Goal: Information Seeking & Learning: Find specific fact

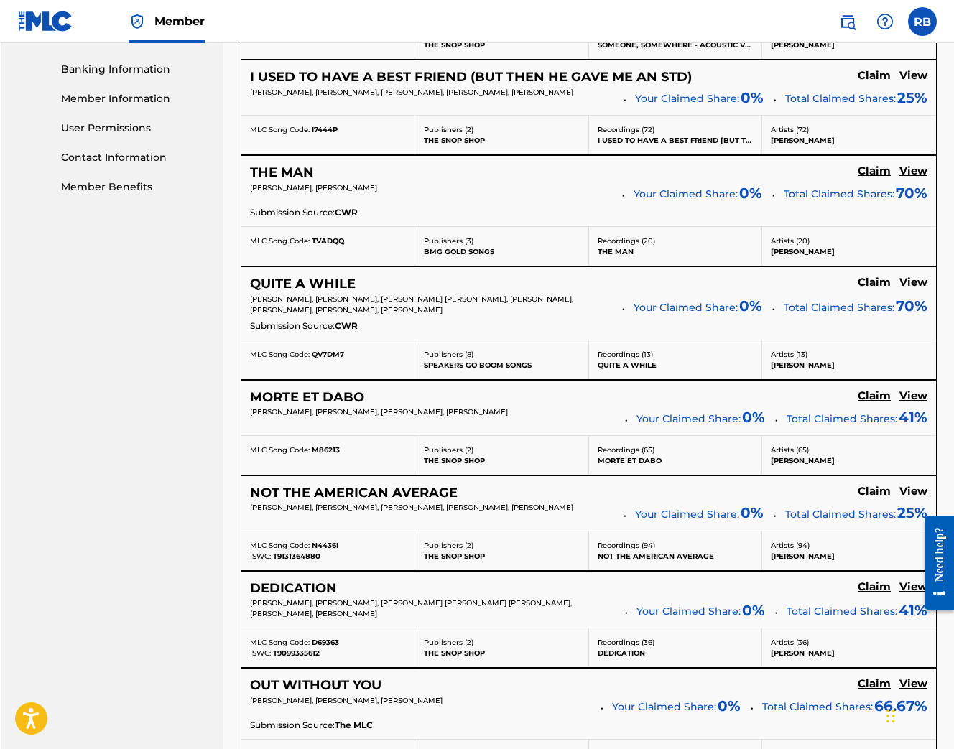
scroll to position [656, 0]
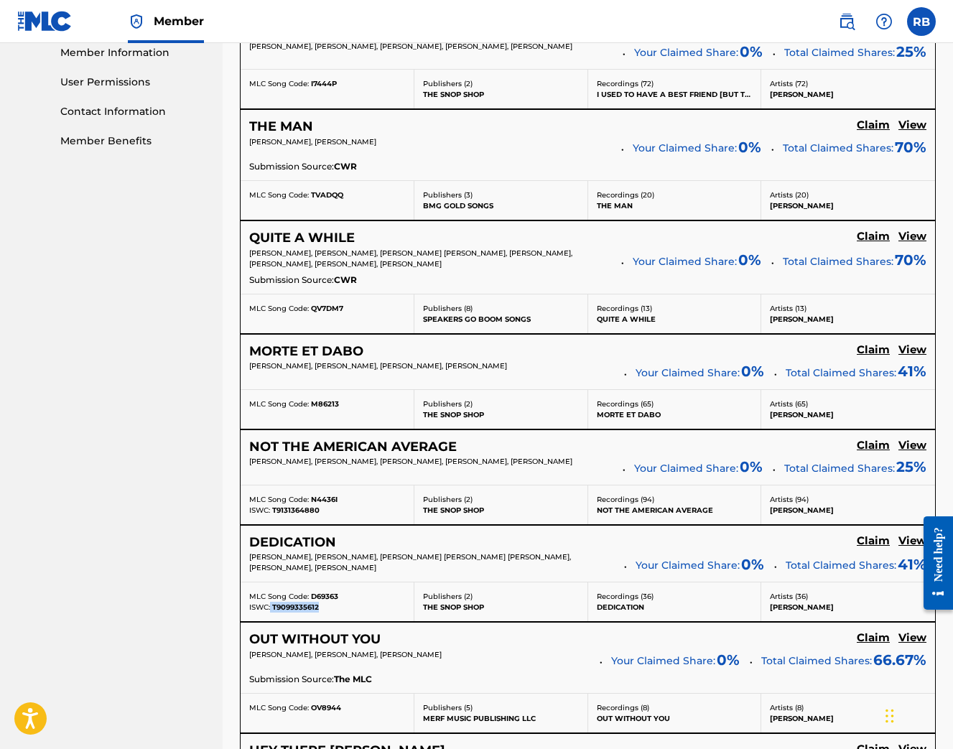
drag, startPoint x: 320, startPoint y: 609, endPoint x: 271, endPoint y: 609, distance: 49.6
click at [271, 609] on div "ISWC: T9099335612" at bounding box center [327, 607] width 156 height 11
copy div "T9099335612"
drag, startPoint x: 342, startPoint y: 498, endPoint x: 312, endPoint y: 500, distance: 30.2
click at [312, 500] on div "MLC Song Code: N4436I" at bounding box center [327, 499] width 156 height 11
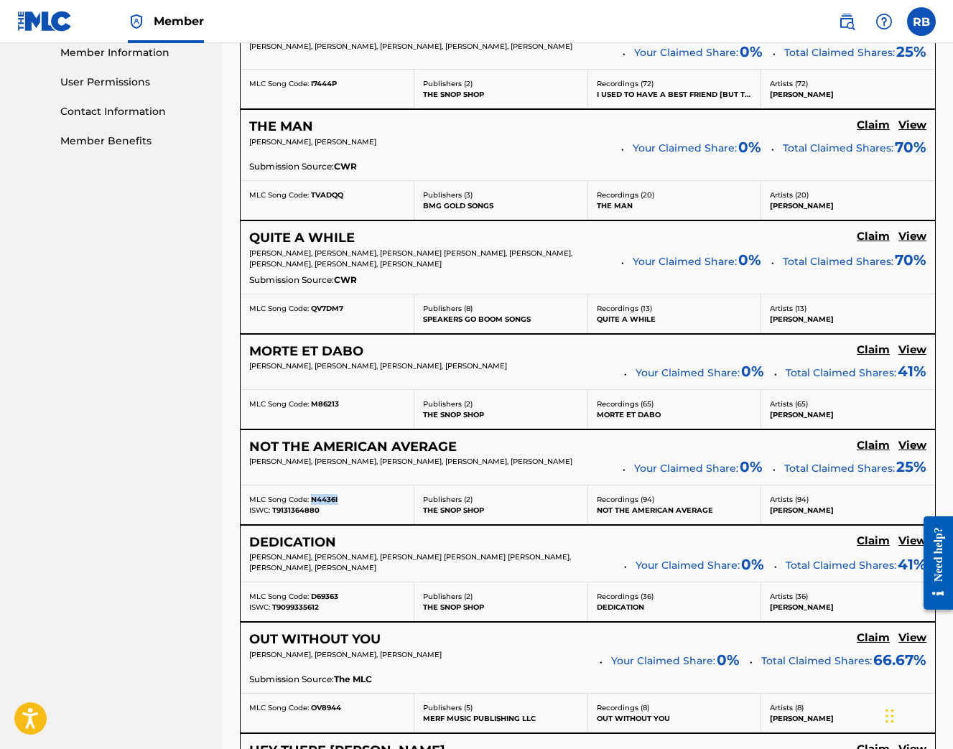
copy div "N4436I"
drag, startPoint x: 419, startPoint y: 569, endPoint x: 216, endPoint y: 554, distance: 203.0
click at [216, 554] on main "Iconoclast Ignite Music I Summary Catalog Works Registration Claiming Tool Indi…" at bounding box center [476, 229] width 953 height 1685
click at [414, 569] on span "[PERSON_NAME], [PERSON_NAME], [PERSON_NAME] [PERSON_NAME] [PERSON_NAME], [PERSO…" at bounding box center [410, 562] width 322 height 20
drag, startPoint x: 415, startPoint y: 571, endPoint x: 248, endPoint y: 561, distance: 167.6
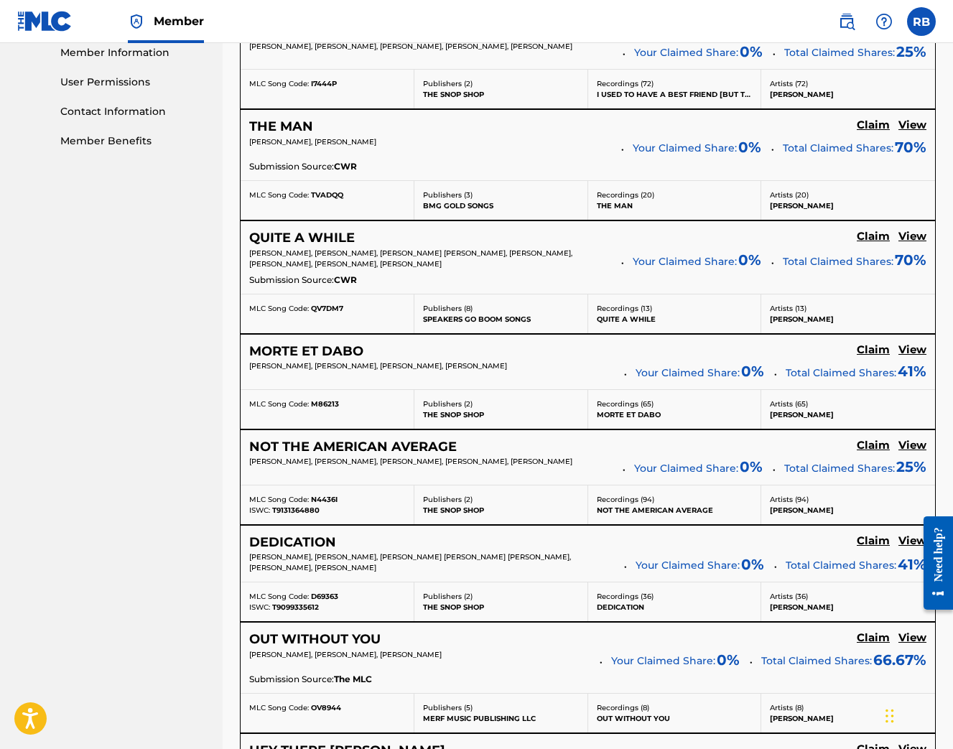
click at [248, 561] on div "DEDICATION Claim View [PERSON_NAME], [PERSON_NAME], [PERSON_NAME] [PERSON_NAME]…" at bounding box center [588, 554] width 694 height 57
copy span "[PERSON_NAME], [PERSON_NAME], [PERSON_NAME] [PERSON_NAME] [PERSON_NAME], [PERSO…"
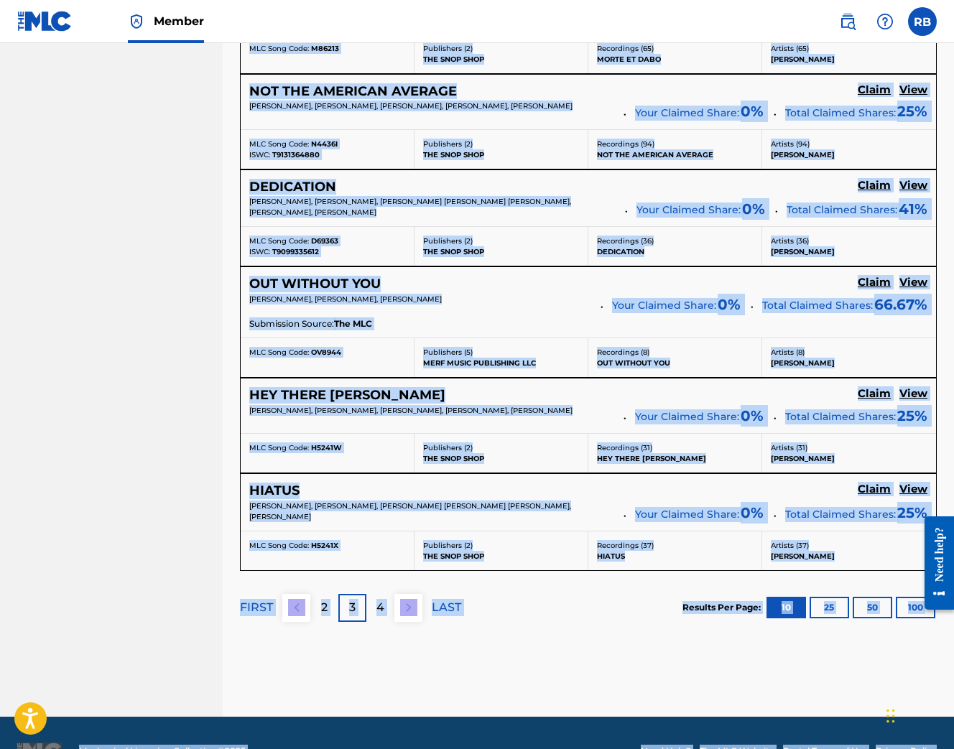
scroll to position [1049, 0]
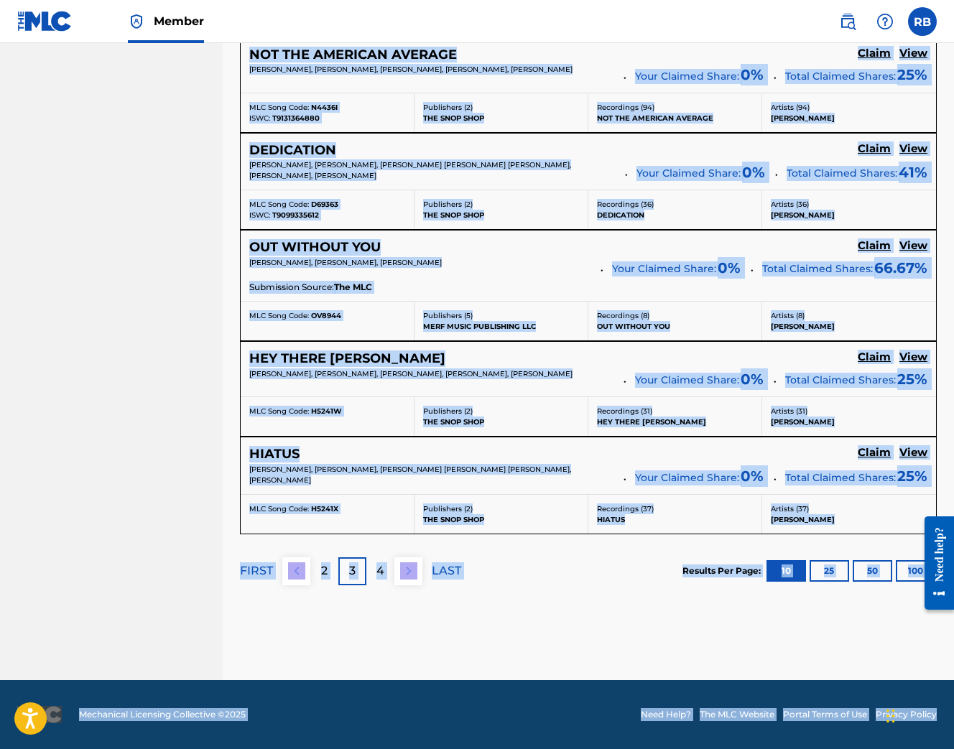
drag, startPoint x: 244, startPoint y: 194, endPoint x: 885, endPoint y: 523, distance: 720.7
copy div "LOREMIP, DOLORSITA Conse Adip ELITS DOEIUSMO, TEMPORIN UTLA ETDOL, MAGNA ALIQUA…"
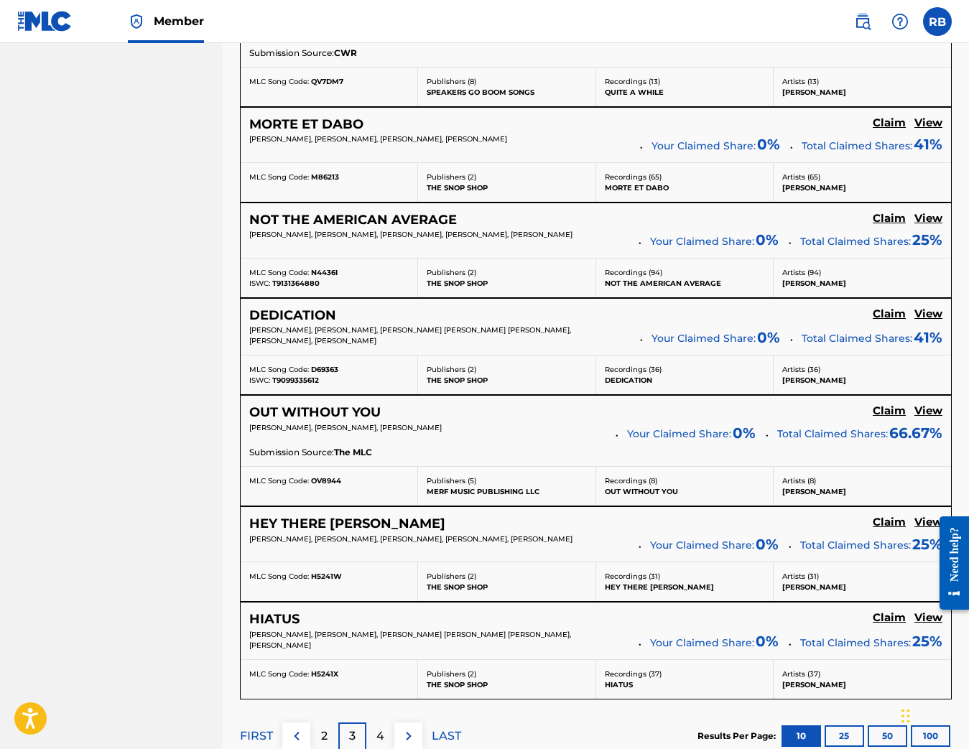
scroll to position [1000, 0]
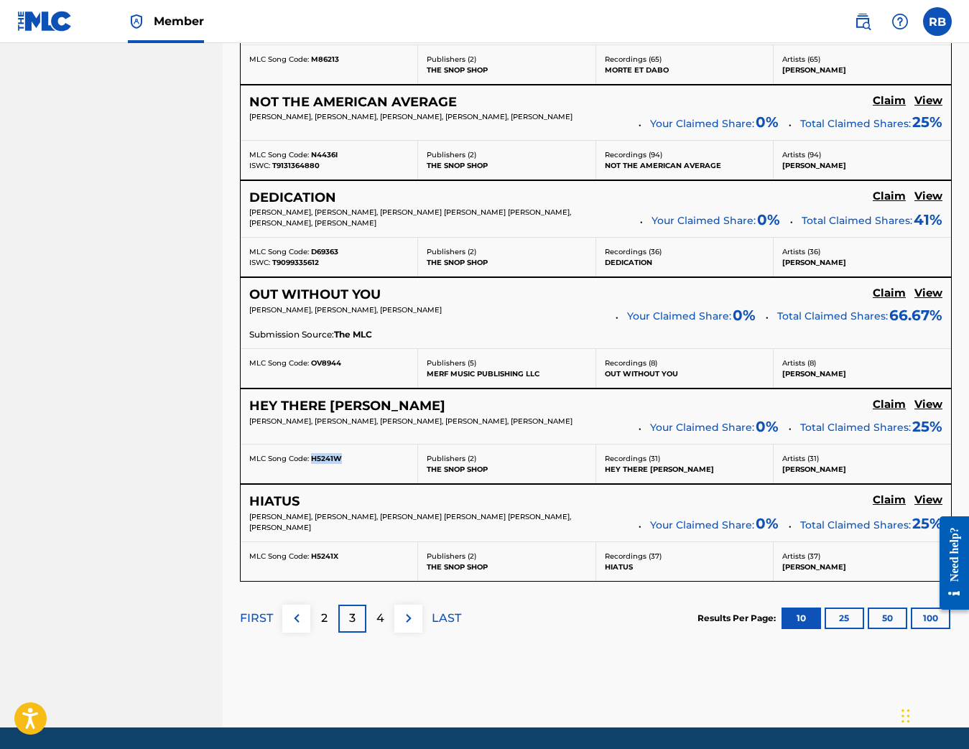
drag, startPoint x: 358, startPoint y: 465, endPoint x: 312, endPoint y: 464, distance: 46.0
click at [312, 464] on div "MLC Song Code: H5241W" at bounding box center [328, 458] width 159 height 11
copy div "H5241W"
drag, startPoint x: 282, startPoint y: 530, endPoint x: 257, endPoint y: 520, distance: 26.4
click at [248, 519] on div "HIATUS Claim View [PERSON_NAME], [PERSON_NAME], [PERSON_NAME] [PERSON_NAME] [PE…" at bounding box center [596, 513] width 710 height 57
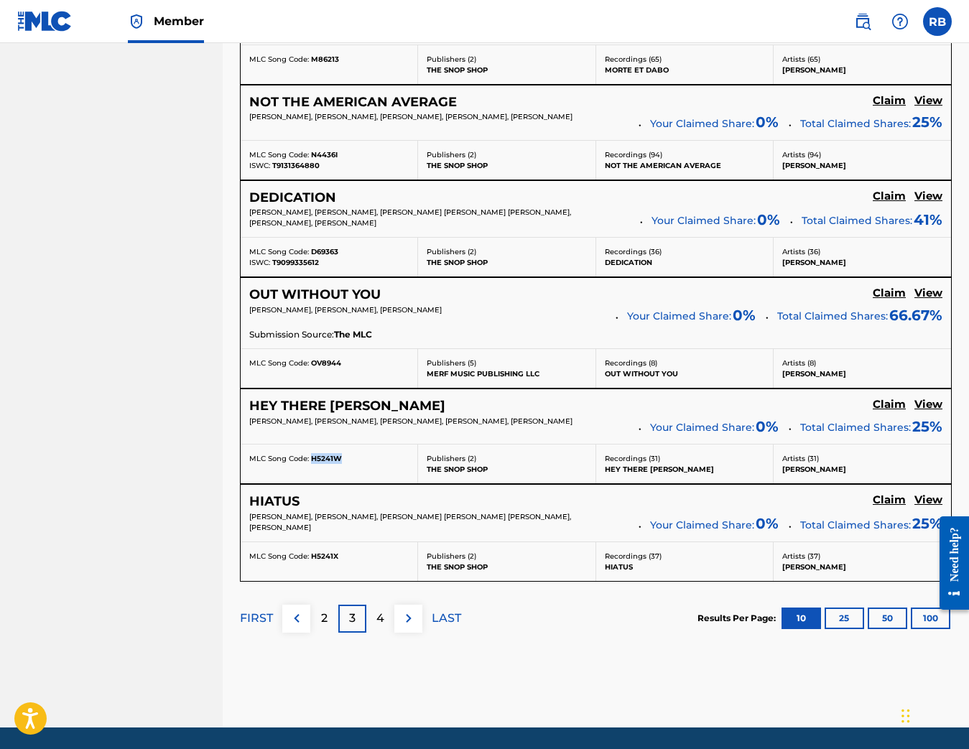
copy span "[PERSON_NAME], [PERSON_NAME], [PERSON_NAME] [PERSON_NAME] [PERSON_NAME], [PERSO…"
drag, startPoint x: 345, startPoint y: 557, endPoint x: 309, endPoint y: 560, distance: 36.0
click at [309, 560] on div "MLC Song Code: H5241X" at bounding box center [328, 556] width 159 height 11
copy div "H5241X"
click at [930, 623] on button "100" at bounding box center [930, 619] width 39 height 22
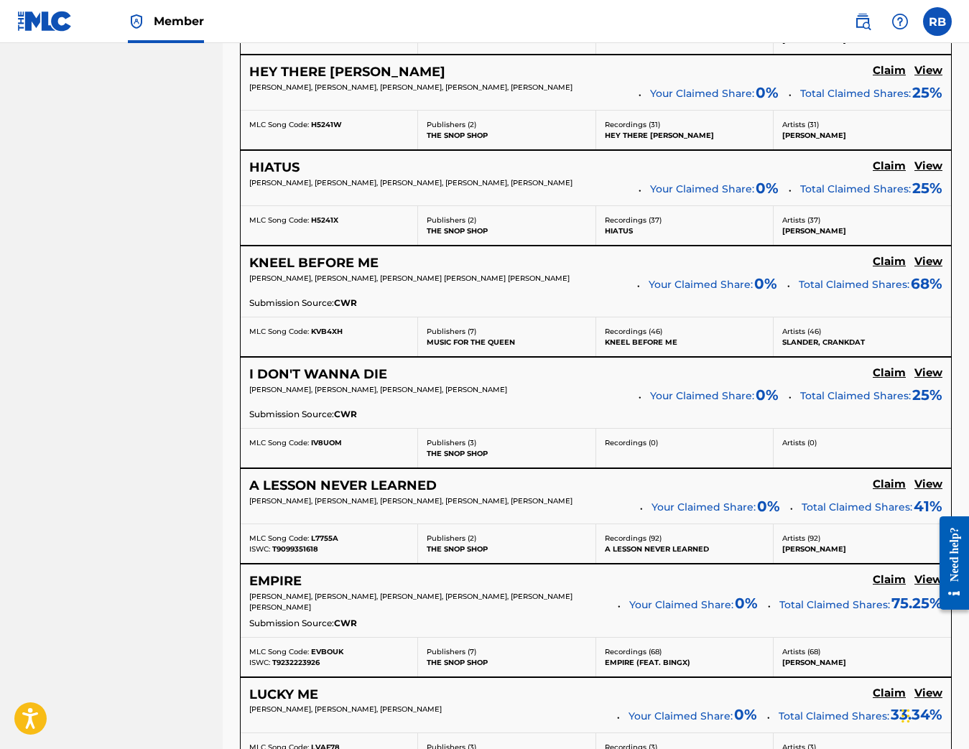
scroll to position [3577, 0]
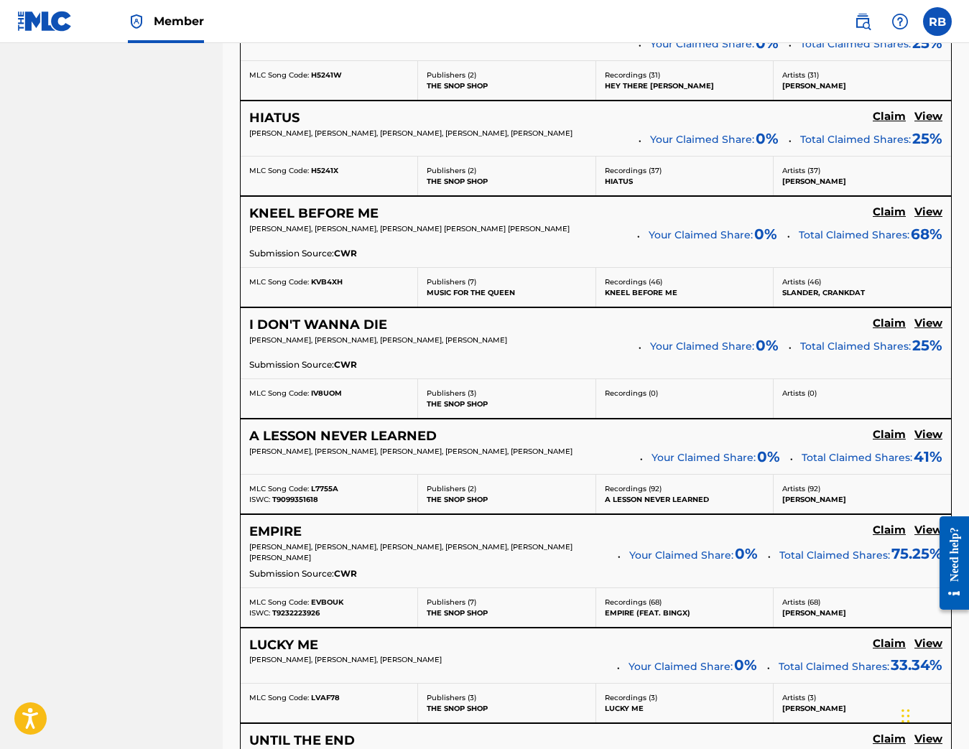
click at [346, 587] on div "EMPIRE Claim View [PERSON_NAME], [PERSON_NAME], [PERSON_NAME], [PERSON_NAME], […" at bounding box center [596, 551] width 710 height 73
drag, startPoint x: 330, startPoint y: 617, endPoint x: 269, endPoint y: 614, distance: 61.1
click at [269, 614] on div "ISWC: T9232223926" at bounding box center [328, 613] width 159 height 11
copy div ": T9232223926"
drag, startPoint x: 350, startPoint y: 602, endPoint x: 312, endPoint y: 605, distance: 37.5
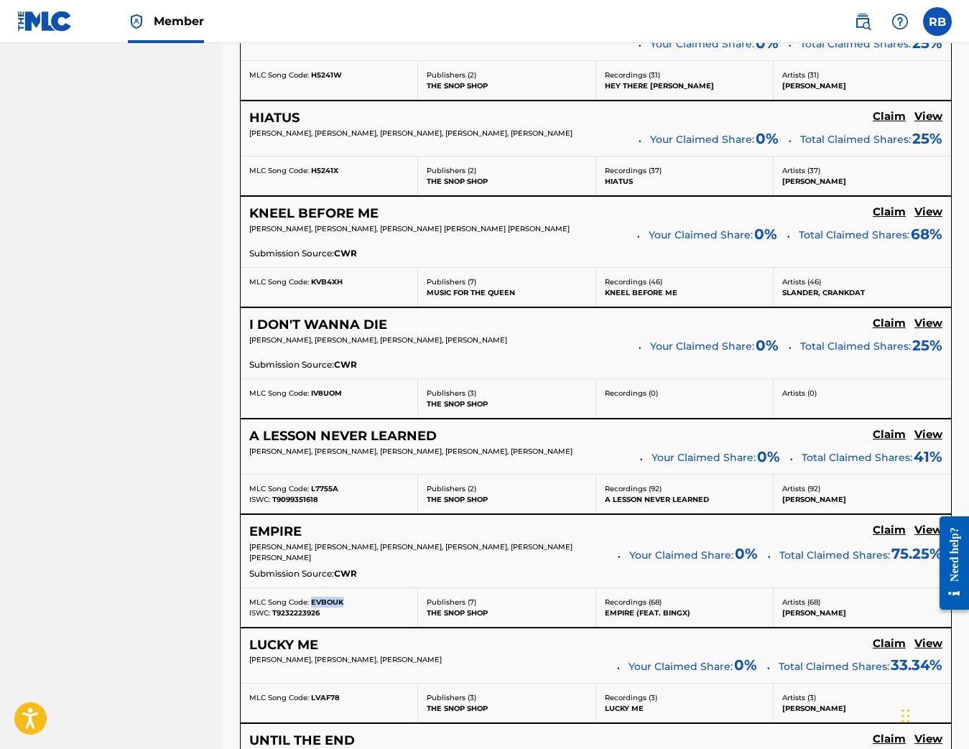
click at [312, 605] on div "MLC Song Code: EVBOUK" at bounding box center [328, 602] width 159 height 11
copy div "EVBOUK"
drag, startPoint x: 340, startPoint y: 562, endPoint x: 251, endPoint y: 551, distance: 89.0
click at [251, 551] on p "[PERSON_NAME], [PERSON_NAME], [PERSON_NAME], [PERSON_NAME], [PERSON_NAME] [PERS…" at bounding box center [428, 552] width 358 height 22
copy span "[PERSON_NAME], [PERSON_NAME], [PERSON_NAME], [PERSON_NAME], [PERSON_NAME] [PERS…"
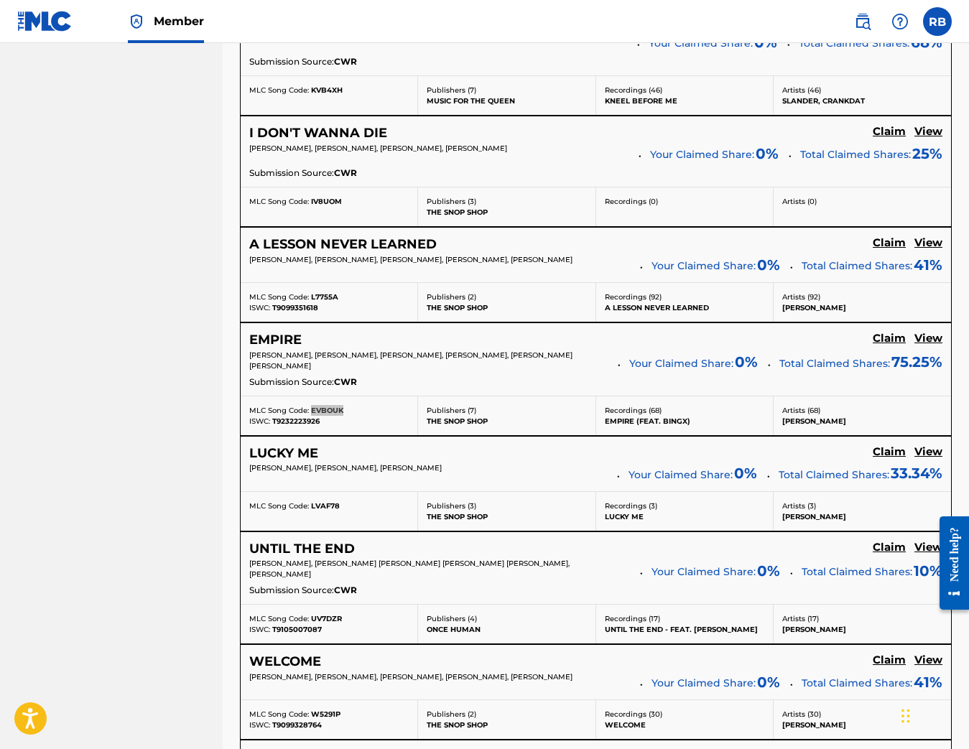
scroll to position [3830, 0]
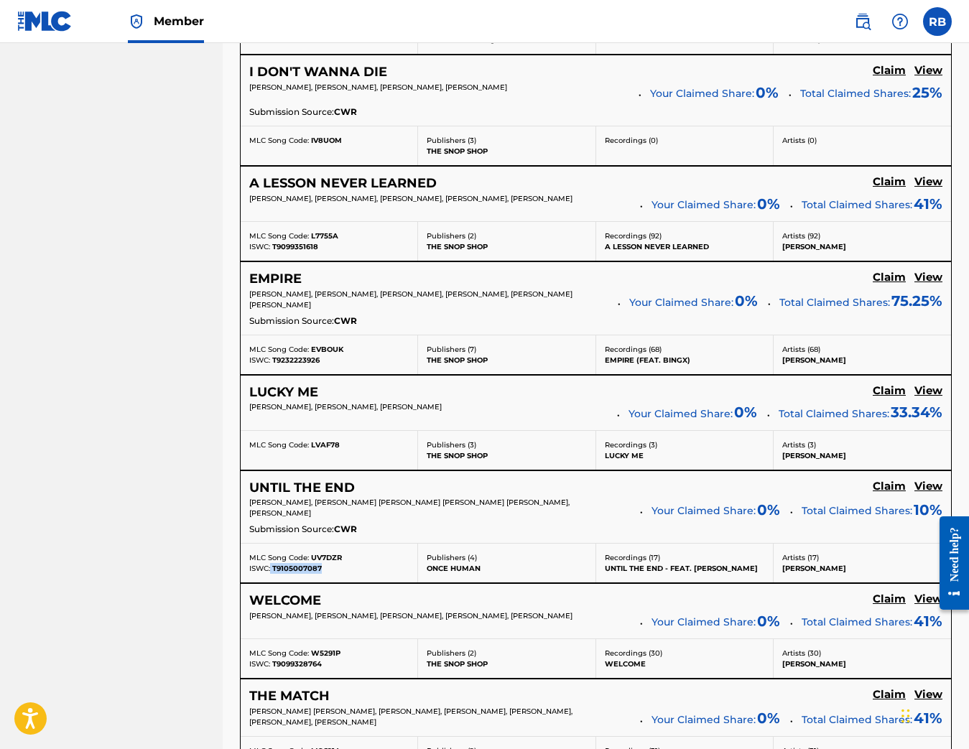
drag, startPoint x: 322, startPoint y: 569, endPoint x: 271, endPoint y: 571, distance: 50.3
click at [271, 571] on div "ISWC: T9105007087" at bounding box center [328, 568] width 159 height 11
click at [338, 580] on div "MLC Song Code: UV7DZR ISWC: T9105007087" at bounding box center [329, 563] width 177 height 39
click at [345, 562] on div "MLC Song Code: UV7DZR" at bounding box center [328, 557] width 159 height 11
drag, startPoint x: 345, startPoint y: 558, endPoint x: 312, endPoint y: 559, distance: 33.8
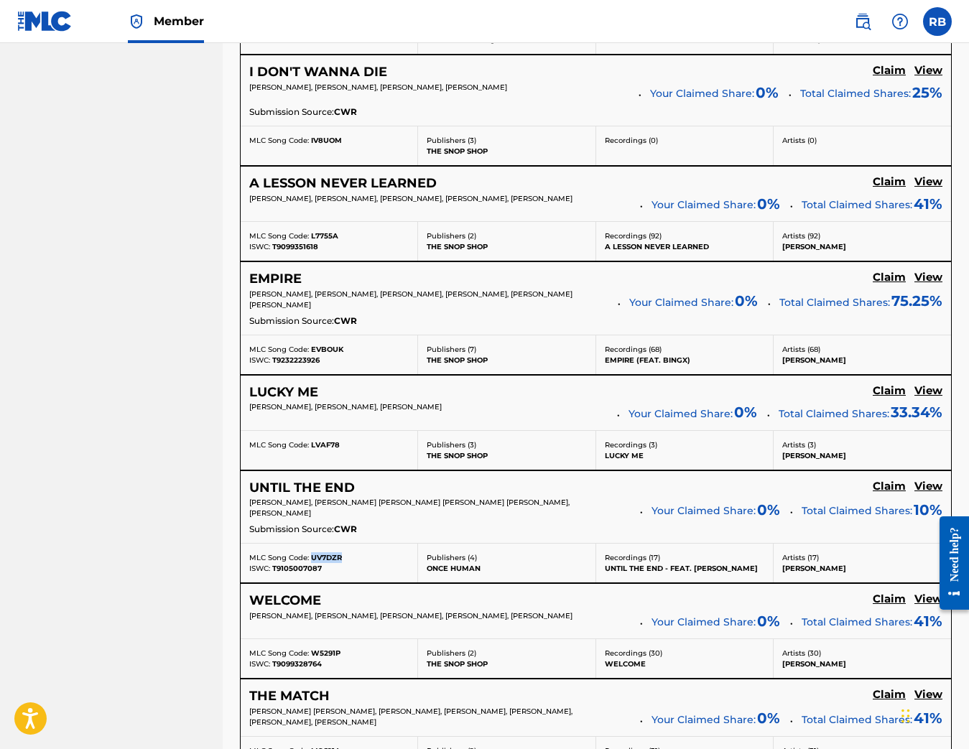
click at [312, 559] on div "MLC Song Code: UV7DZR" at bounding box center [328, 557] width 159 height 11
drag, startPoint x: 307, startPoint y: 516, endPoint x: 245, endPoint y: 506, distance: 62.5
click at [245, 506] on div "UNTIL THE END Claim View [PERSON_NAME], [PERSON_NAME] [PERSON_NAME] [PERSON_NAM…" at bounding box center [596, 507] width 710 height 73
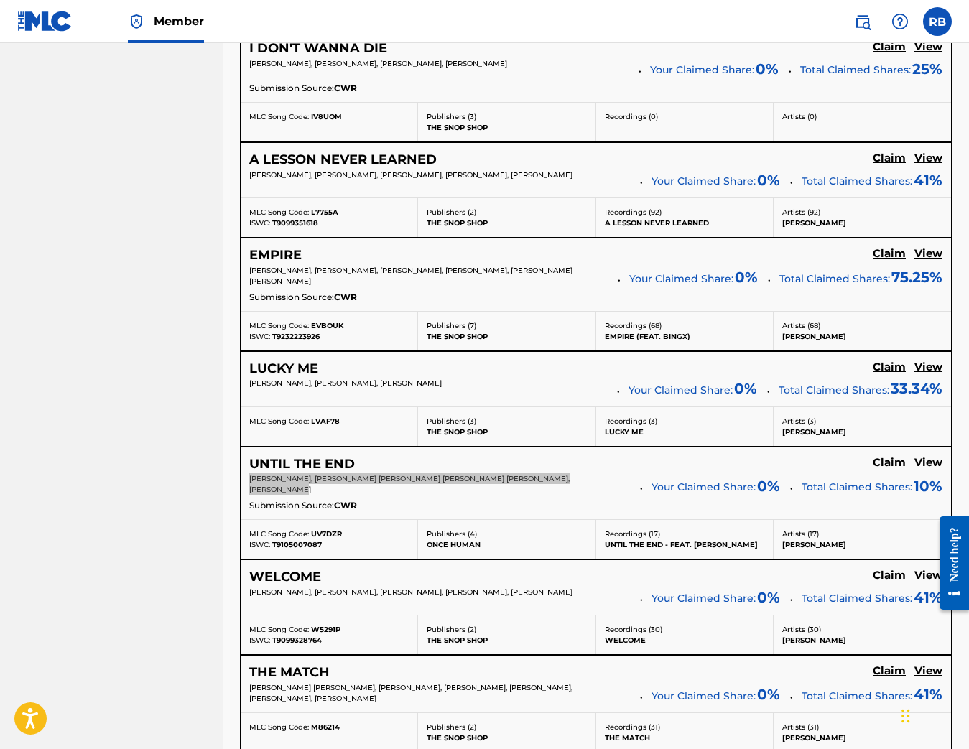
scroll to position [3856, 0]
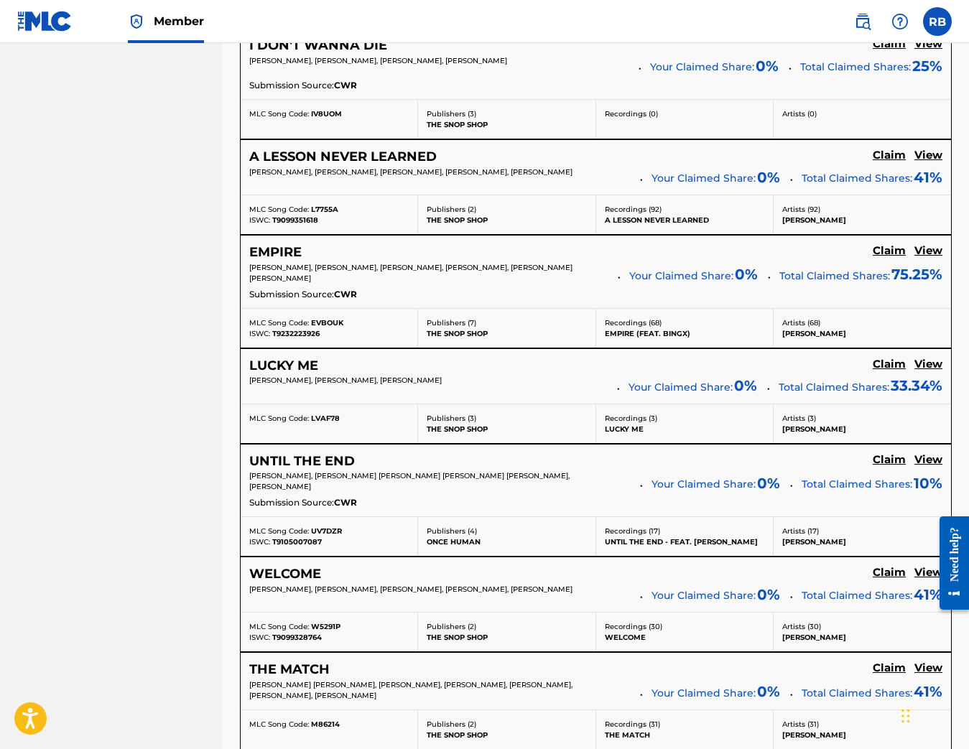
drag, startPoint x: 328, startPoint y: 644, endPoint x: 293, endPoint y: 643, distance: 35.2
click at [270, 643] on div "ISWC: T9099328764" at bounding box center [328, 637] width 159 height 11
drag, startPoint x: 340, startPoint y: 623, endPoint x: 333, endPoint y: 630, distance: 10.2
click at [333, 630] on div "MLC Song Code: W5291P ISWC: T9099328764" at bounding box center [329, 632] width 177 height 39
click at [342, 628] on div "MLC Song Code: W5291P" at bounding box center [328, 626] width 159 height 11
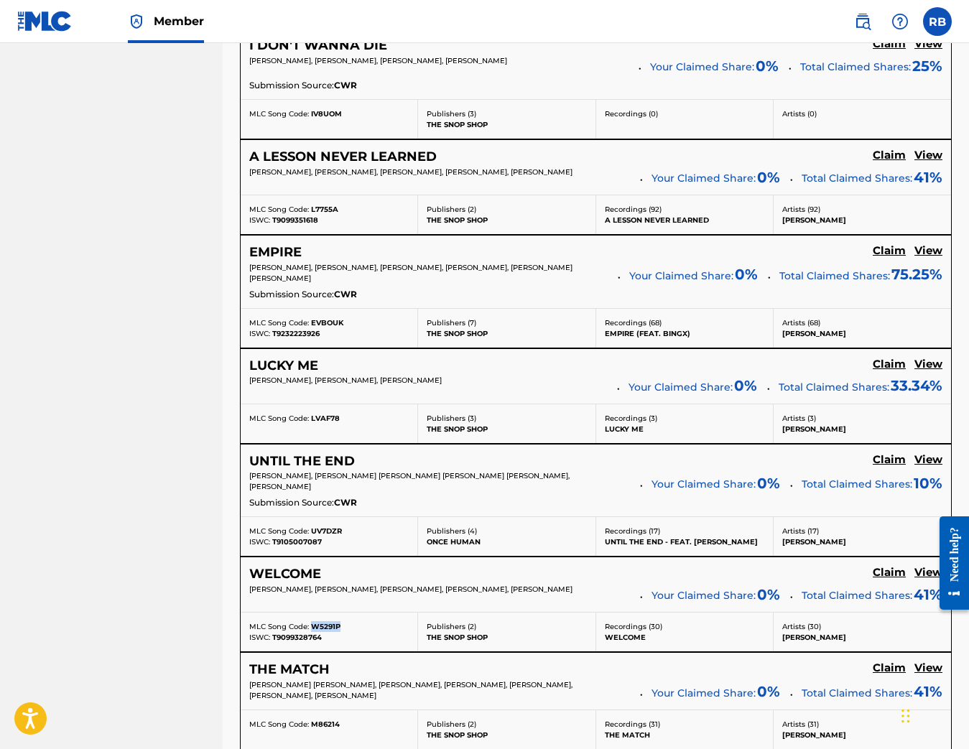
drag, startPoint x: 339, startPoint y: 629, endPoint x: 312, endPoint y: 630, distance: 27.3
click at [312, 630] on span "W5291P" at bounding box center [325, 626] width 29 height 9
drag, startPoint x: 287, startPoint y: 599, endPoint x: 242, endPoint y: 590, distance: 46.1
click at [242, 590] on div "WELCOME Claim View [PERSON_NAME], [PERSON_NAME], [PERSON_NAME], [PERSON_NAME], …" at bounding box center [596, 584] width 710 height 55
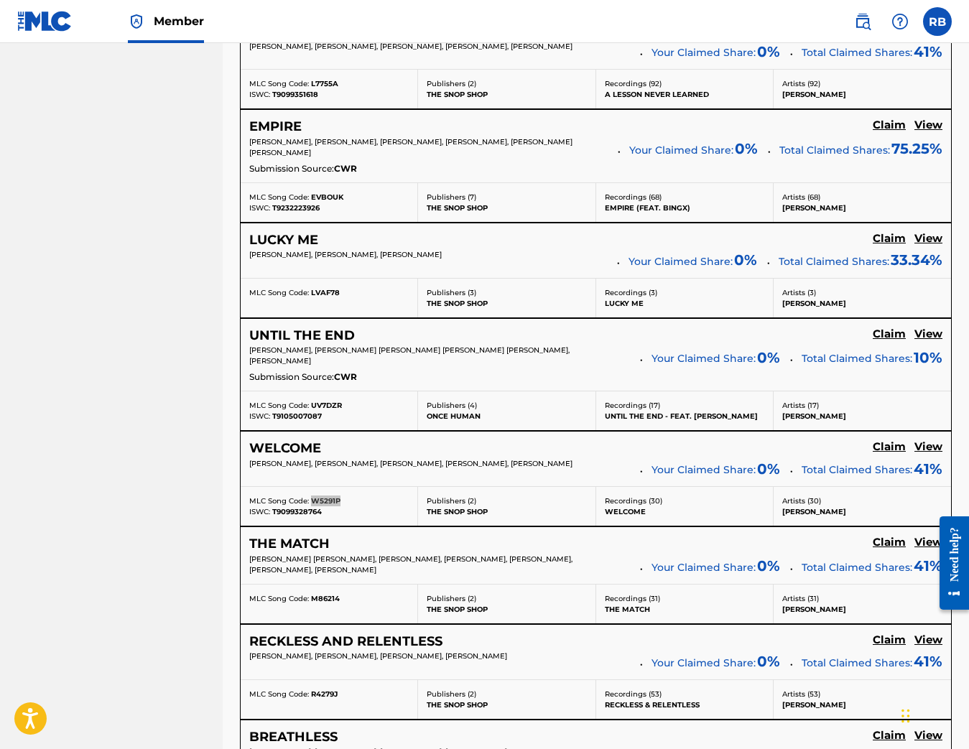
scroll to position [4050, 0]
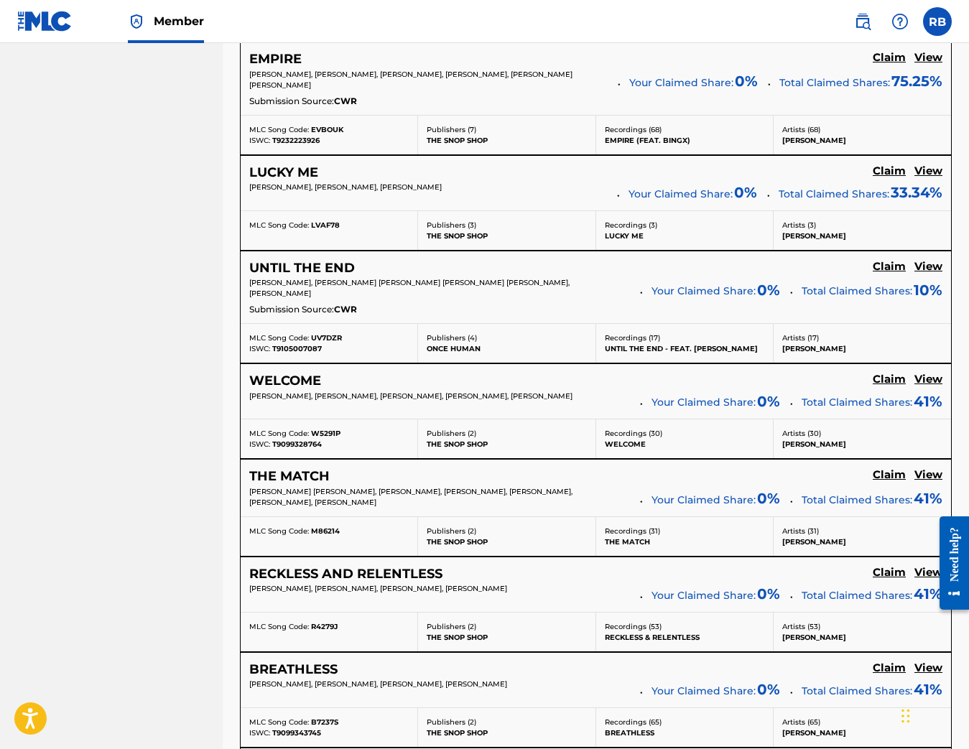
click at [336, 527] on div "MLC Song Code: M86214" at bounding box center [329, 536] width 177 height 39
drag, startPoint x: 336, startPoint y: 527, endPoint x: 345, endPoint y: 537, distance: 13.7
click at [337, 528] on div "MLC Song Code: M86214" at bounding box center [329, 536] width 177 height 39
click at [343, 510] on div "[PERSON_NAME] [PERSON_NAME], [PERSON_NAME], [PERSON_NAME], [PERSON_NAME], [PERS…" at bounding box center [595, 498] width 693 height 24
drag, startPoint x: 343, startPoint y: 534, endPoint x: 311, endPoint y: 533, distance: 32.3
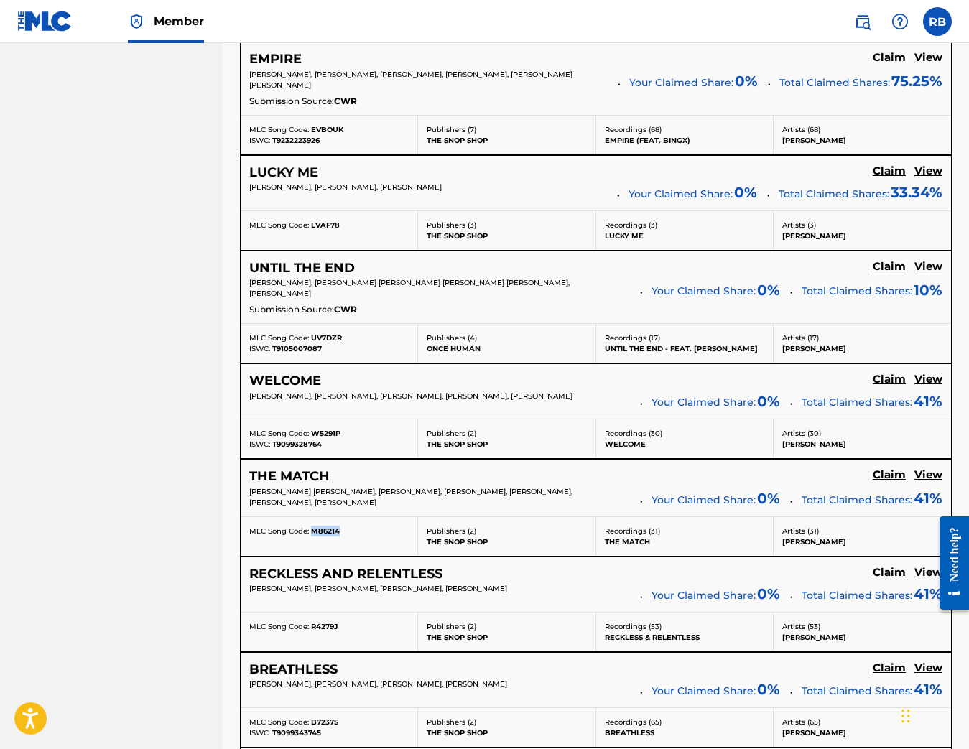
click at [311, 533] on div "MLC Song Code: M86214" at bounding box center [328, 531] width 159 height 11
drag, startPoint x: 386, startPoint y: 504, endPoint x: 265, endPoint y: 497, distance: 120.9
click at [234, 493] on div "Claiming Tool Search Add Publishers & Shares Review Submit Search Use the searc…" at bounding box center [596, 41] width 746 height 8024
drag, startPoint x: 322, startPoint y: 616, endPoint x: 340, endPoint y: 618, distance: 18.0
click at [322, 616] on div "MLC Song Code: R4279J" at bounding box center [329, 632] width 177 height 39
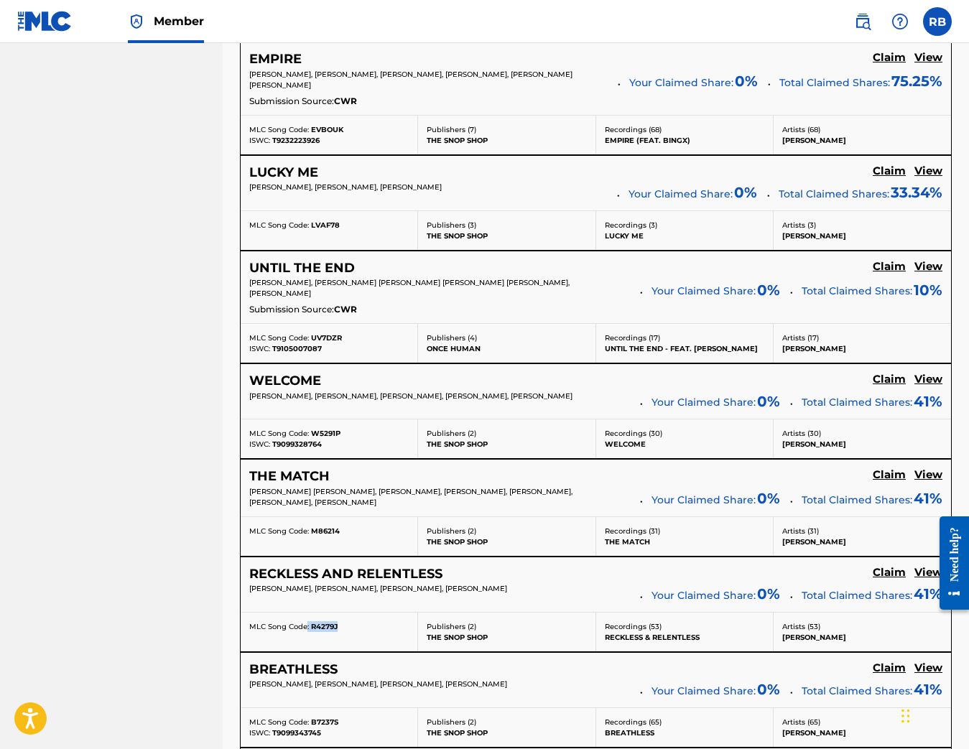
drag, startPoint x: 341, startPoint y: 626, endPoint x: 306, endPoint y: 629, distance: 35.3
click at [306, 629] on div "MLC Song Code: R4279J" at bounding box center [328, 626] width 159 height 11
click at [333, 628] on span "R4279J" at bounding box center [324, 626] width 27 height 9
drag, startPoint x: 338, startPoint y: 628, endPoint x: 312, endPoint y: 631, distance: 26.1
click at [312, 631] on div "MLC Song Code: R4279J" at bounding box center [328, 626] width 159 height 11
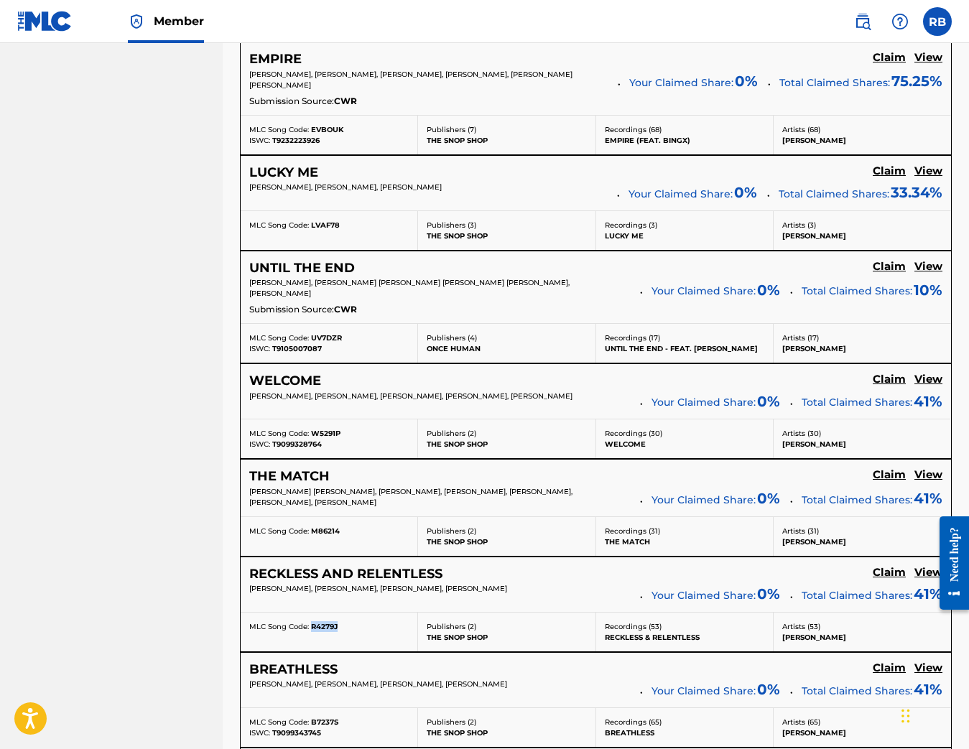
drag, startPoint x: 593, startPoint y: 586, endPoint x: 587, endPoint y: 591, distance: 7.6
click at [587, 591] on div "RECKLESS AND RELENTLESS Claim View [PERSON_NAME], [PERSON_NAME], [PERSON_NAME],…" at bounding box center [596, 584] width 710 height 55
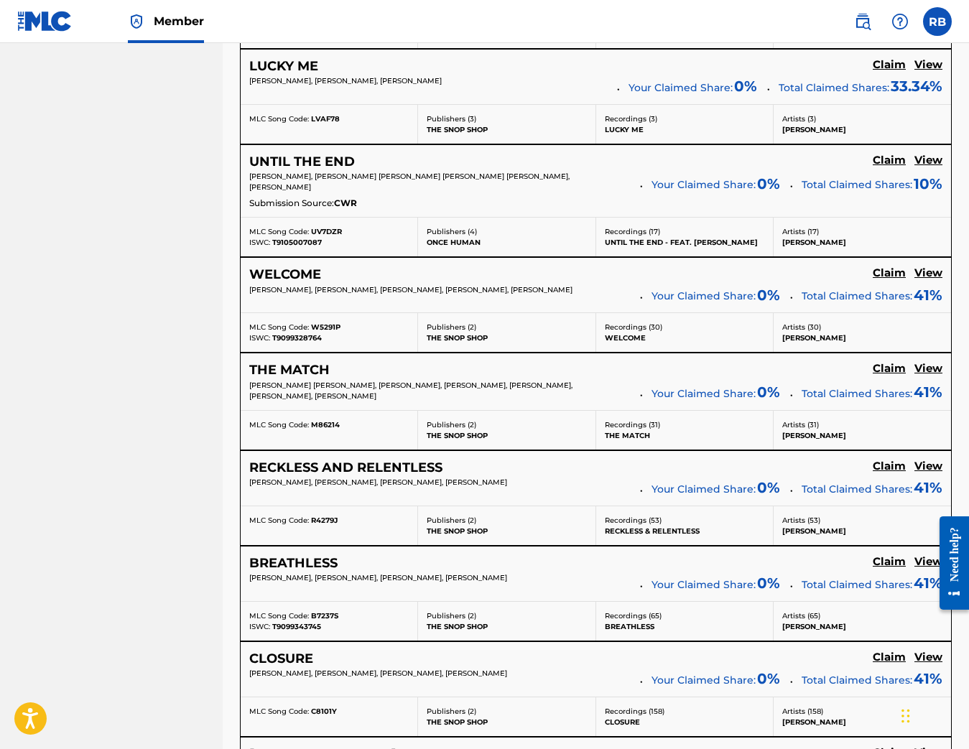
drag, startPoint x: 333, startPoint y: 605, endPoint x: 334, endPoint y: 620, distance: 14.4
click at [334, 607] on div "MLC Song Code: B7237S ISWC: T9099343745" at bounding box center [329, 621] width 177 height 39
drag, startPoint x: 327, startPoint y: 628, endPoint x: 271, endPoint y: 629, distance: 56.0
click at [271, 629] on div "ISWC: T9099343745" at bounding box center [328, 626] width 159 height 11
click at [347, 617] on div "MLC Song Code: B7237S" at bounding box center [328, 615] width 159 height 11
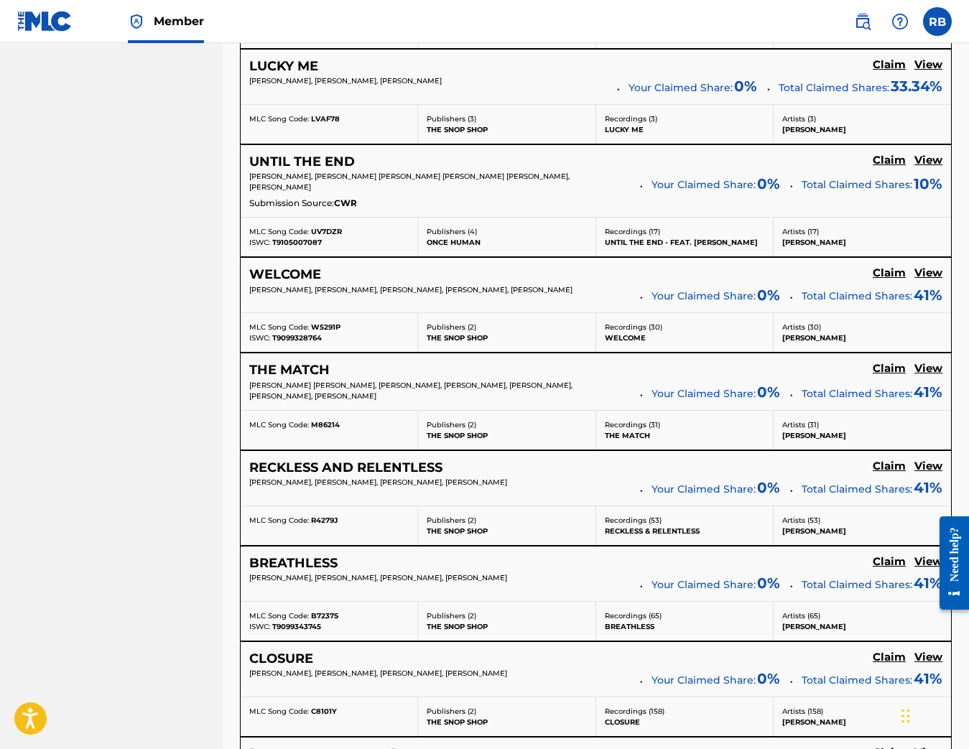
click at [335, 615] on span "B7237S" at bounding box center [324, 615] width 27 height 9
click at [342, 616] on div "MLC Song Code: B7237S" at bounding box center [328, 615] width 159 height 11
drag, startPoint x: 338, startPoint y: 620, endPoint x: 311, endPoint y: 617, distance: 27.4
click at [311, 617] on div "MLC Song Code: B7237S" at bounding box center [328, 615] width 159 height 11
drag, startPoint x: 565, startPoint y: 579, endPoint x: 262, endPoint y: 584, distance: 303.1
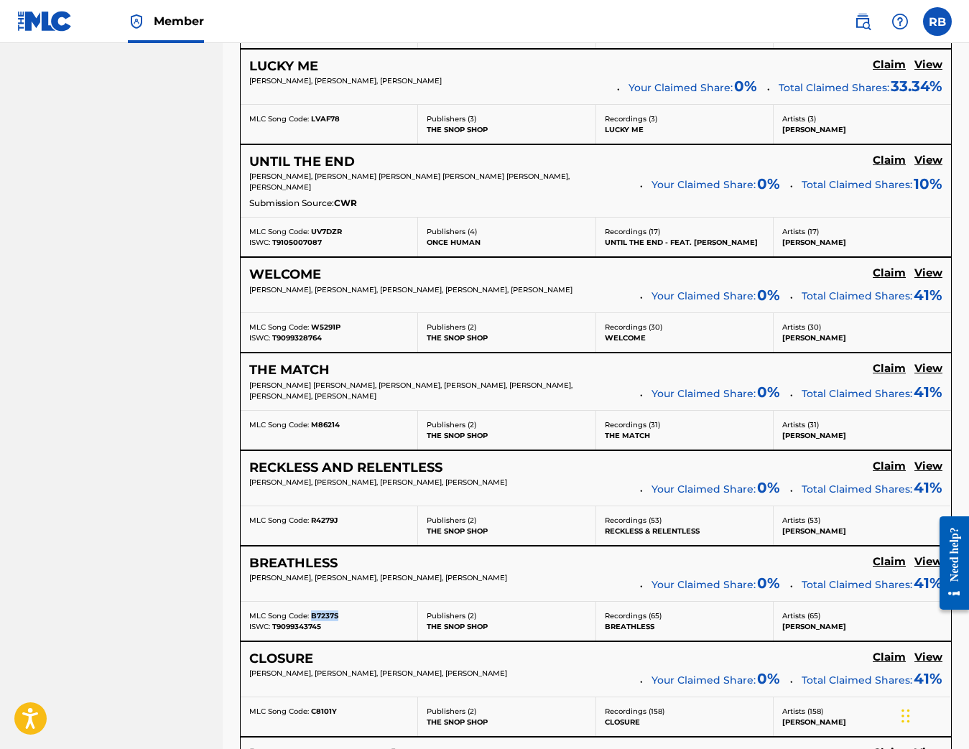
click at [243, 584] on div "BREATHLESS Claim View [PERSON_NAME], [PERSON_NAME], [PERSON_NAME], [PERSON_NAME…" at bounding box center [596, 574] width 710 height 55
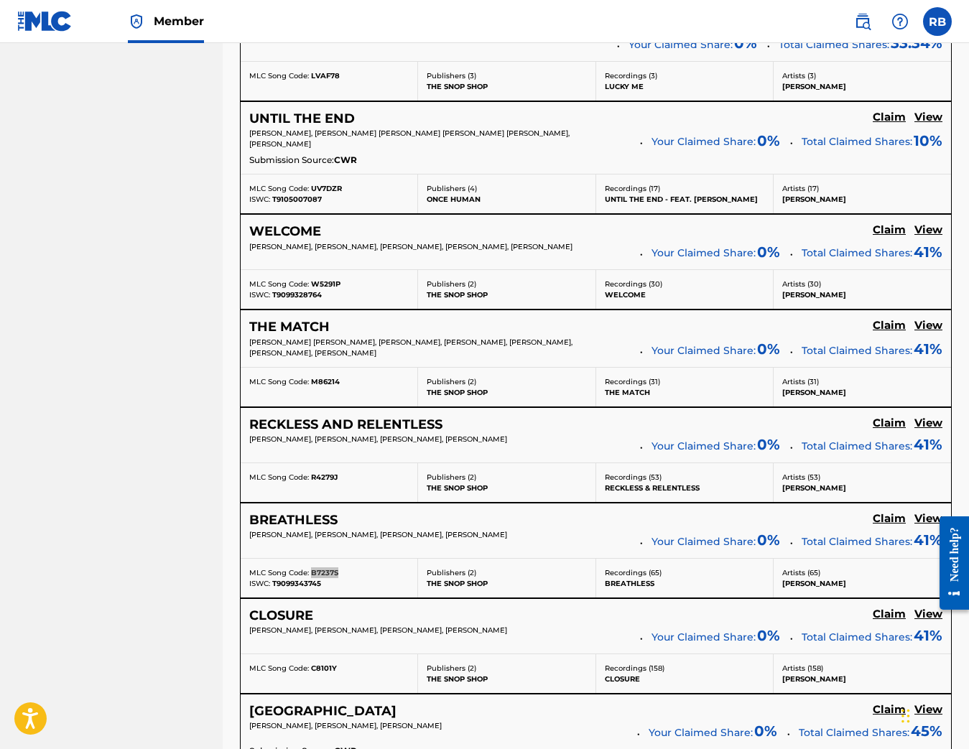
scroll to position [4242, 0]
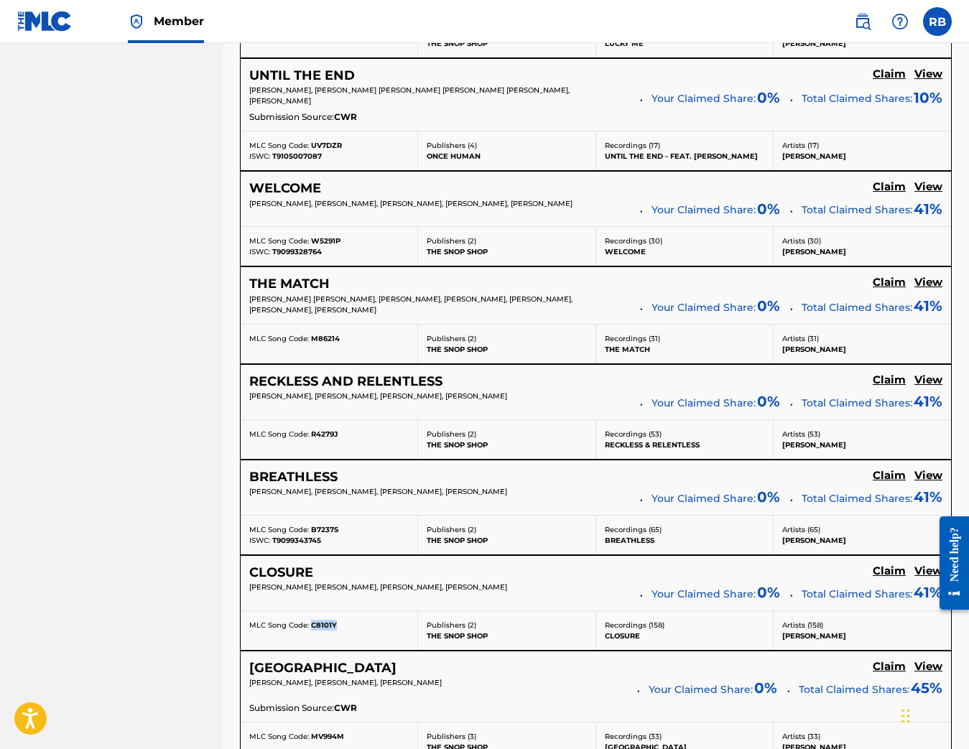
drag, startPoint x: 338, startPoint y: 623, endPoint x: 310, endPoint y: 627, distance: 28.2
click at [310, 627] on div "MLC Song Code: C8101Y" at bounding box center [328, 625] width 159 height 11
drag, startPoint x: 579, startPoint y: 587, endPoint x: 264, endPoint y: 589, distance: 314.5
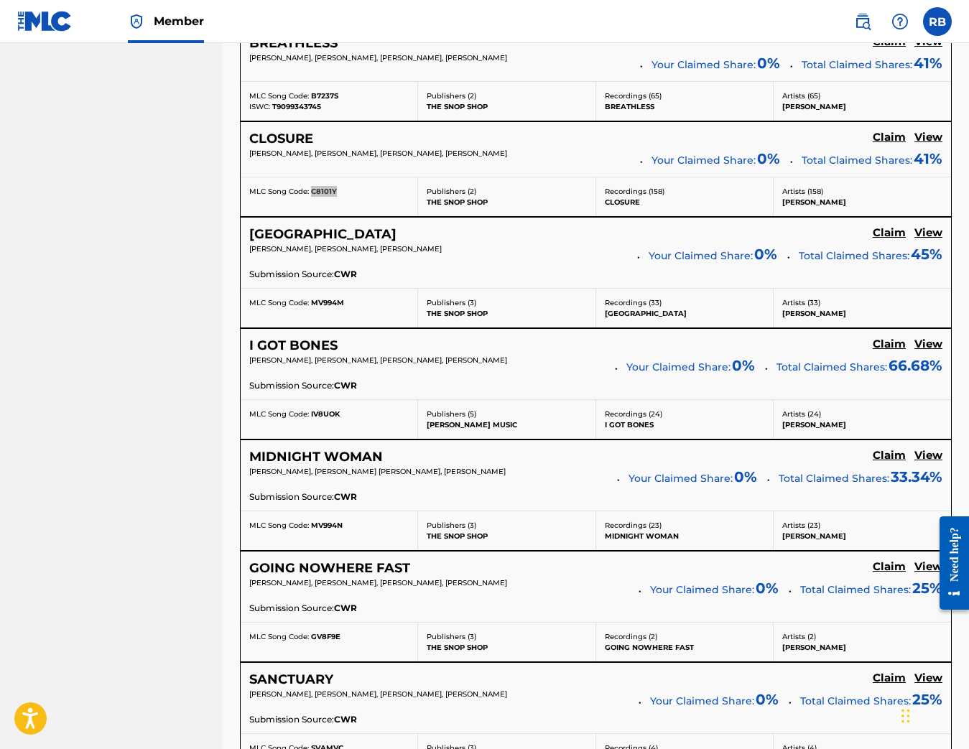
scroll to position [4919, 0]
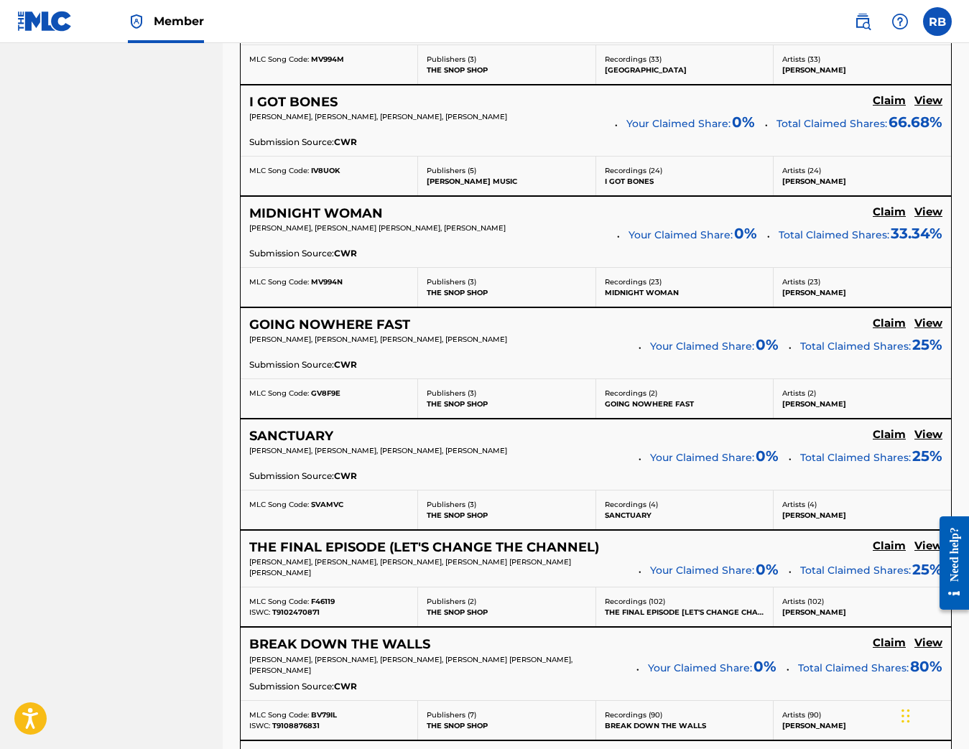
drag, startPoint x: 324, startPoint y: 612, endPoint x: 338, endPoint y: 613, distance: 14.4
click at [338, 613] on div "ISWC: T9102470871" at bounding box center [328, 612] width 159 height 11
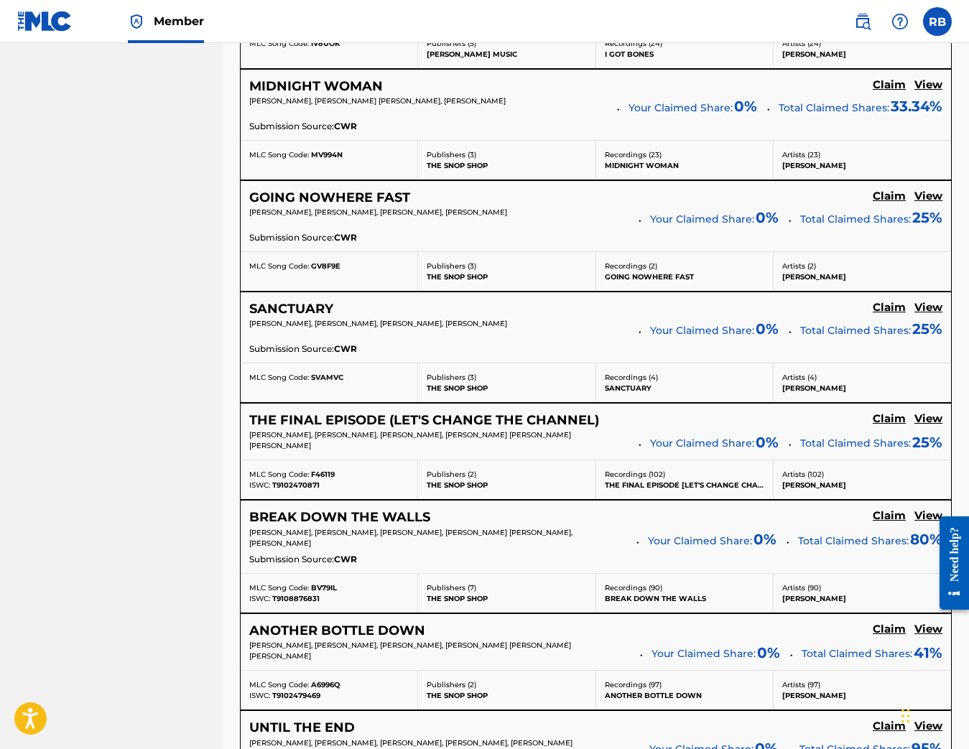
scroll to position [5049, 0]
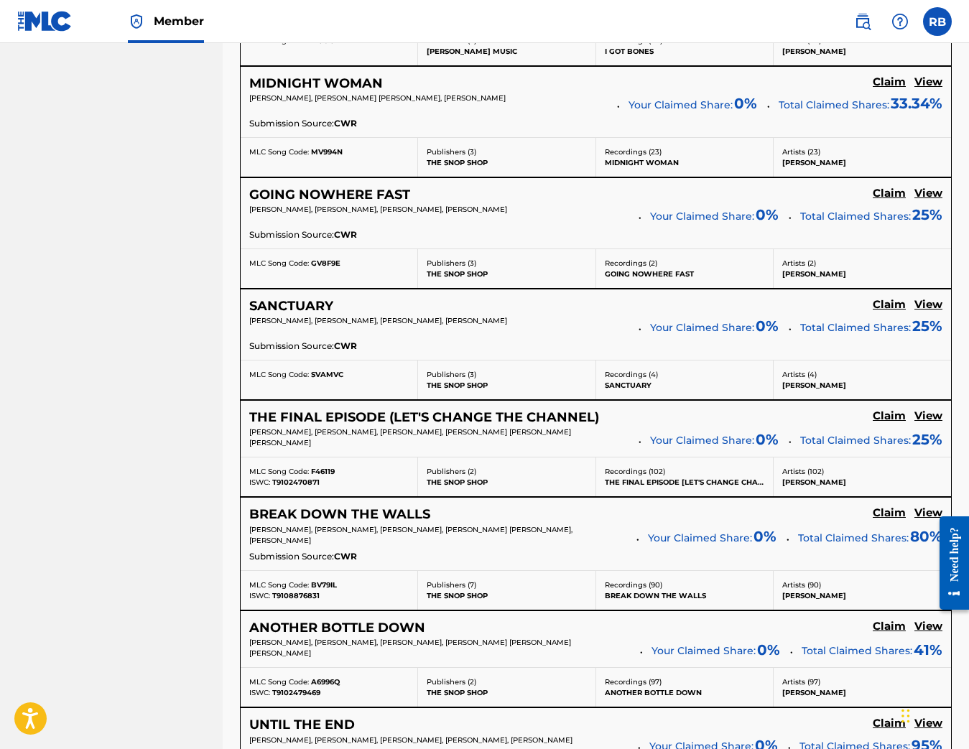
click at [317, 601] on div "MLC Song Code: BV79IL ISWC: T9108876831" at bounding box center [329, 590] width 177 height 39
drag, startPoint x: 320, startPoint y: 595, endPoint x: 271, endPoint y: 597, distance: 48.1
click at [271, 597] on div "ISWC: T9108876831" at bounding box center [328, 595] width 159 height 11
drag, startPoint x: 265, startPoint y: 615, endPoint x: 319, endPoint y: 591, distance: 58.8
click at [319, 591] on span "T9108876831" at bounding box center [295, 595] width 47 height 9
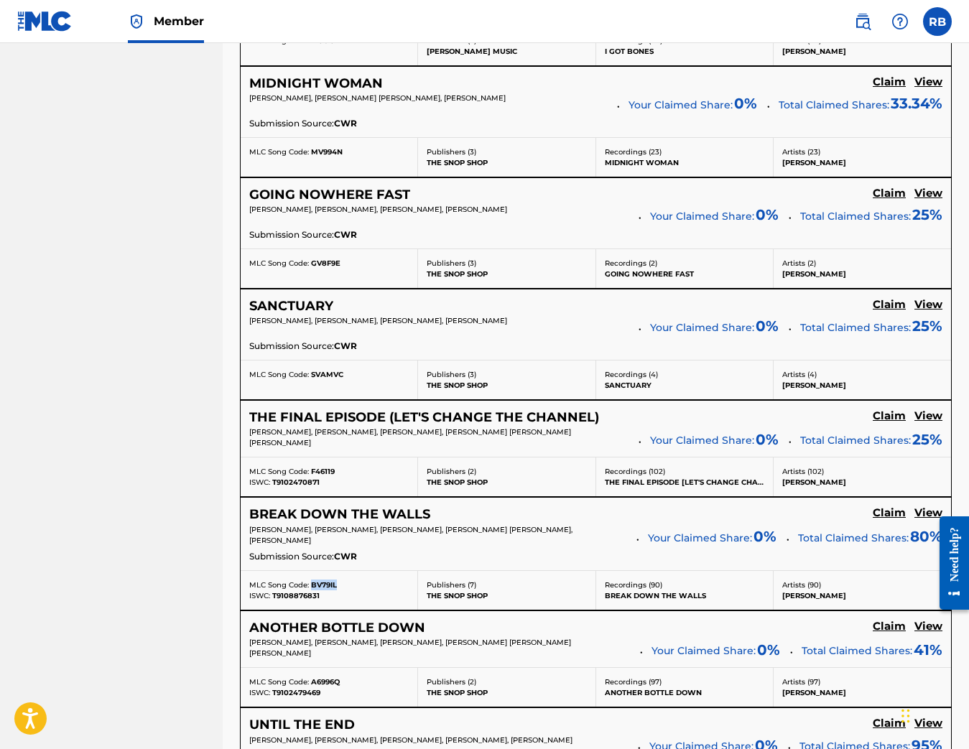
drag, startPoint x: 339, startPoint y: 582, endPoint x: 312, endPoint y: 583, distance: 27.3
click at [312, 583] on div "MLC Song Code: BV79IL" at bounding box center [328, 585] width 159 height 11
drag, startPoint x: 323, startPoint y: 539, endPoint x: 246, endPoint y: 527, distance: 78.5
click at [246, 527] on div "BREAK DOWN THE WALLS Claim View [PERSON_NAME], [PERSON_NAME], [PERSON_NAME], [P…" at bounding box center [596, 534] width 710 height 73
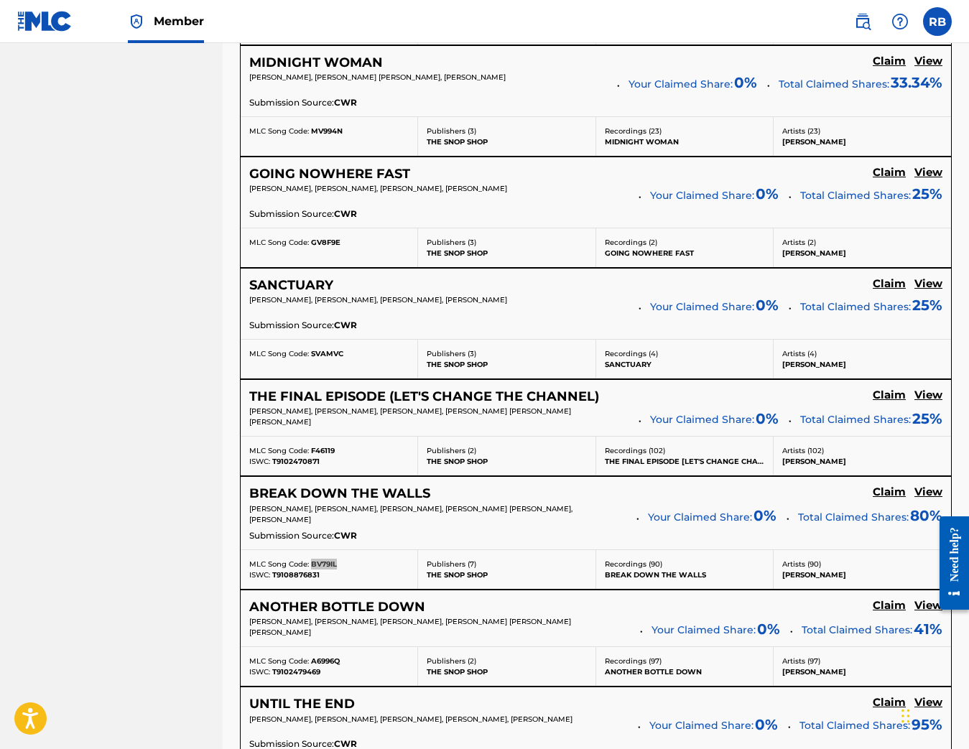
scroll to position [5097, 0]
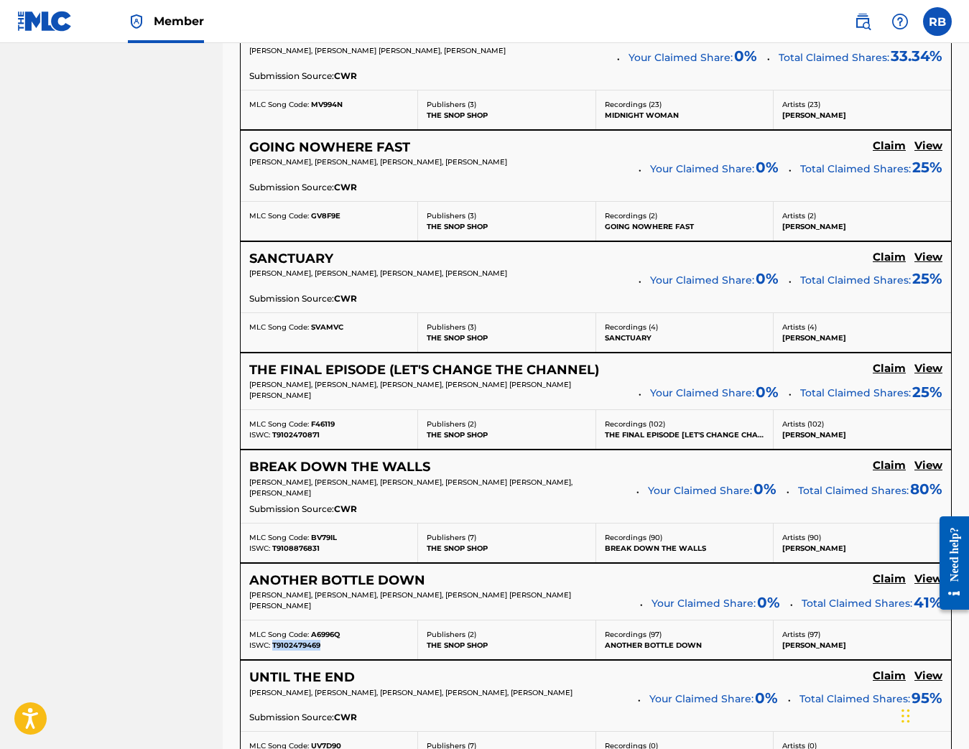
drag, startPoint x: 323, startPoint y: 642, endPoint x: 273, endPoint y: 645, distance: 50.4
click at [273, 645] on div "ISWC: T9102479469" at bounding box center [328, 645] width 159 height 11
drag, startPoint x: 32, startPoint y: 505, endPoint x: 323, endPoint y: 651, distance: 326.0
click at [324, 651] on div "MLC Song Code: A6996Q ISWC: T9102479469" at bounding box center [329, 639] width 177 height 39
click at [327, 646] on div "ISWC: T9102479469" at bounding box center [328, 645] width 159 height 11
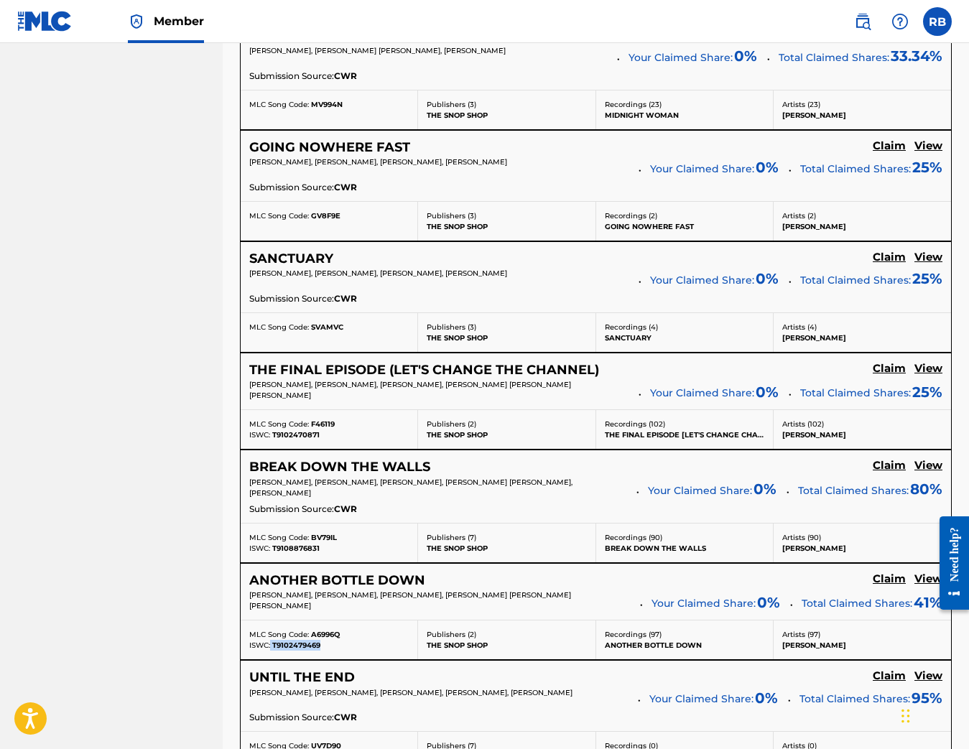
drag, startPoint x: 322, startPoint y: 643, endPoint x: 278, endPoint y: 644, distance: 44.5
click at [271, 643] on div "ISWC: T9102479469" at bounding box center [328, 645] width 159 height 11
click at [330, 642] on div "ISWC: T9102479469" at bounding box center [328, 645] width 159 height 11
click at [348, 632] on div "MLC Song Code: A6996Q" at bounding box center [328, 634] width 159 height 11
drag, startPoint x: 343, startPoint y: 631, endPoint x: 312, endPoint y: 633, distance: 30.9
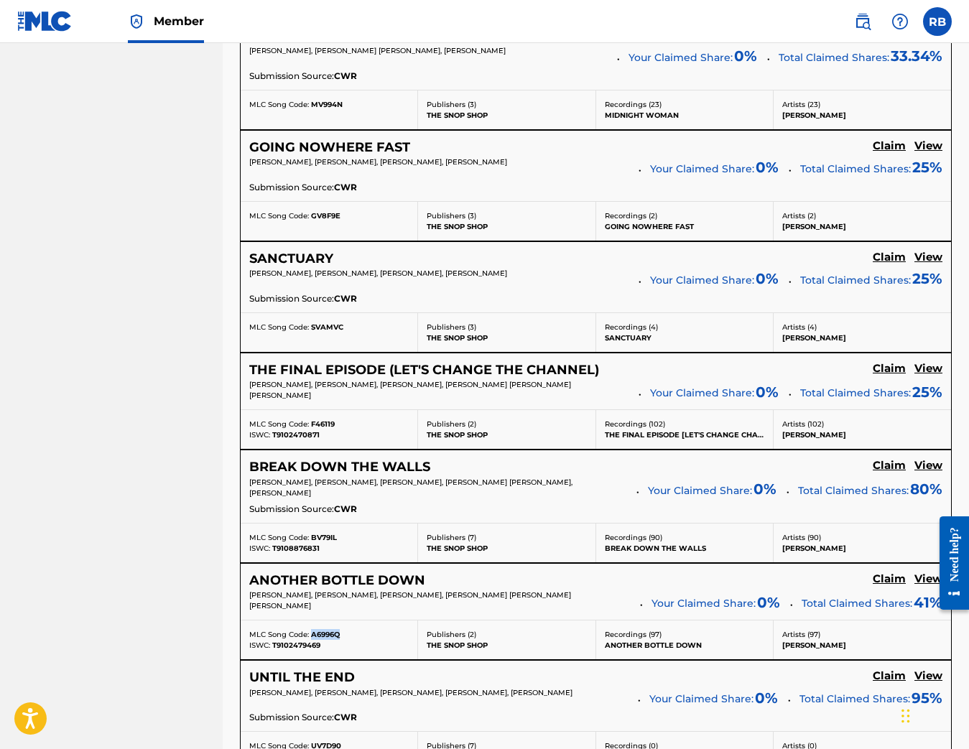
click at [312, 633] on div "MLC Song Code: A6996Q" at bounding box center [328, 634] width 159 height 11
click at [317, 602] on p "[PERSON_NAME], [PERSON_NAME], [PERSON_NAME], [PERSON_NAME] [PERSON_NAME] [PERSO…" at bounding box center [439, 601] width 381 height 22
drag, startPoint x: 310, startPoint y: 603, endPoint x: 246, endPoint y: 592, distance: 64.2
click at [246, 592] on div "ANOTHER BOTTLE DOWN Claim View [PERSON_NAME], [PERSON_NAME], [PERSON_NAME], [PE…" at bounding box center [596, 592] width 710 height 57
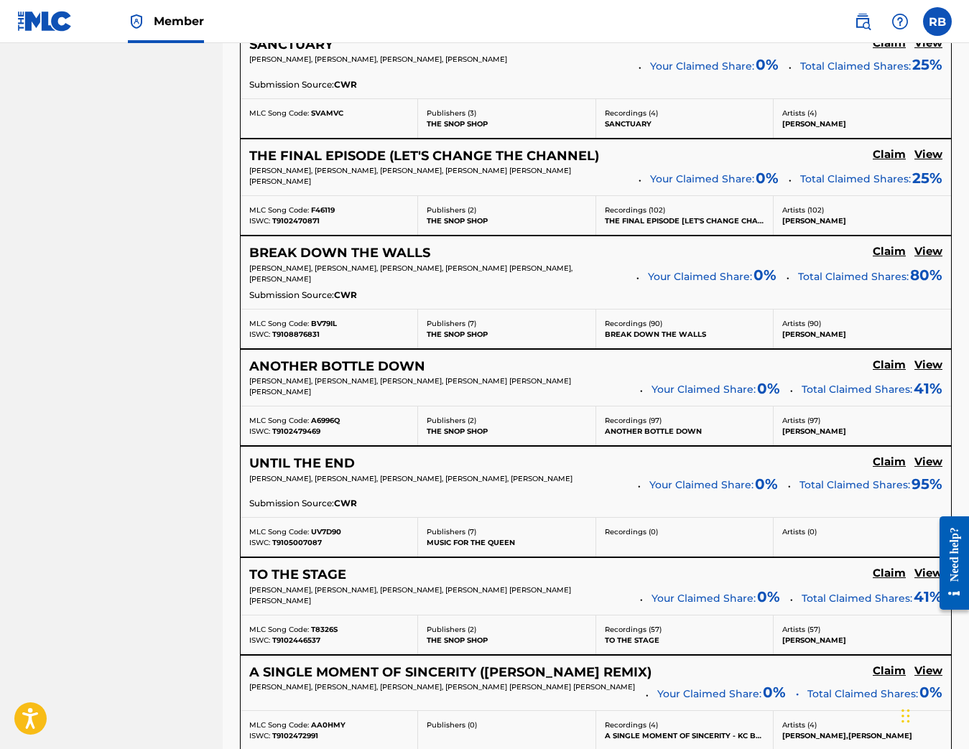
scroll to position [5561, 0]
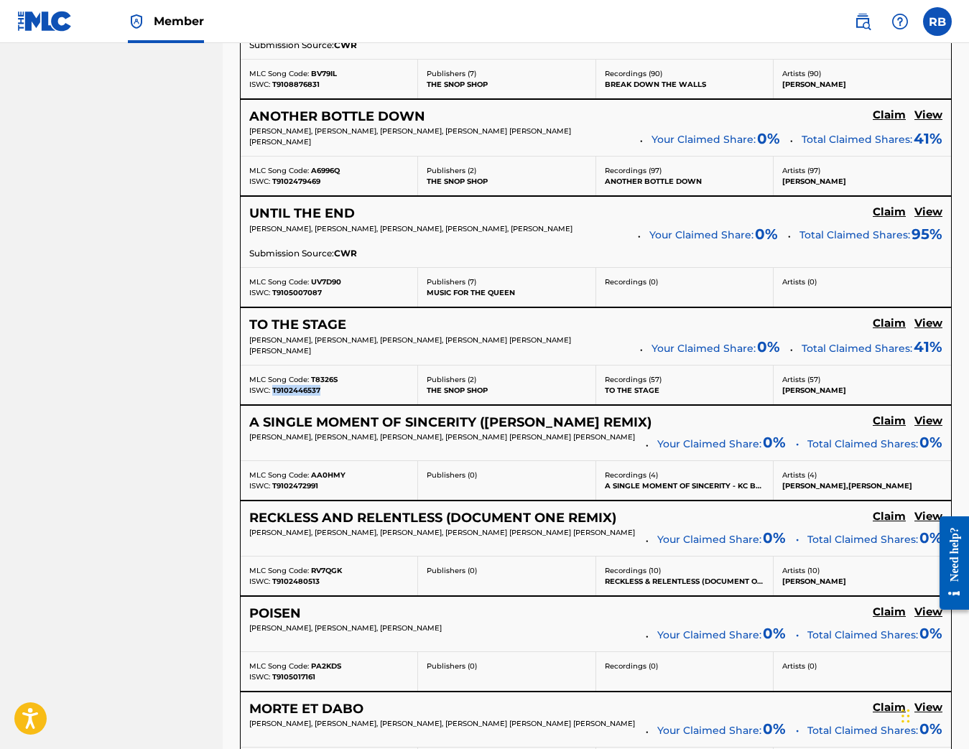
drag, startPoint x: 325, startPoint y: 385, endPoint x: 274, endPoint y: 390, distance: 50.5
click at [274, 390] on div "ISWC: T9102446537" at bounding box center [328, 390] width 159 height 11
drag, startPoint x: 338, startPoint y: 374, endPoint x: 312, endPoint y: 376, distance: 25.9
click at [311, 376] on div "MLC Song Code: T8326S" at bounding box center [328, 379] width 159 height 11
drag, startPoint x: 294, startPoint y: 445, endPoint x: 247, endPoint y: 443, distance: 47.4
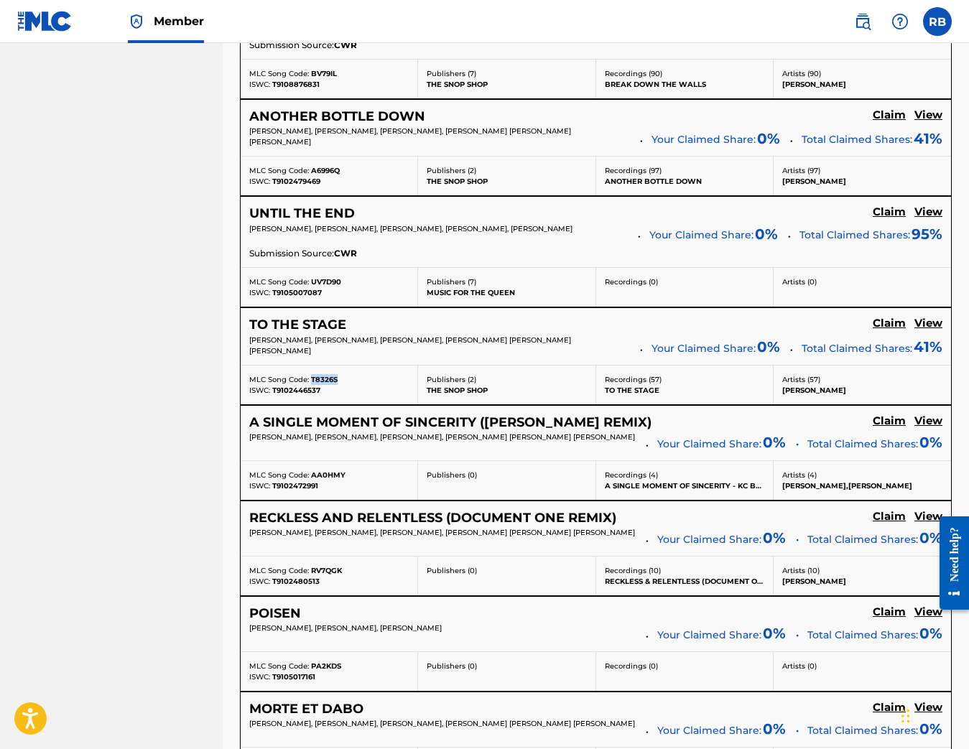
click at [247, 443] on div "A SINGLE MOMENT OF SINCERITY ([PERSON_NAME] REMIX) Claim View [PERSON_NAME], [P…" at bounding box center [596, 433] width 710 height 55
click at [302, 339] on span "[PERSON_NAME], [PERSON_NAME], [PERSON_NAME], [PERSON_NAME] [PERSON_NAME] [PERSO…" at bounding box center [410, 345] width 322 height 20
drag, startPoint x: 312, startPoint y: 349, endPoint x: 252, endPoint y: 338, distance: 61.3
click at [252, 338] on p "[PERSON_NAME], [PERSON_NAME], [PERSON_NAME], [PERSON_NAME] [PERSON_NAME] [PERSO…" at bounding box center [439, 346] width 381 height 22
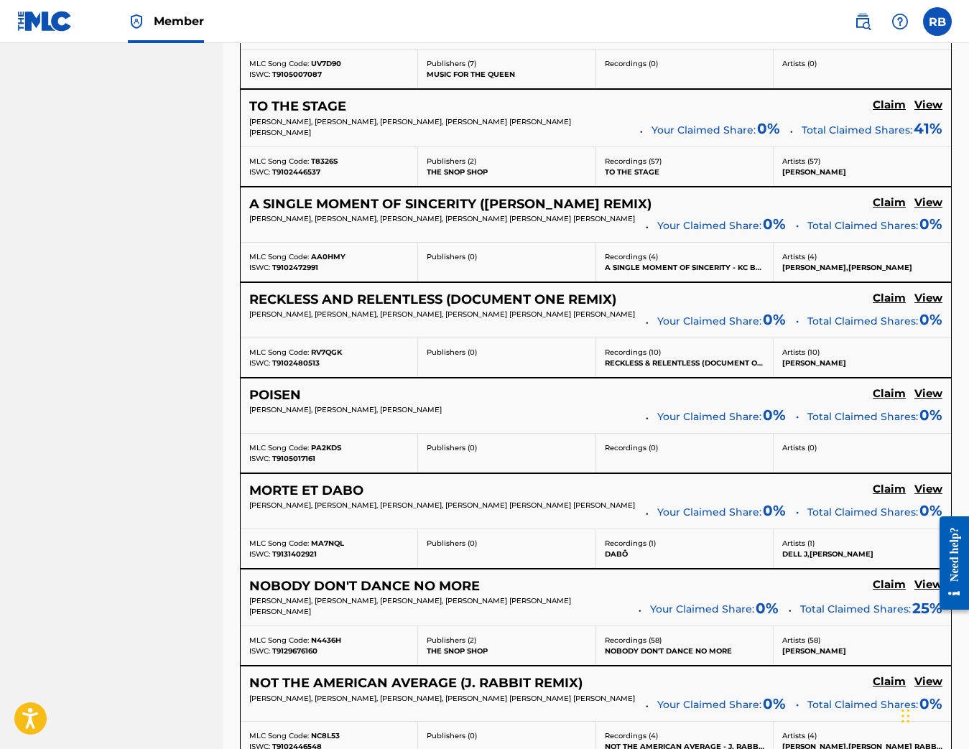
scroll to position [5891, 0]
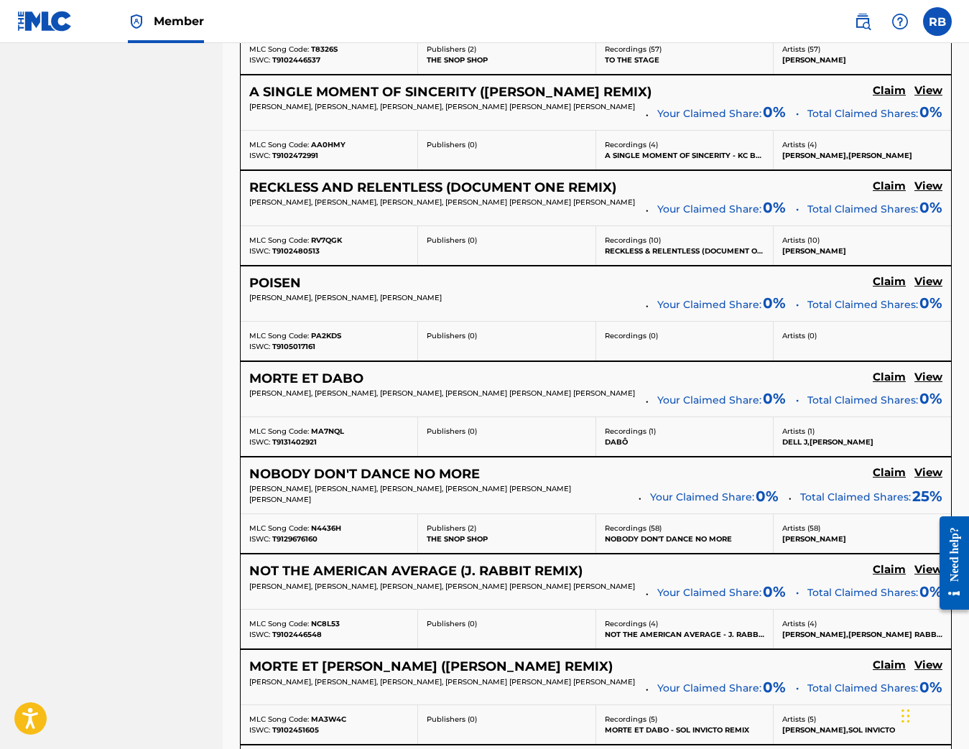
click at [335, 315] on div "POISEN Claim View [PERSON_NAME], [PERSON_NAME], [PERSON_NAME] Your Claimed Shar…" at bounding box center [596, 293] width 710 height 55
drag, startPoint x: 321, startPoint y: 346, endPoint x: 273, endPoint y: 348, distance: 48.2
click at [273, 348] on div "ISWC: T9105017161" at bounding box center [328, 346] width 159 height 11
click at [344, 333] on div "MLC Song Code: PA2KDS" at bounding box center [328, 335] width 159 height 11
drag, startPoint x: 344, startPoint y: 337, endPoint x: 309, endPoint y: 337, distance: 35.2
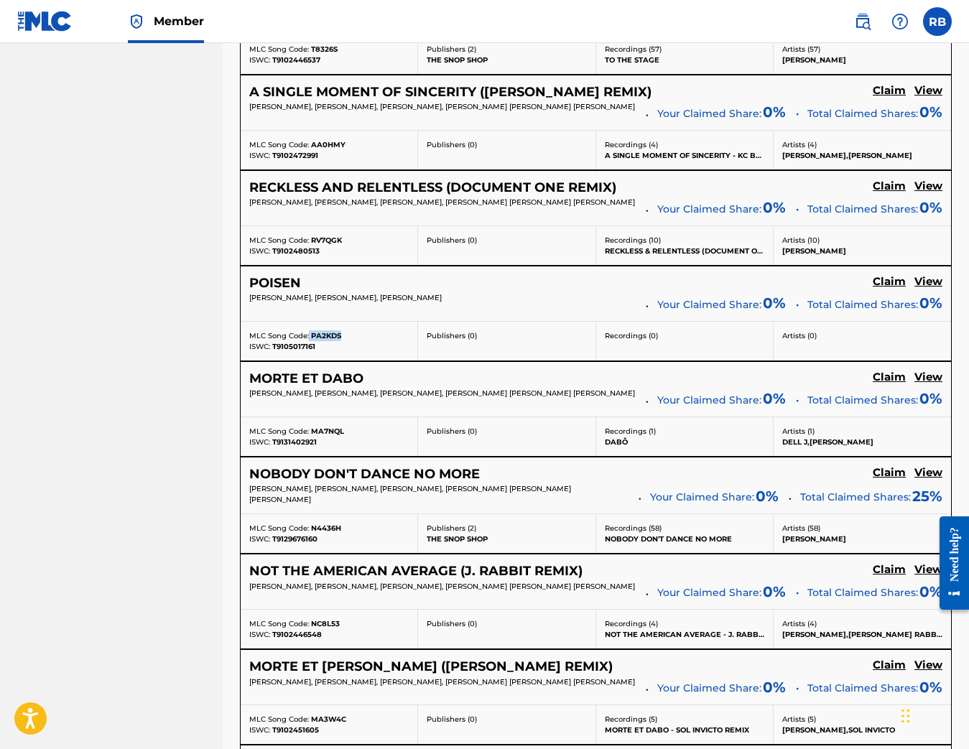
click at [309, 337] on div "MLC Song Code: PA2KDS" at bounding box center [328, 335] width 159 height 11
click at [480, 299] on p "[PERSON_NAME], [PERSON_NAME], [PERSON_NAME]" at bounding box center [442, 297] width 386 height 11
drag, startPoint x: 480, startPoint y: 298, endPoint x: 248, endPoint y: 297, distance: 232.7
click at [248, 297] on div "POISEN Claim View [PERSON_NAME], [PERSON_NAME], [PERSON_NAME] Your Claimed Shar…" at bounding box center [596, 293] width 710 height 55
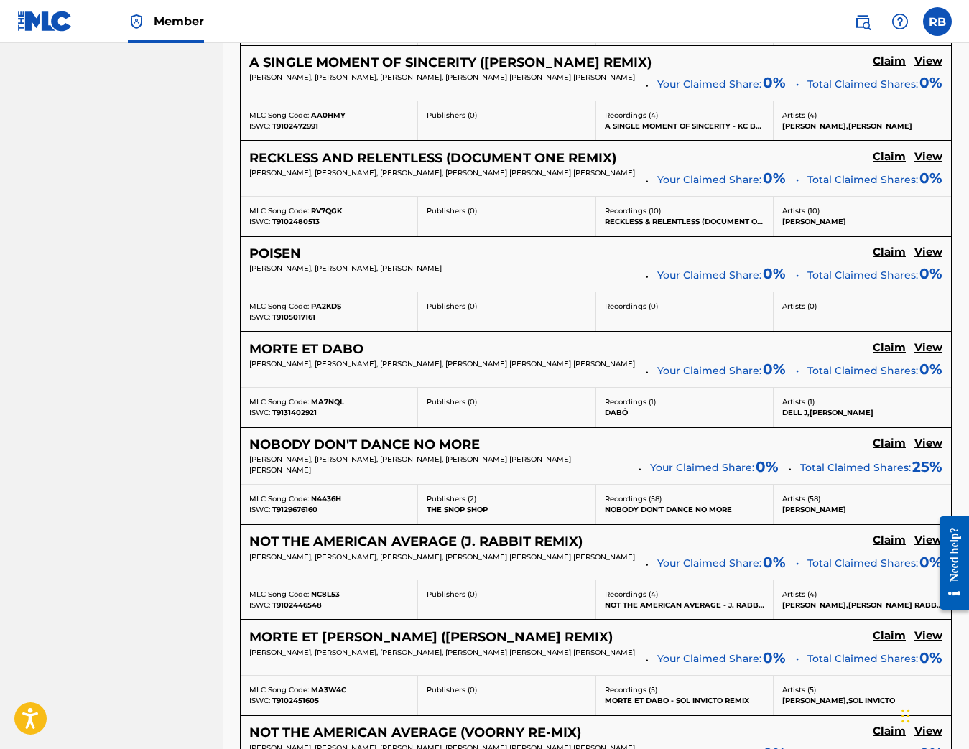
scroll to position [5972, 0]
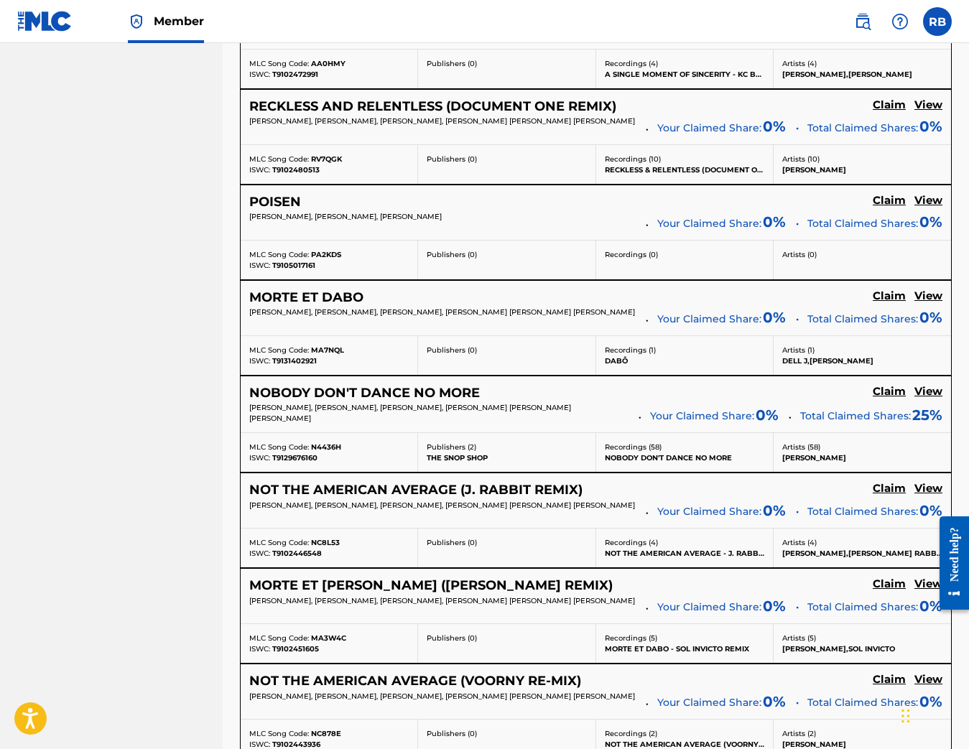
click at [322, 463] on div "ISWC: T9129676160" at bounding box center [328, 457] width 159 height 11
drag, startPoint x: 321, startPoint y: 459, endPoint x: 271, endPoint y: 460, distance: 50.3
click at [271, 460] on div "ISWC: T9129676160" at bounding box center [328, 457] width 159 height 11
drag, startPoint x: 349, startPoint y: 445, endPoint x: 310, endPoint y: 450, distance: 39.1
click at [310, 450] on div "MLC Song Code: N4436H" at bounding box center [328, 447] width 159 height 11
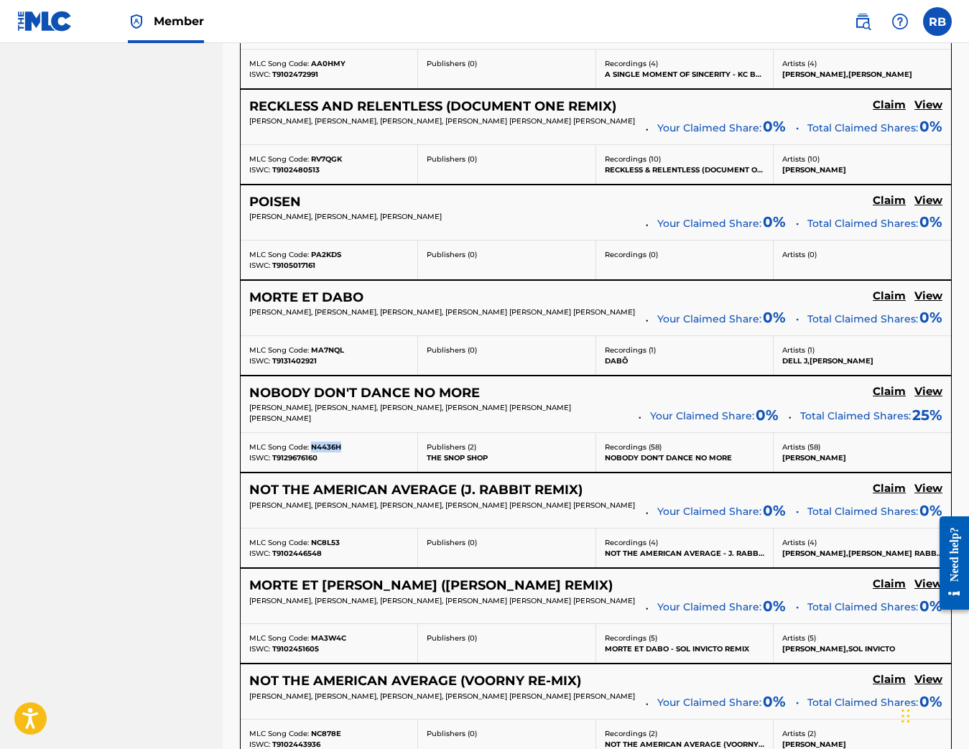
drag, startPoint x: 311, startPoint y: 512, endPoint x: 243, endPoint y: 508, distance: 67.6
click at [243, 508] on div "NOT THE AMERICAN AVERAGE (J. RABBIT REMIX) Claim View [PERSON_NAME], [PERSON_NA…" at bounding box center [596, 500] width 710 height 55
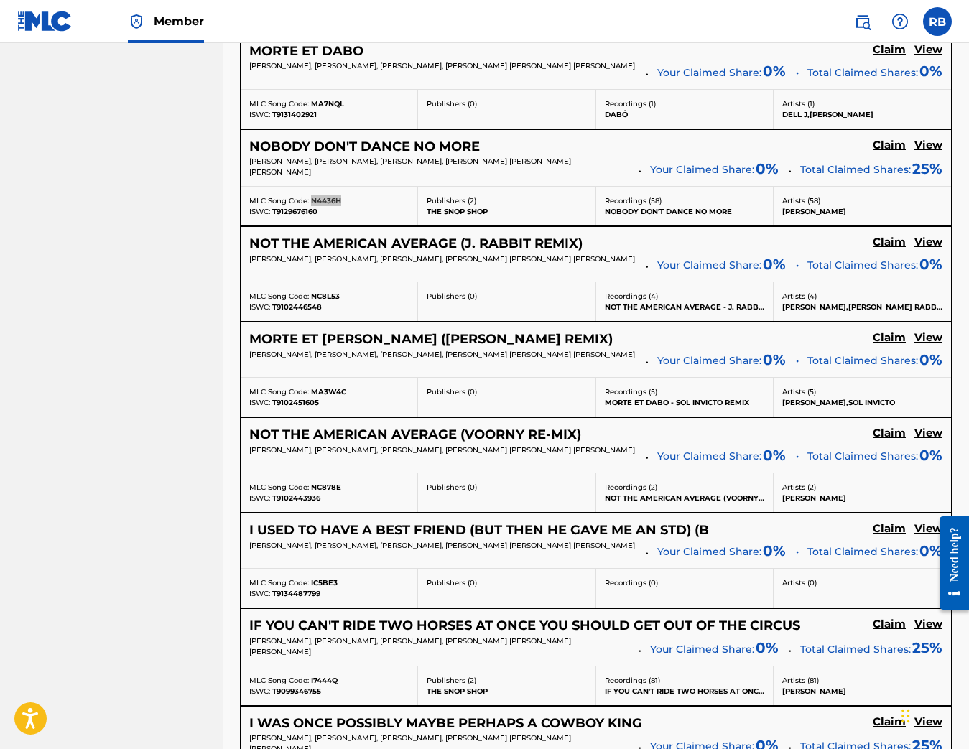
scroll to position [6262, 0]
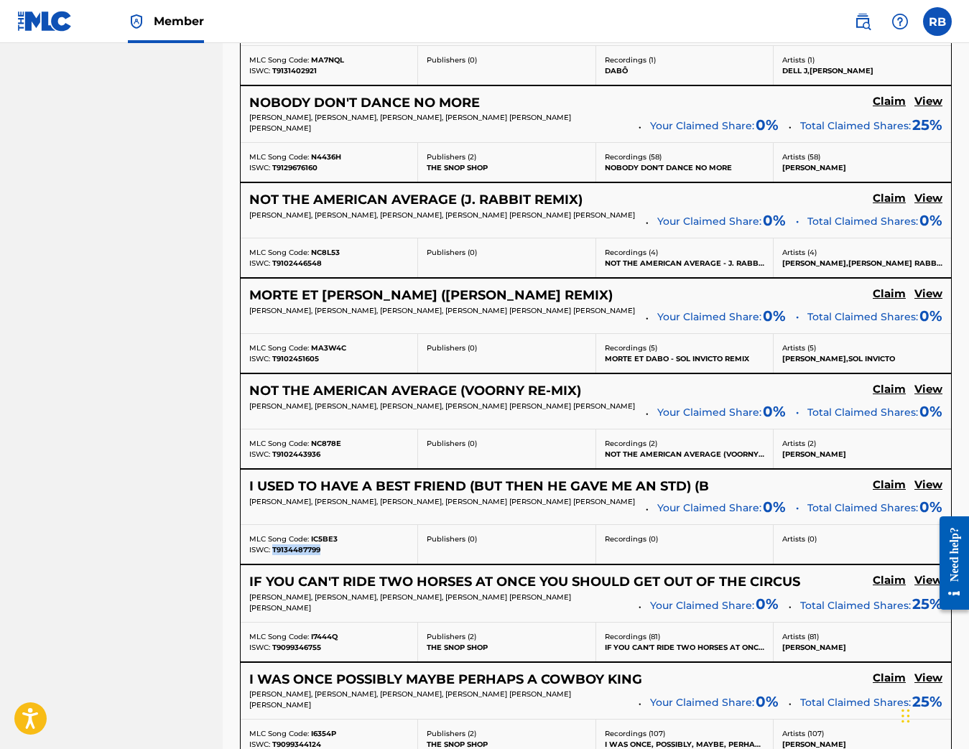
drag, startPoint x: 327, startPoint y: 557, endPoint x: 274, endPoint y: 560, distance: 52.5
click at [274, 555] on div "ISWC: T9134487799" at bounding box center [328, 549] width 159 height 11
drag, startPoint x: 341, startPoint y: 546, endPoint x: 311, endPoint y: 548, distance: 30.2
click at [311, 544] on div "MLC Song Code: IC5BE3" at bounding box center [328, 539] width 159 height 11
drag, startPoint x: 311, startPoint y: 519, endPoint x: 247, endPoint y: 512, distance: 64.3
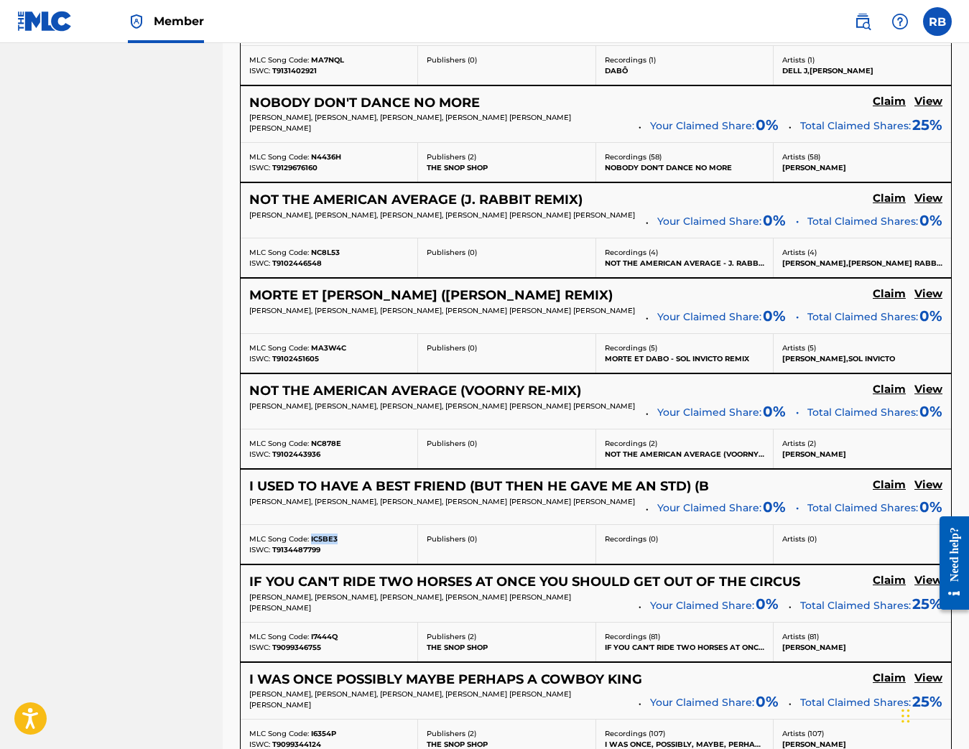
click at [247, 512] on div "I USED TO HAVE A BEST FRIEND (BUT THEN HE GAVE ME AN STD) (B Claim View [PERSON…" at bounding box center [596, 497] width 710 height 55
click at [256, 506] on span "[PERSON_NAME], [PERSON_NAME], [PERSON_NAME], [PERSON_NAME] [PERSON_NAME] [PERSO…" at bounding box center [442, 501] width 386 height 9
drag, startPoint x: 314, startPoint y: 518, endPoint x: 246, endPoint y: 508, distance: 69.1
click at [246, 508] on div "I USED TO HAVE A BEST FRIEND (BUT THEN HE GAVE ME AN STD) (B Claim View [PERSON…" at bounding box center [596, 497] width 710 height 55
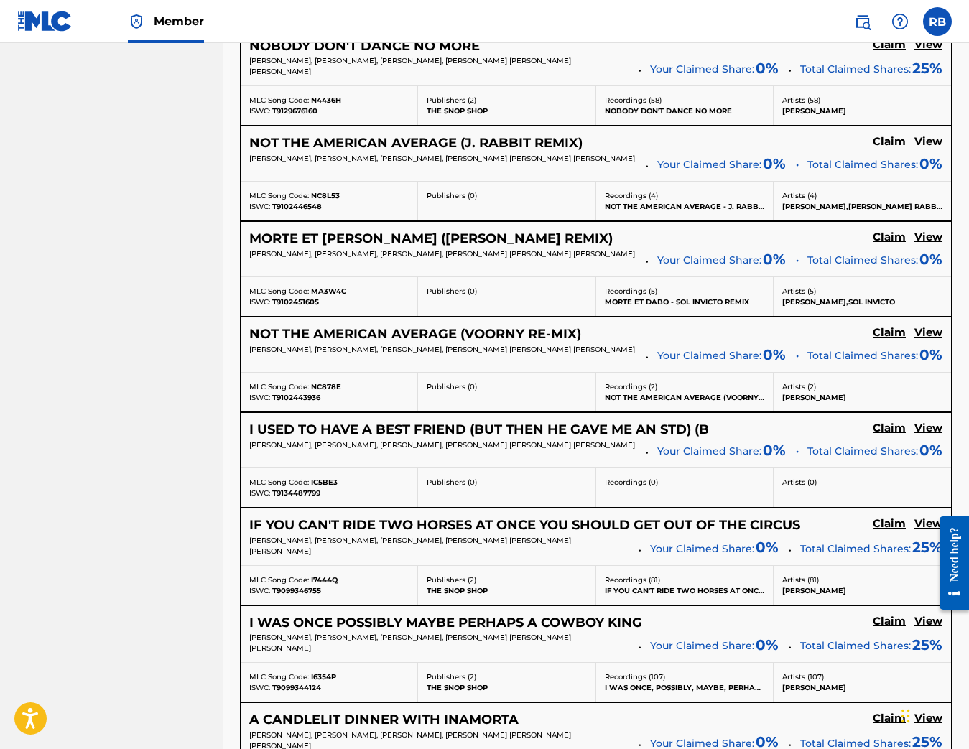
scroll to position [6357, 0]
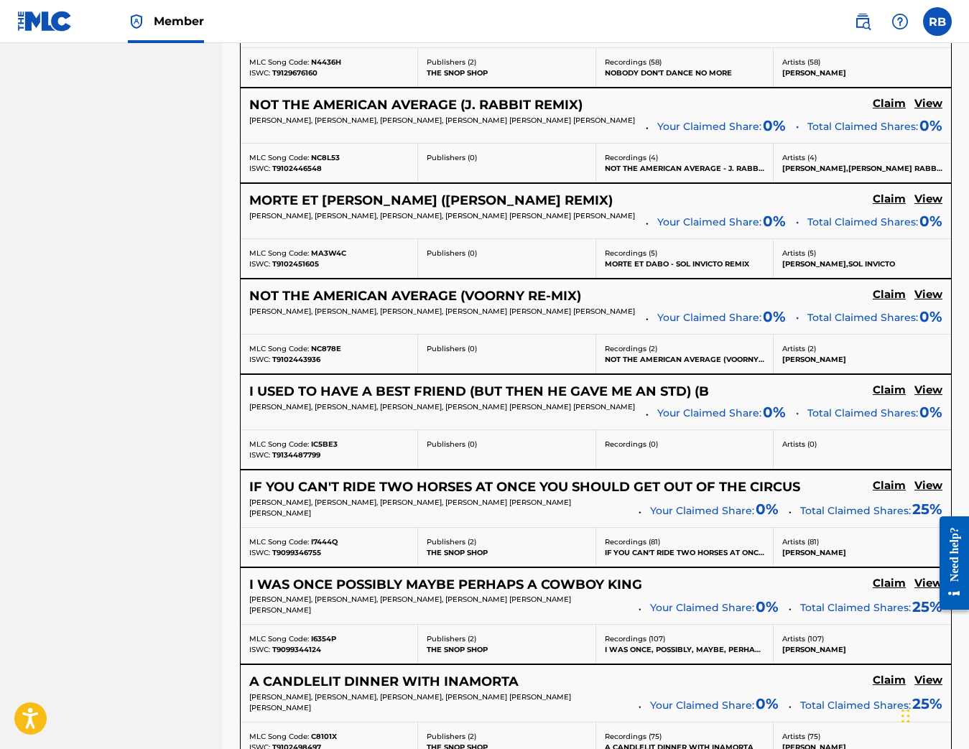
drag, startPoint x: 312, startPoint y: 521, endPoint x: 263, endPoint y: 520, distance: 49.6
click at [244, 509] on div "IF YOU CAN'T RIDE TWO HORSES AT ONCE YOU SHOULD GET OUT OF THE CIRCUS Claim Vie…" at bounding box center [596, 498] width 710 height 57
drag, startPoint x: 340, startPoint y: 549, endPoint x: 311, endPoint y: 549, distance: 29.4
click at [311, 547] on div "MLC Song Code: I7444Q" at bounding box center [328, 541] width 159 height 11
click at [326, 558] on div "ISWC: T9099346755" at bounding box center [328, 552] width 159 height 11
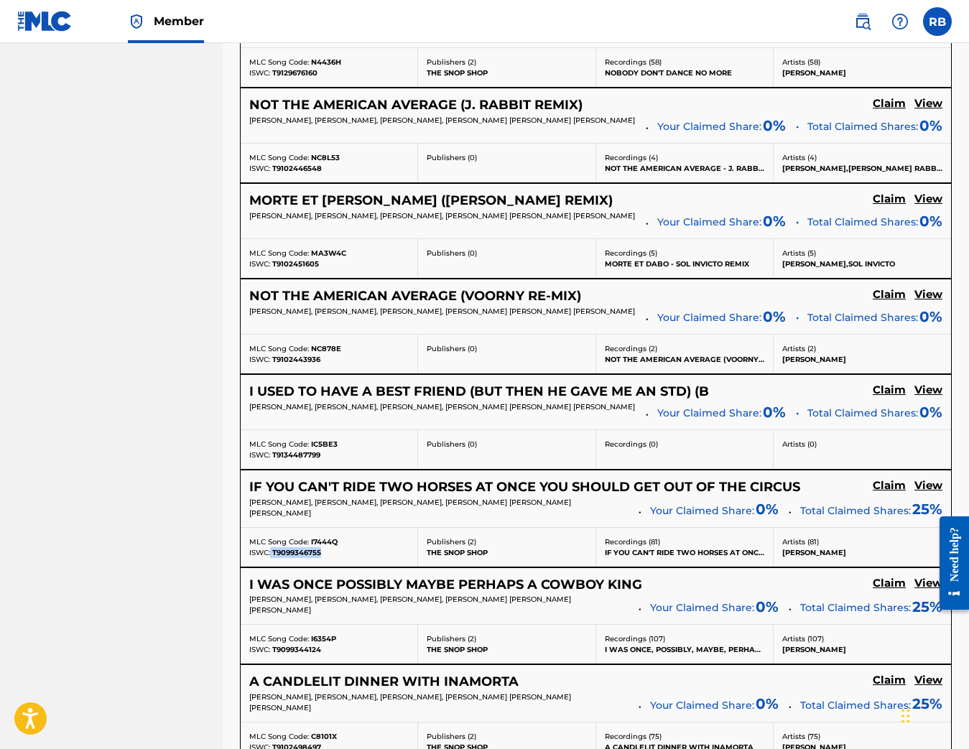
drag, startPoint x: 325, startPoint y: 559, endPoint x: 271, endPoint y: 560, distance: 53.9
click at [271, 558] on div "ISWC: T9099346755" at bounding box center [328, 552] width 159 height 11
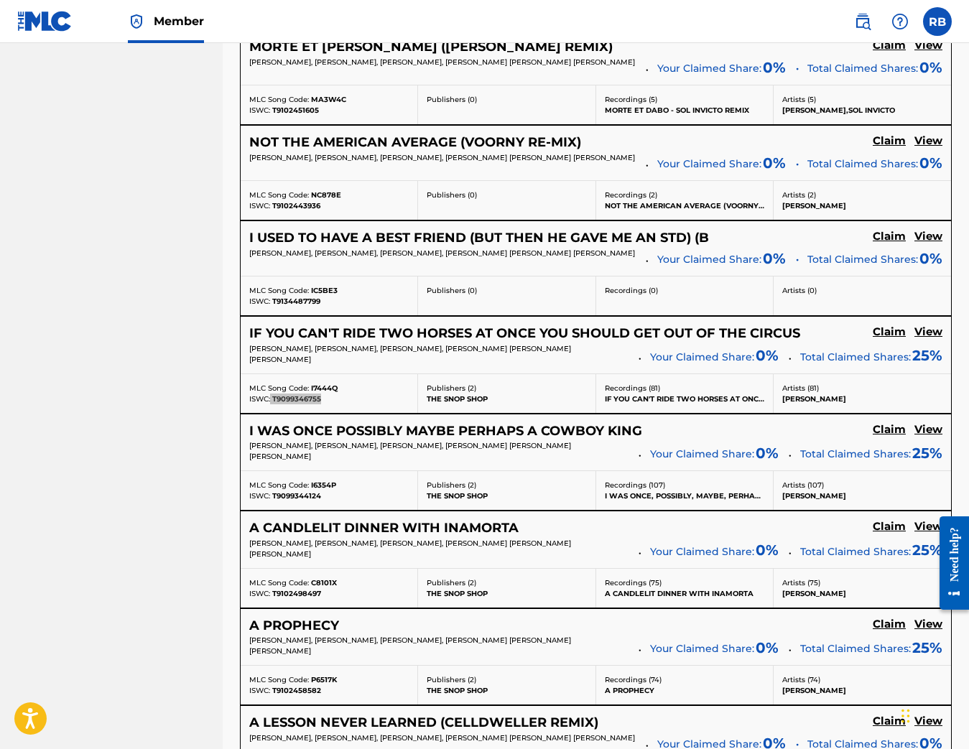
scroll to position [6576, 0]
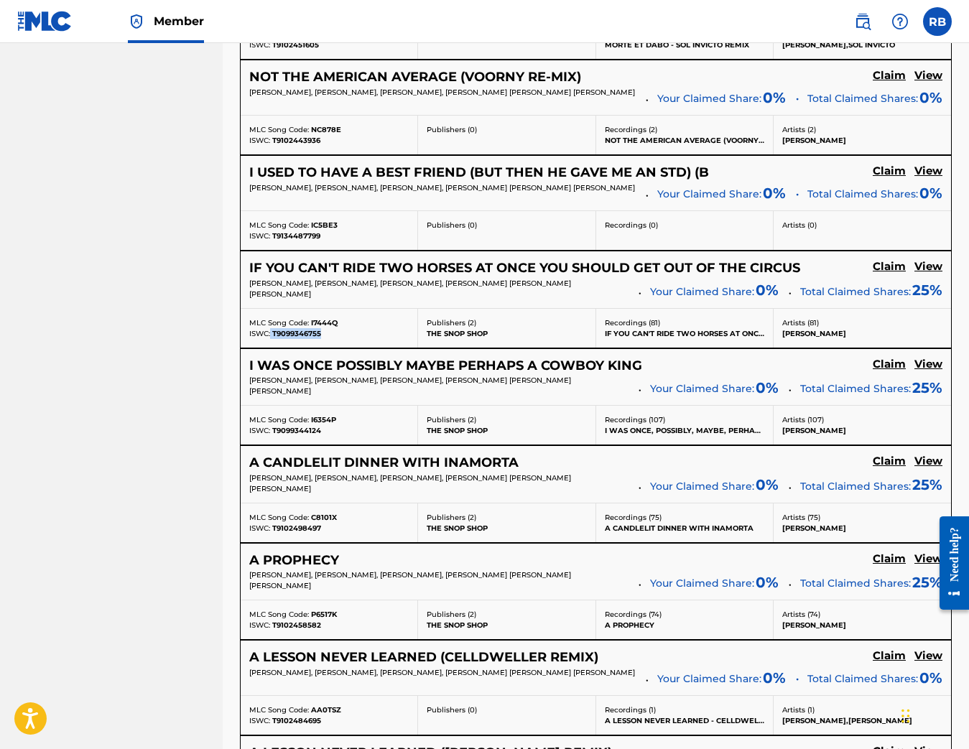
drag, startPoint x: 312, startPoint y: 397, endPoint x: 259, endPoint y: 390, distance: 53.6
drag, startPoint x: 335, startPoint y: 427, endPoint x: 312, endPoint y: 427, distance: 23.0
click at [312, 424] on span "I6354P" at bounding box center [323, 419] width 25 height 9
click at [332, 417] on div "MLC Song Code: I6354P ISWC: T9099344124" at bounding box center [329, 425] width 177 height 39
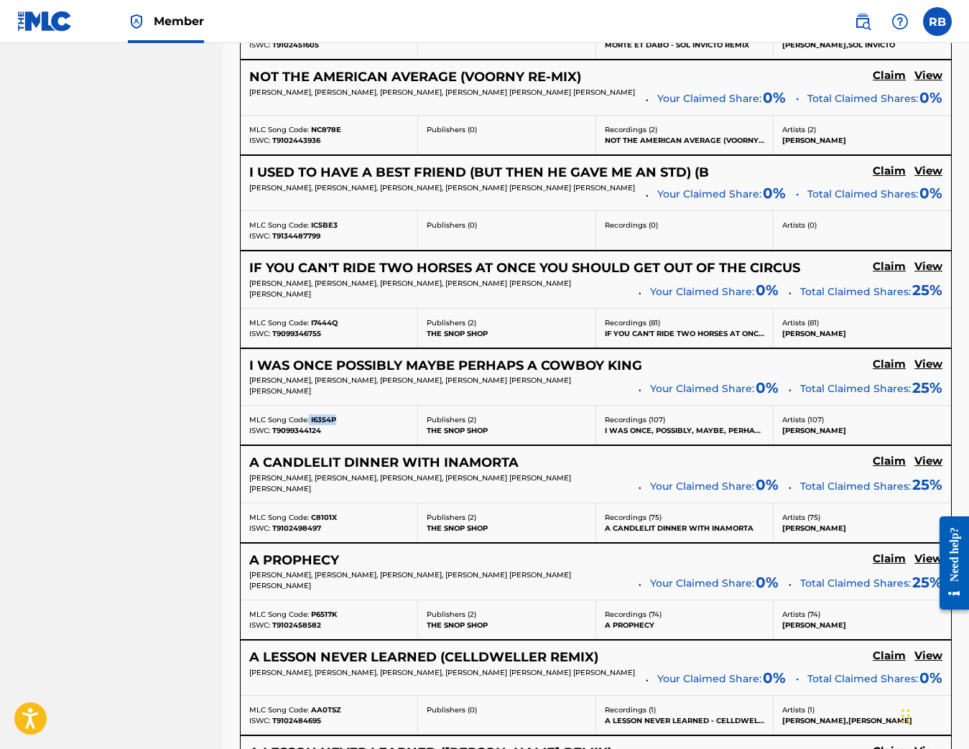
drag, startPoint x: 340, startPoint y: 423, endPoint x: 320, endPoint y: 424, distance: 20.9
click at [310, 424] on div "MLC Song Code: I6354P" at bounding box center [328, 419] width 159 height 11
drag, startPoint x: 322, startPoint y: 437, endPoint x: 271, endPoint y: 439, distance: 51.8
click at [271, 436] on div "ISWC: T9099344124" at bounding box center [328, 430] width 159 height 11
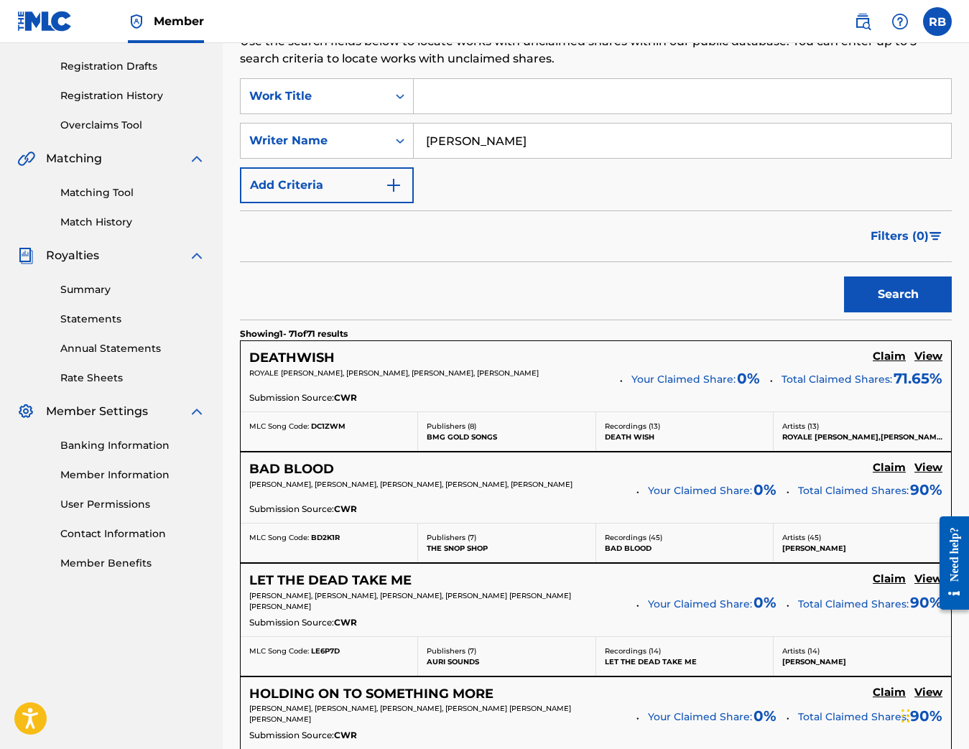
scroll to position [0, 0]
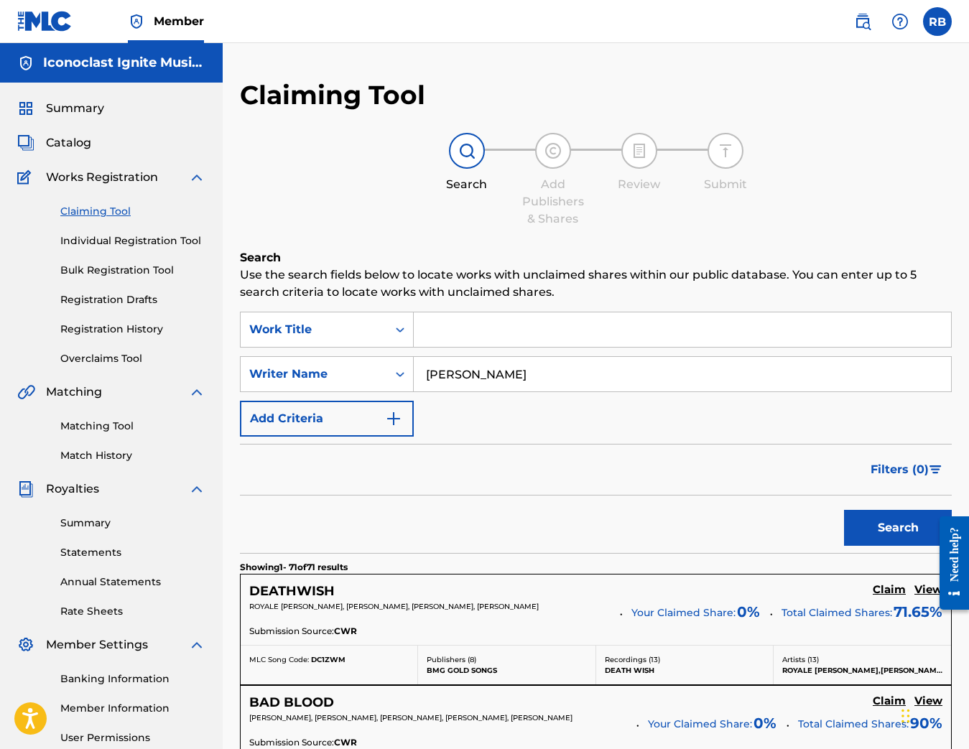
click at [493, 324] on input "Search Form" at bounding box center [682, 329] width 537 height 34
click at [898, 528] on button "Search" at bounding box center [898, 528] width 108 height 36
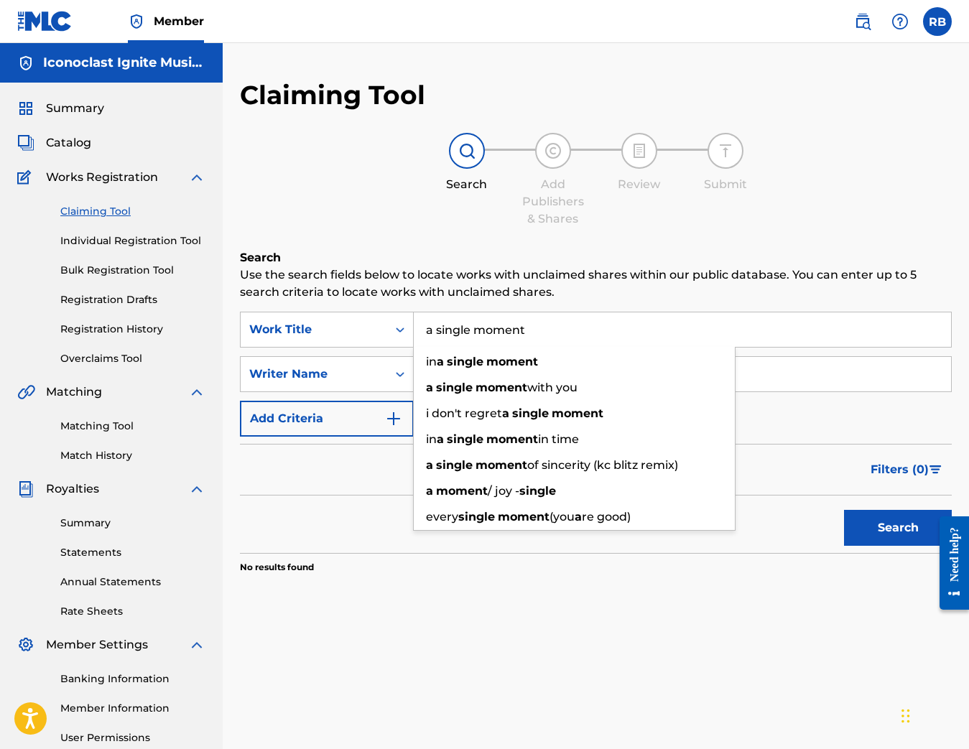
type input "a single moment"
click at [898, 528] on button "Search" at bounding box center [898, 528] width 108 height 36
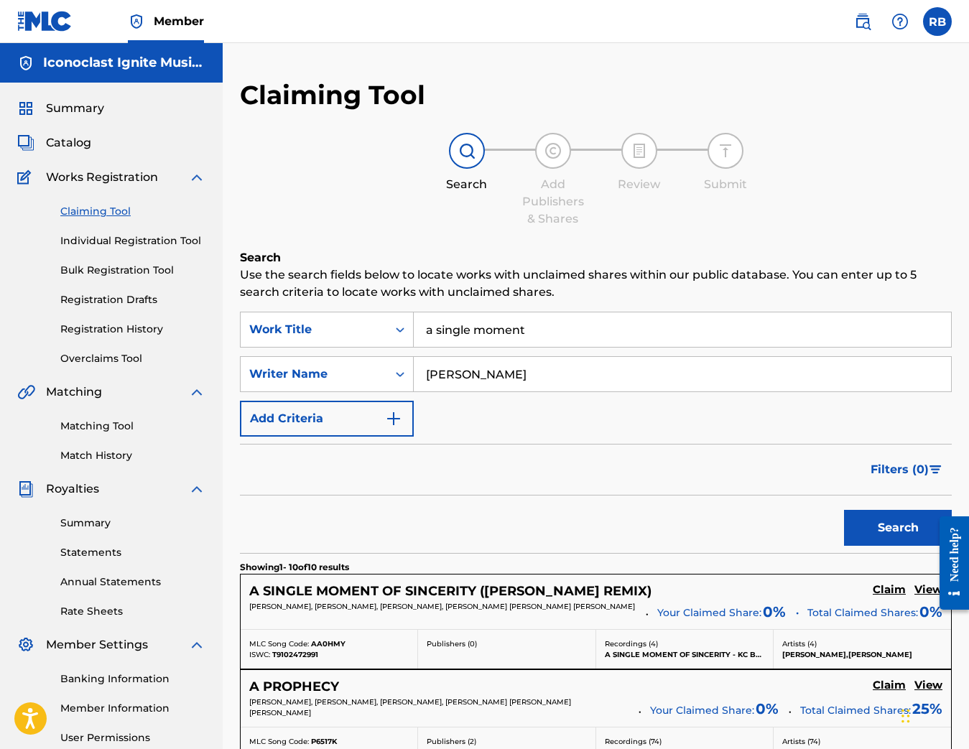
drag, startPoint x: 539, startPoint y: 325, endPoint x: 419, endPoint y: 330, distance: 119.3
click at [419, 330] on input "a single moment" at bounding box center [682, 329] width 537 height 34
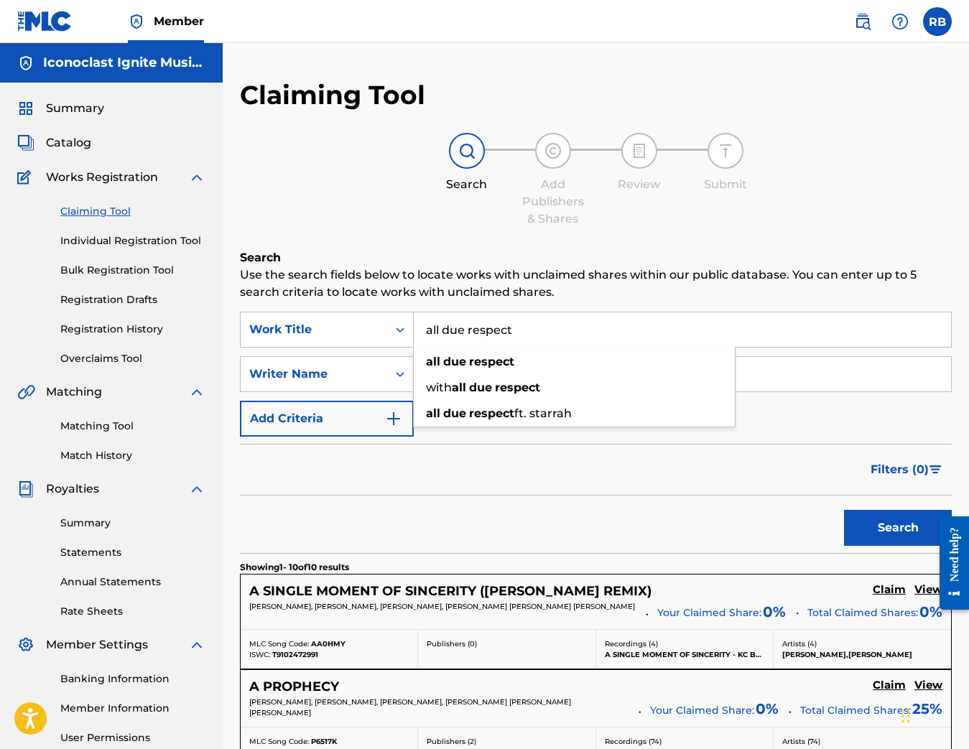
click at [898, 528] on button "Search" at bounding box center [898, 528] width 108 height 36
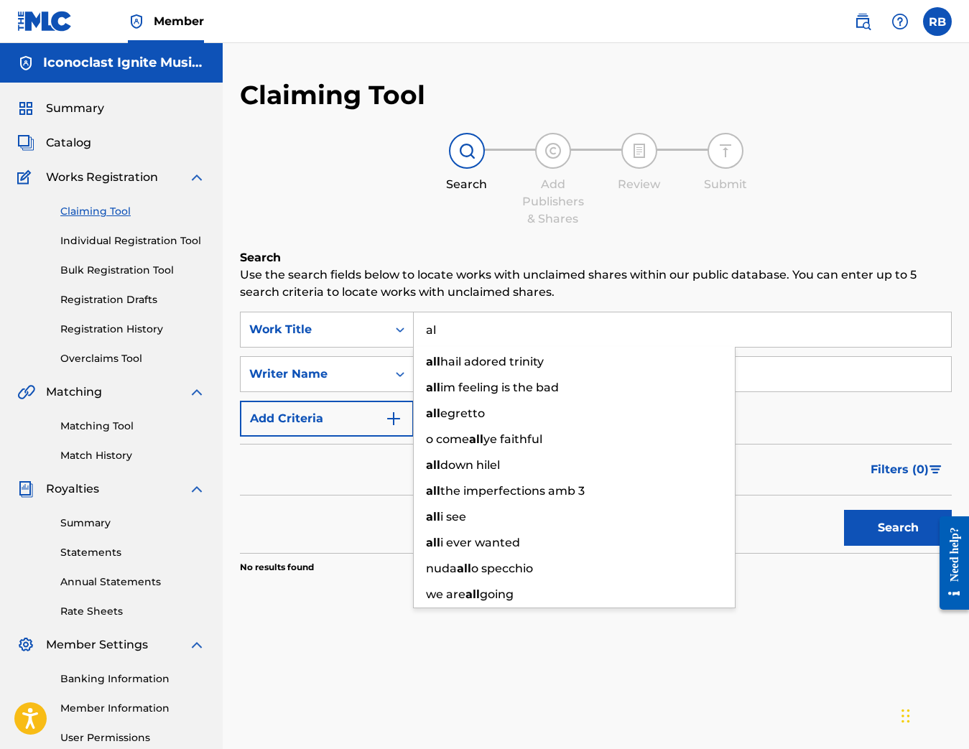
type input "a"
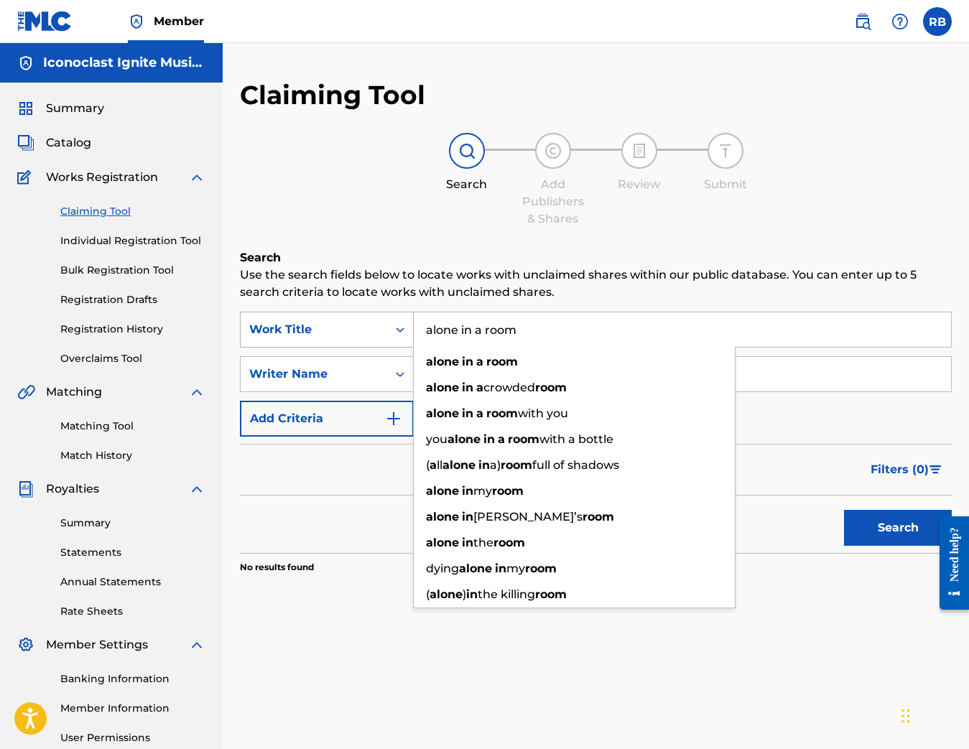
type input "alone in a room"
click at [898, 528] on button "Search" at bounding box center [898, 528] width 108 height 36
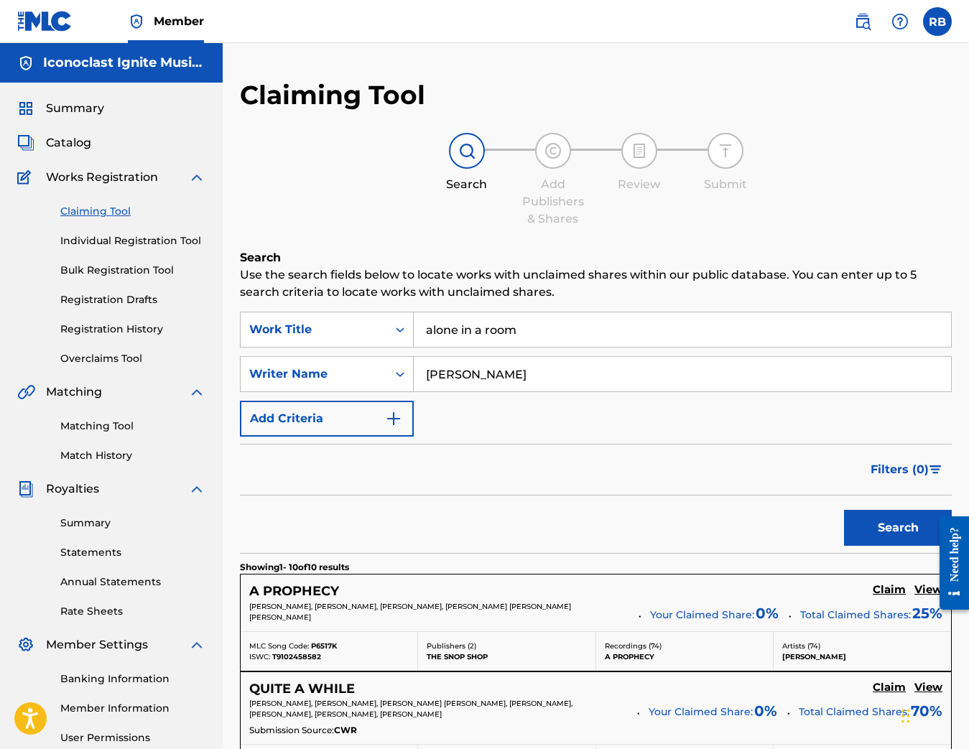
click at [529, 373] on input "[PERSON_NAME]" at bounding box center [682, 374] width 537 height 34
click at [898, 528] on button "Search" at bounding box center [898, 528] width 108 height 36
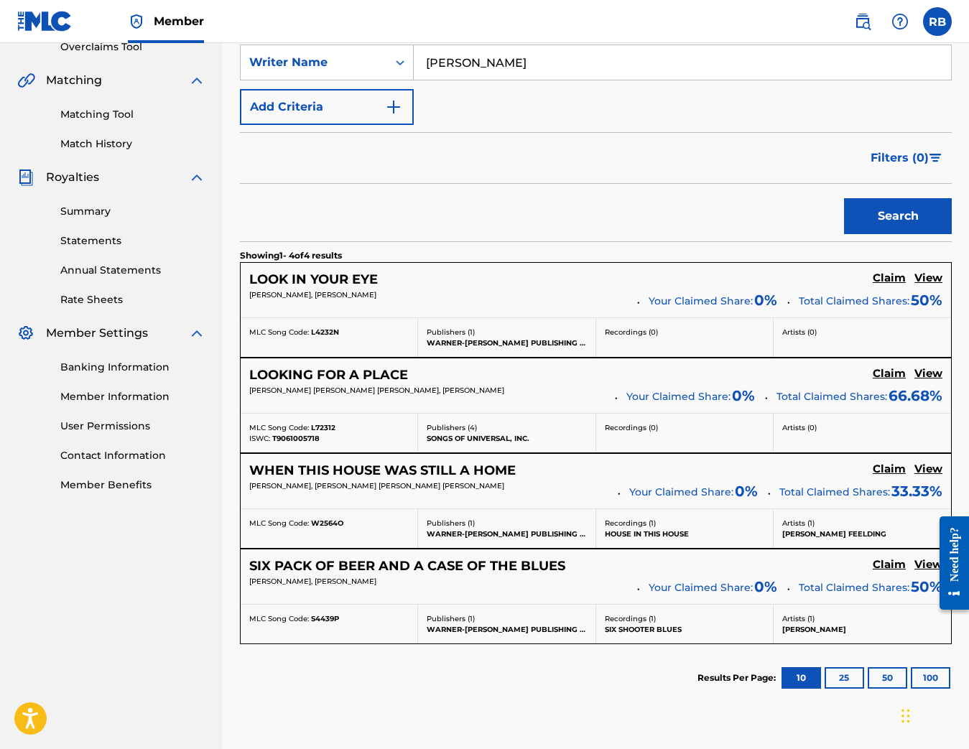
scroll to position [17, 0]
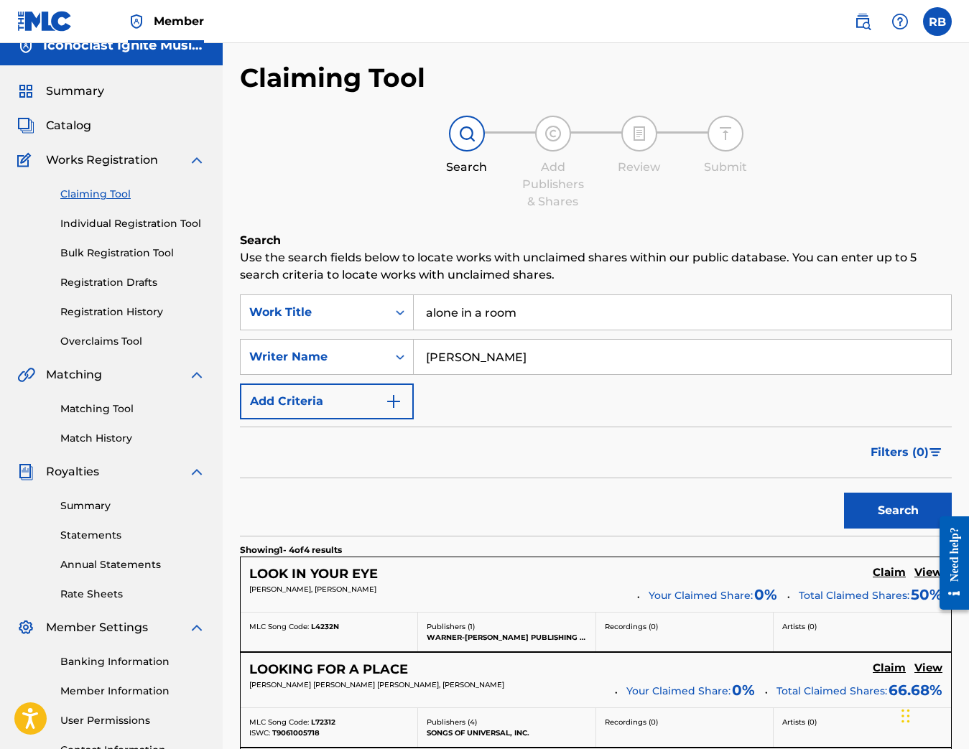
click at [448, 356] on input "[PERSON_NAME]" at bounding box center [682, 357] width 537 height 34
type input "[PERSON_NAME]"
click at [898, 511] on button "Search" at bounding box center [898, 511] width 108 height 36
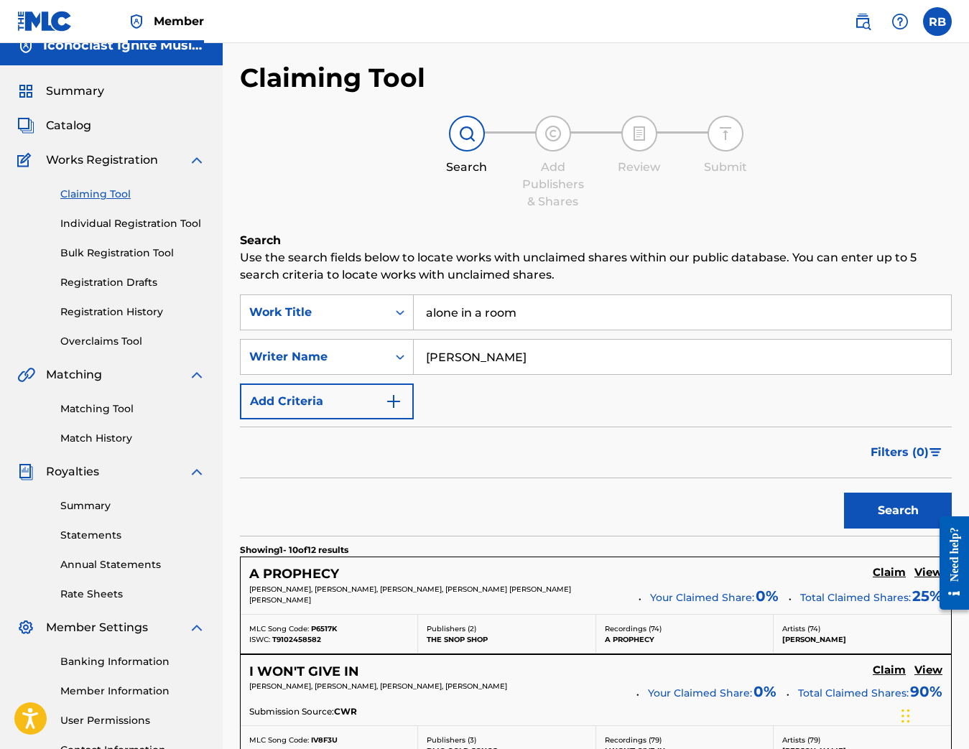
click at [523, 314] on input "alone in a room" at bounding box center [682, 312] width 537 height 34
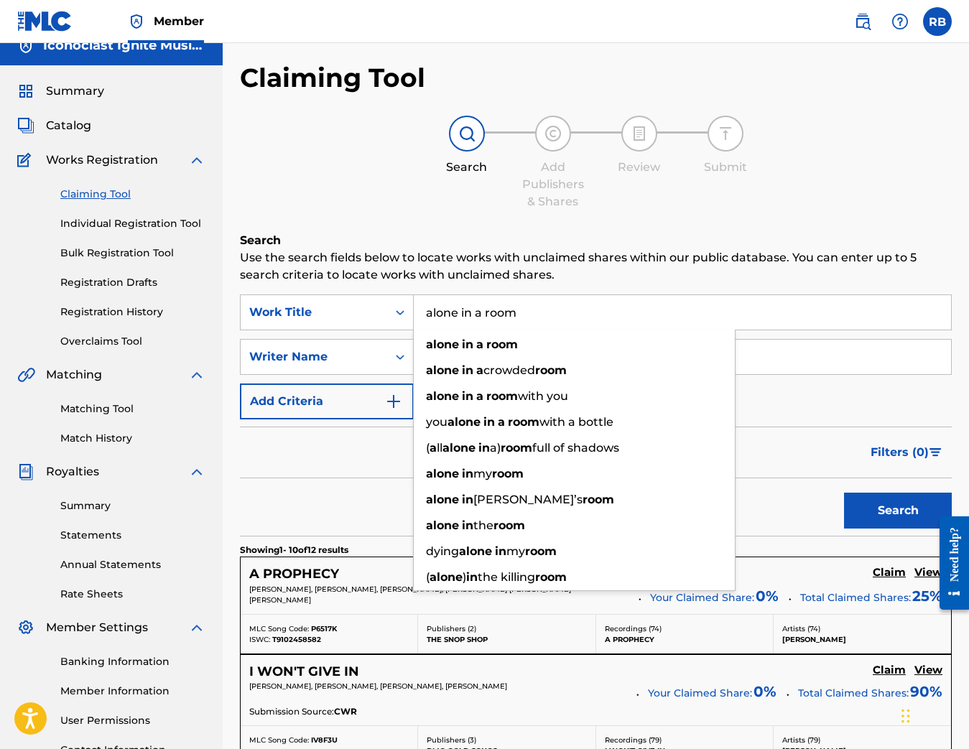
click at [523, 314] on input "alone in a room" at bounding box center [682, 312] width 537 height 34
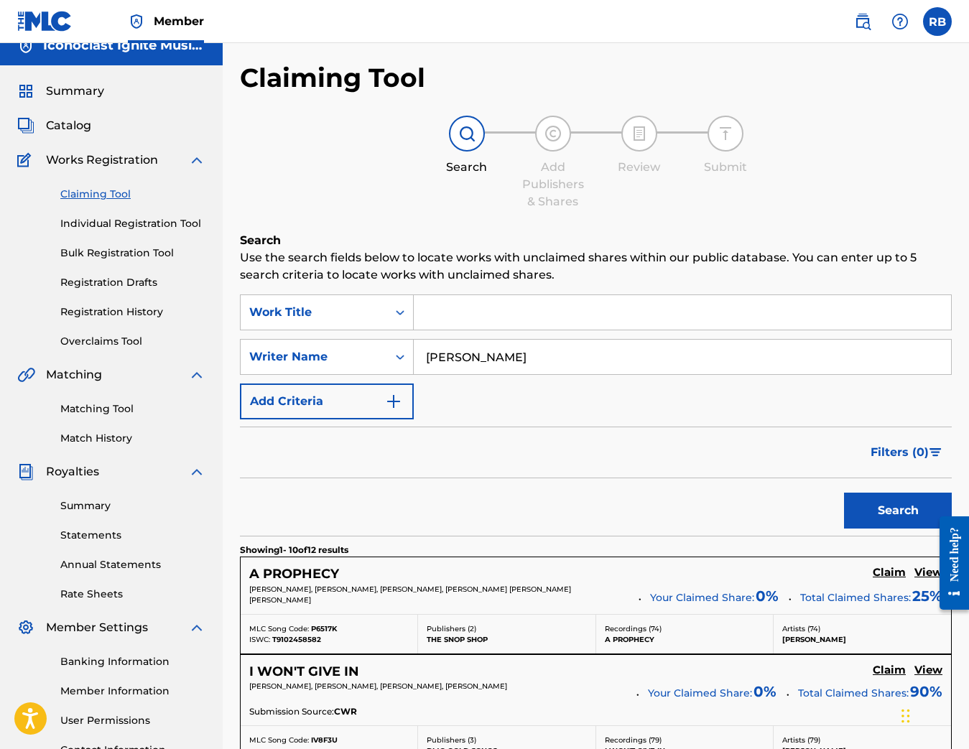
click at [560, 367] on input "[PERSON_NAME]" at bounding box center [682, 357] width 537 height 34
click at [898, 511] on button "Search" at bounding box center [898, 511] width 108 height 36
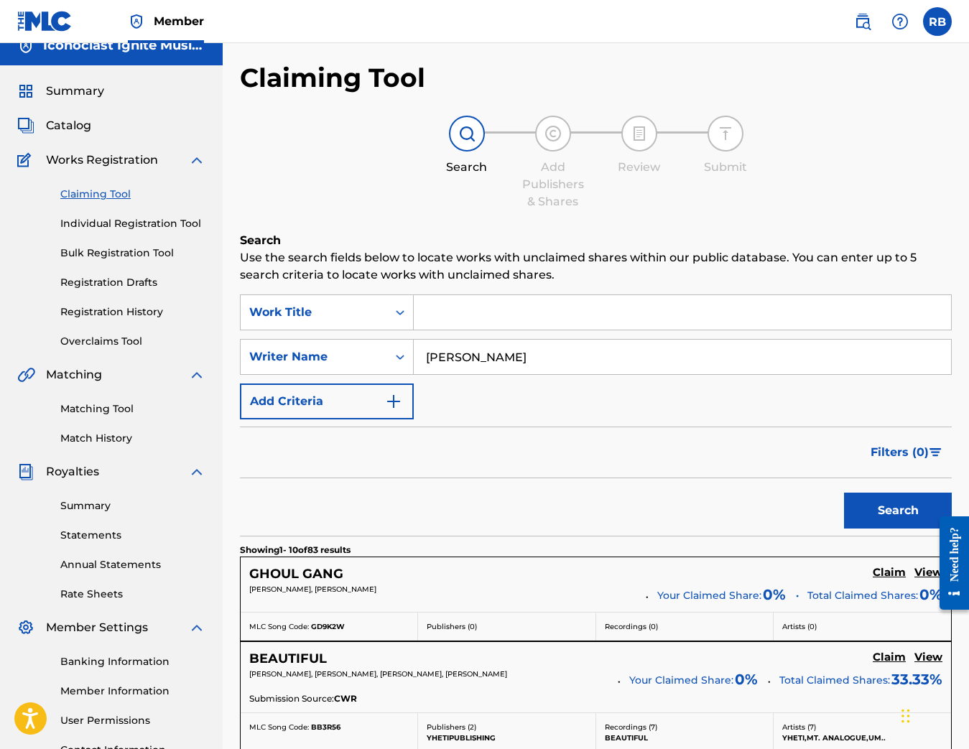
click at [523, 314] on input "Search Form" at bounding box center [682, 312] width 537 height 34
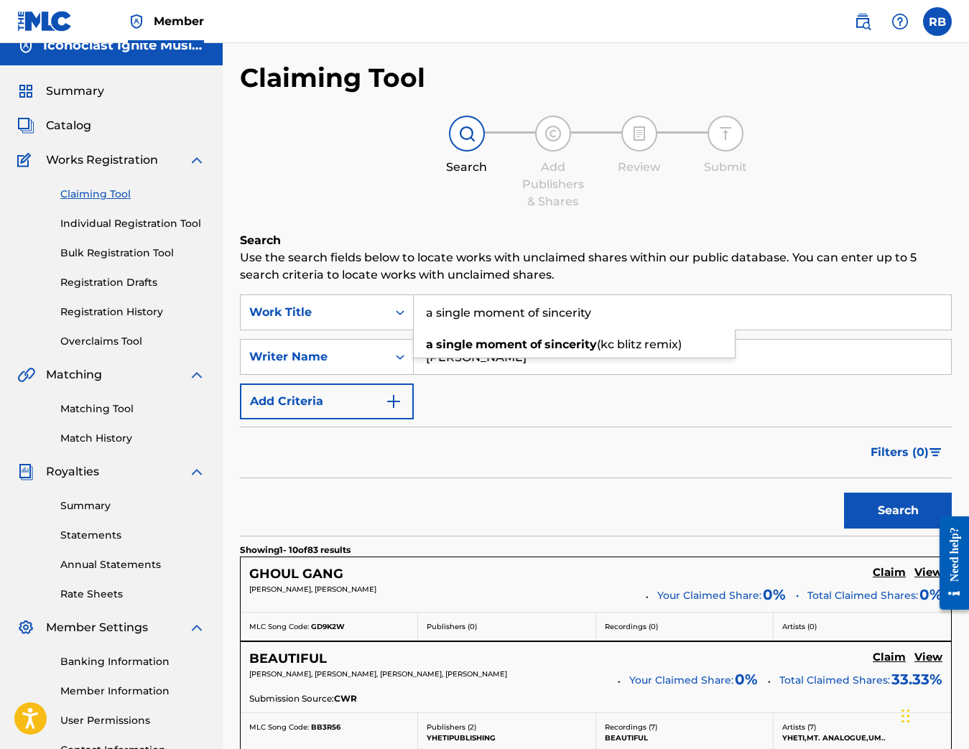
click at [898, 511] on button "Search" at bounding box center [898, 511] width 108 height 36
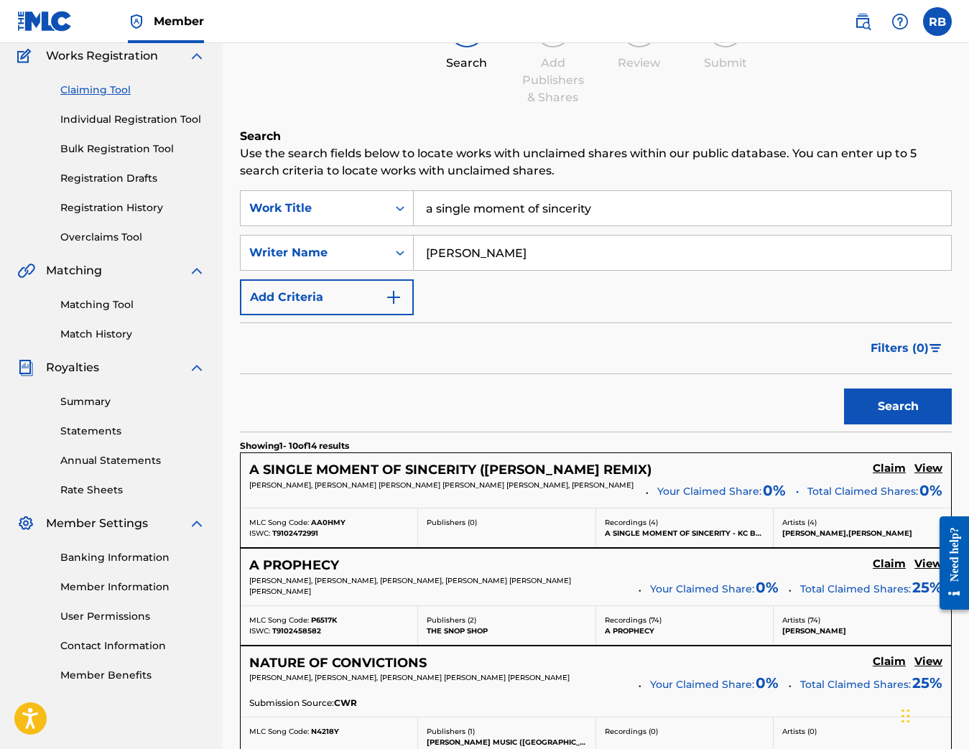
scroll to position [124, 0]
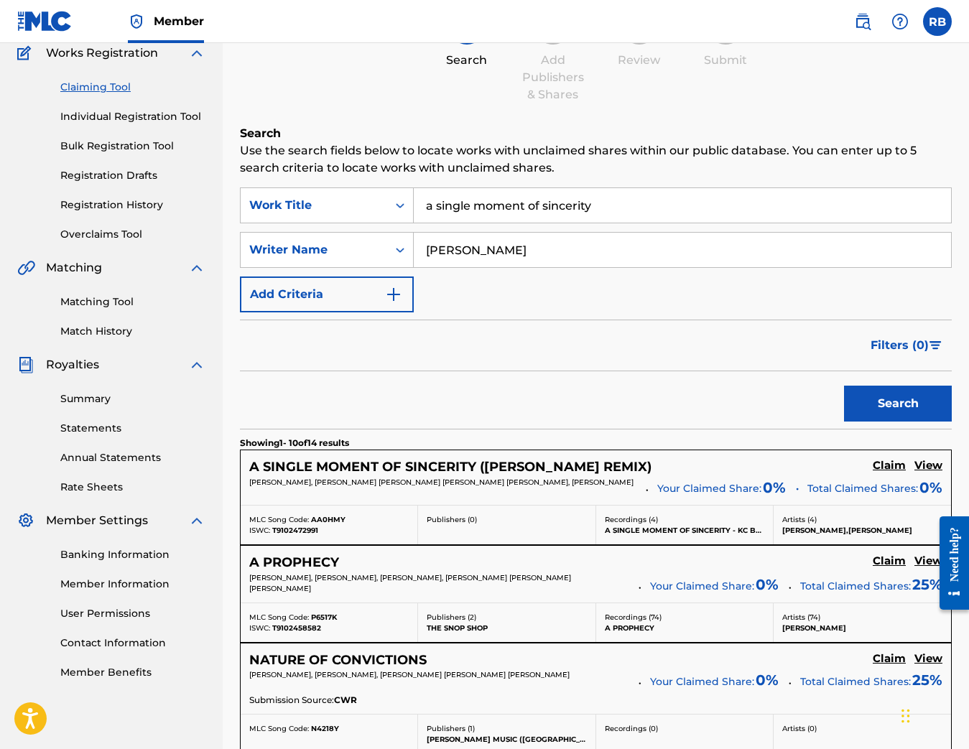
drag, startPoint x: 322, startPoint y: 493, endPoint x: 245, endPoint y: 481, distance: 78.4
click at [245, 481] on div "A SINGLE MOMENT OF SINCERITY ([PERSON_NAME] REMIX) Claim View [PERSON_NAME], [P…" at bounding box center [596, 477] width 710 height 55
drag, startPoint x: 323, startPoint y: 531, endPoint x: 274, endPoint y: 532, distance: 48.9
click at [269, 533] on div "ISWC: T9102472991" at bounding box center [328, 530] width 159 height 11
drag, startPoint x: 343, startPoint y: 516, endPoint x: 314, endPoint y: 521, distance: 29.2
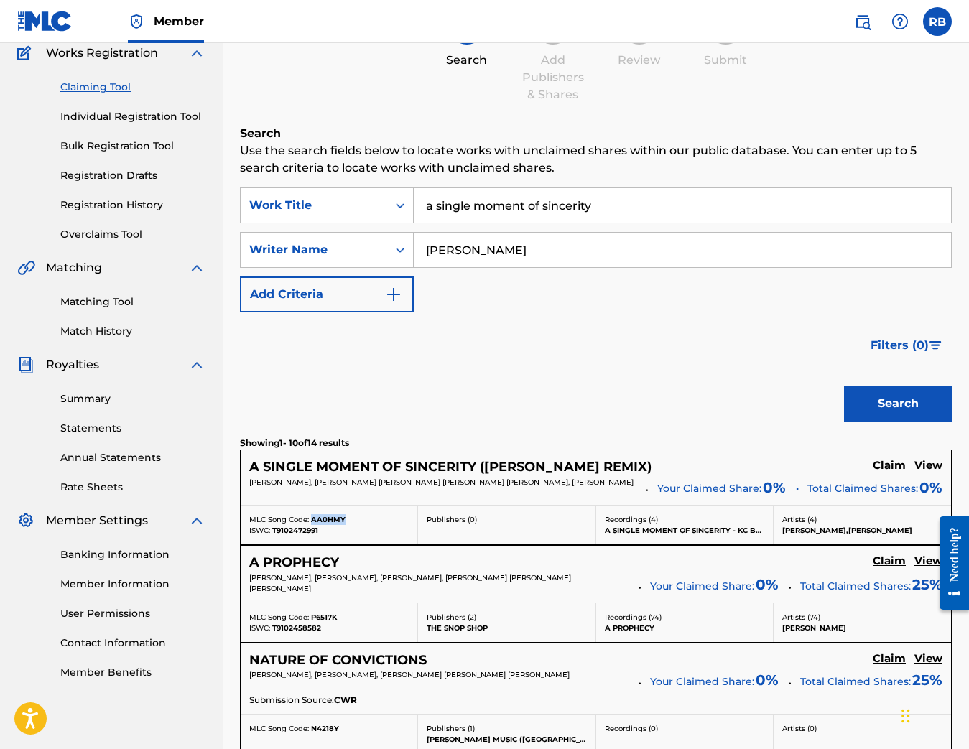
click at [312, 521] on span "AA0HMY" at bounding box center [328, 519] width 34 height 9
click at [603, 203] on input "a single moment of sincerity" at bounding box center [682, 205] width 537 height 34
click at [898, 404] on button "Search" at bounding box center [898, 404] width 108 height 36
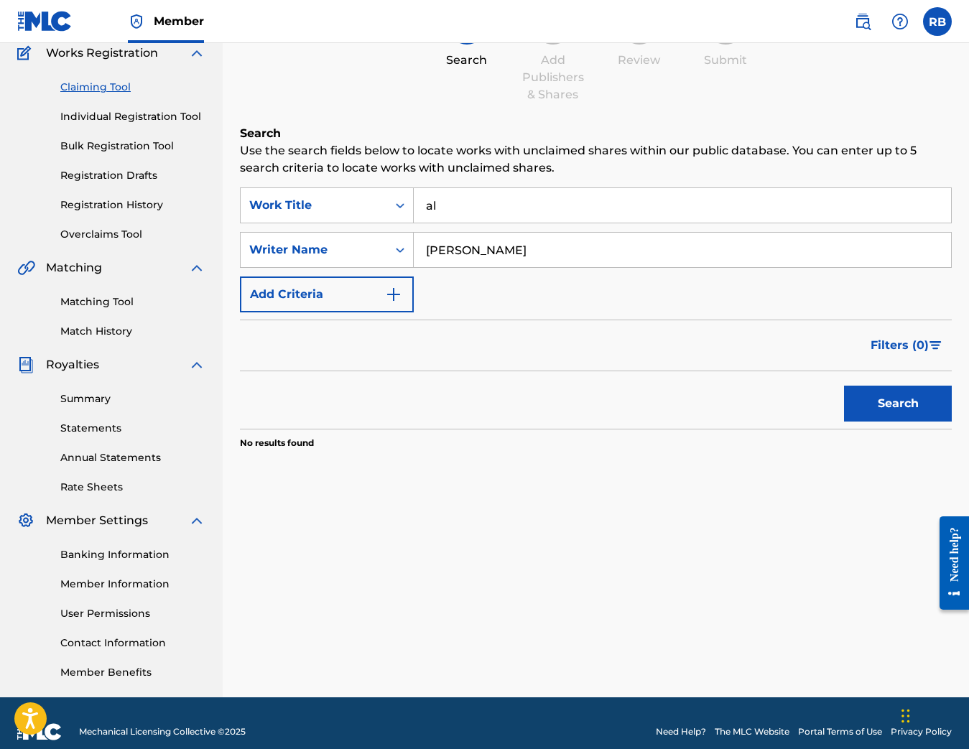
type input "a"
click at [898, 404] on button "Search" at bounding box center [898, 404] width 108 height 36
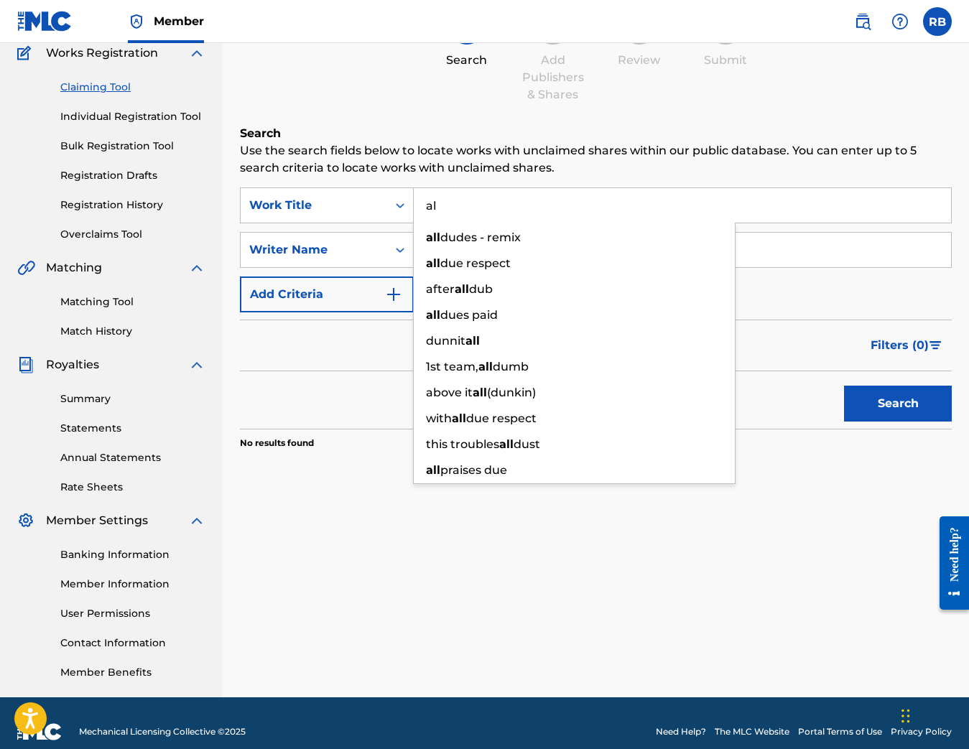
type input "a"
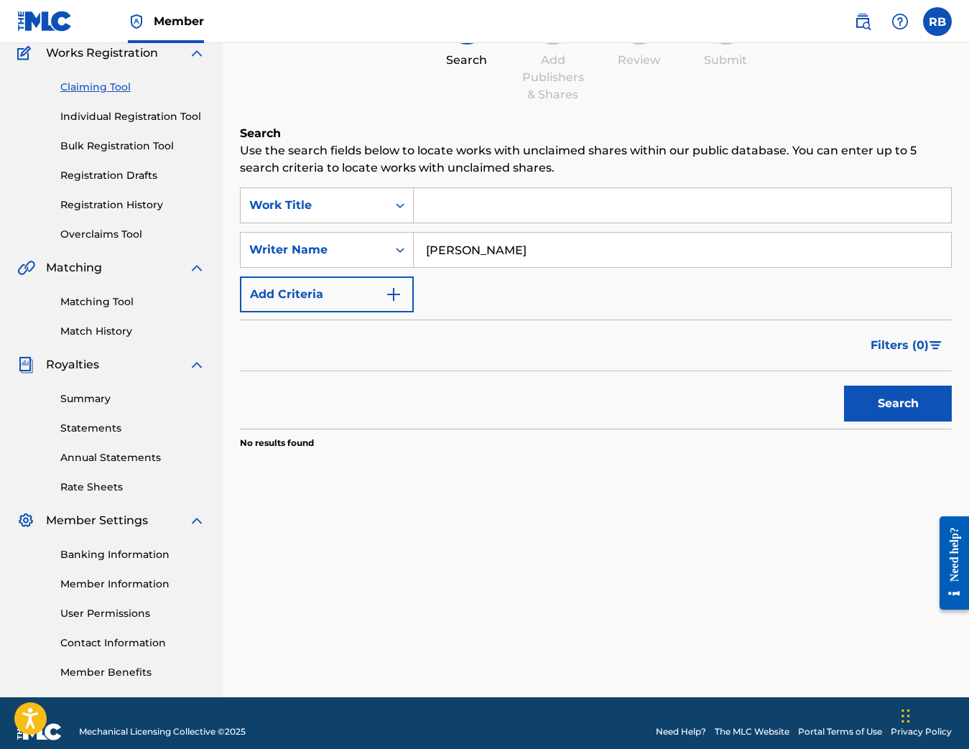
paste input "Alone in a Room"
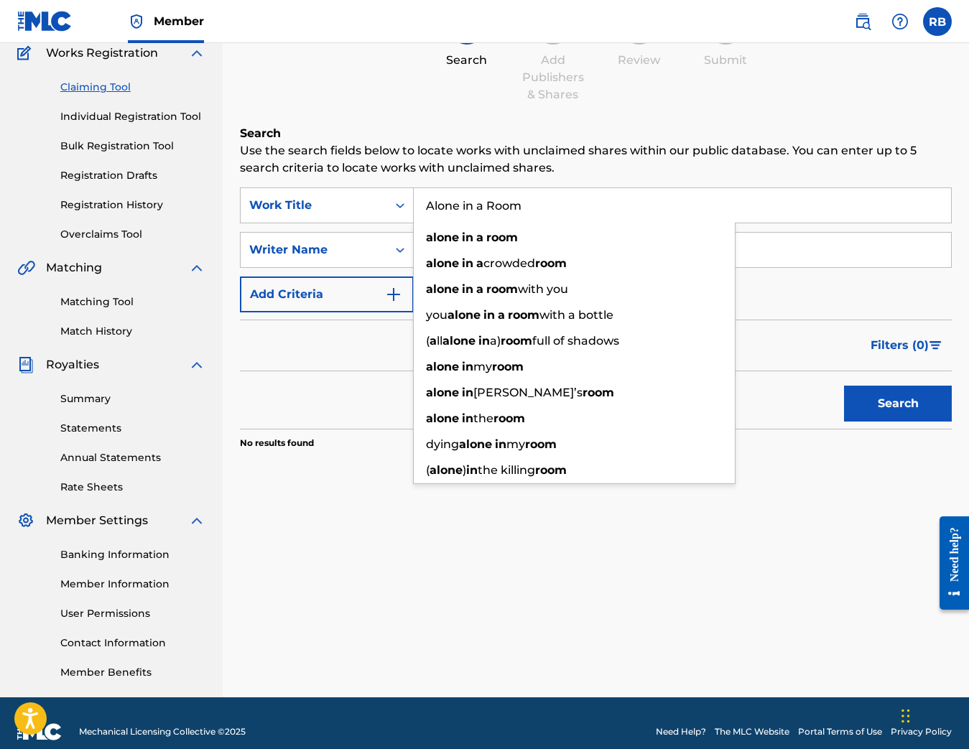
type input "Alone in a Room"
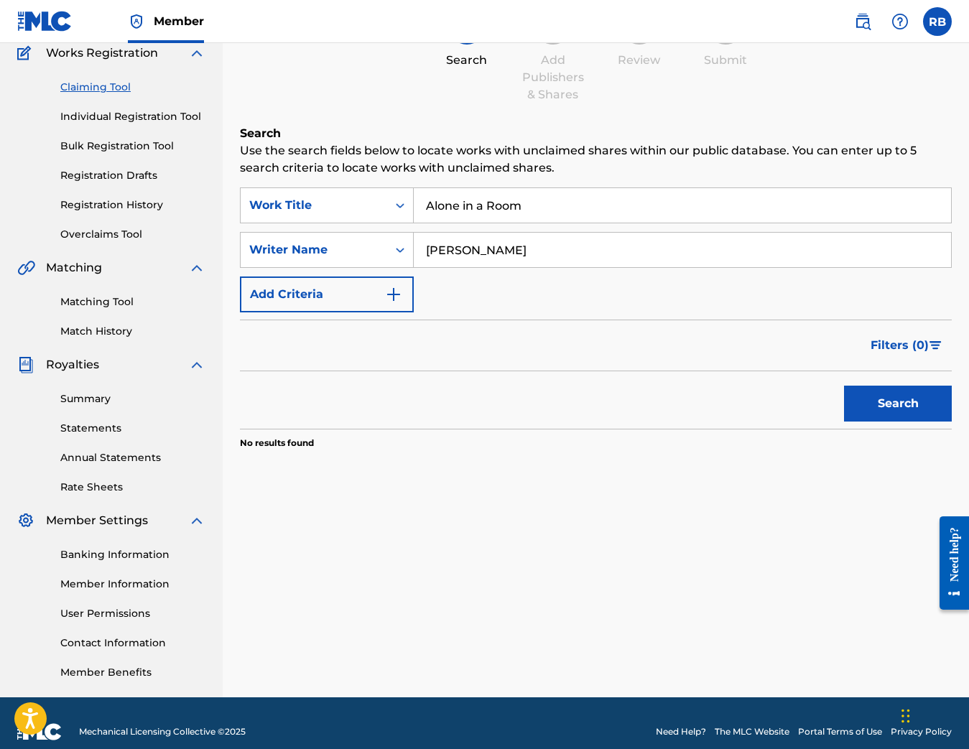
click at [900, 389] on button "Search" at bounding box center [898, 404] width 108 height 36
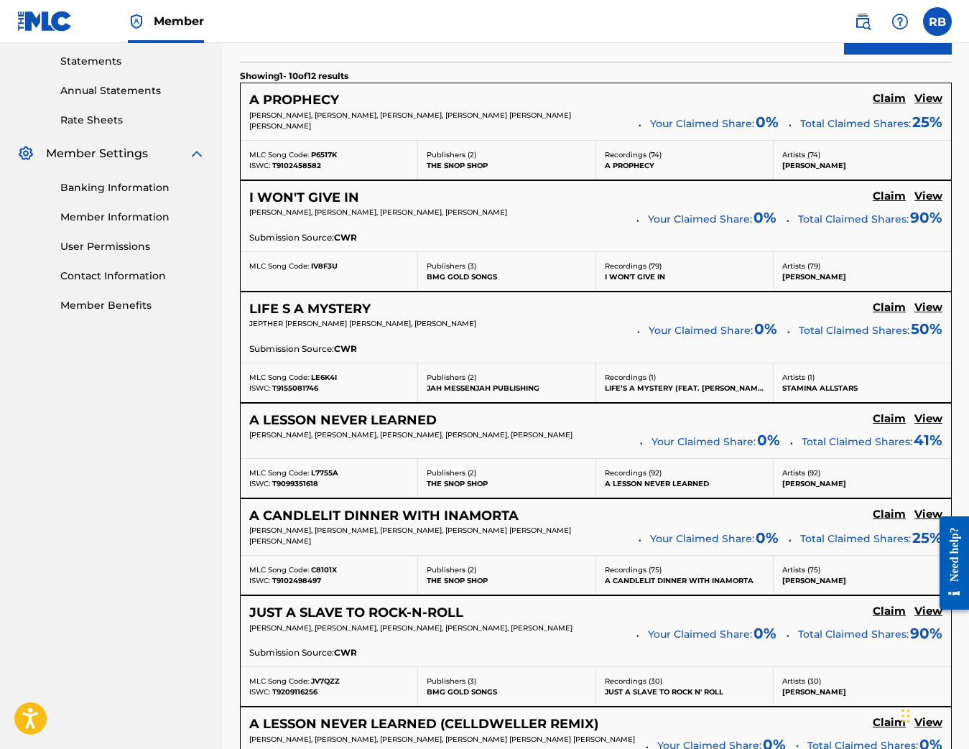
scroll to position [529, 0]
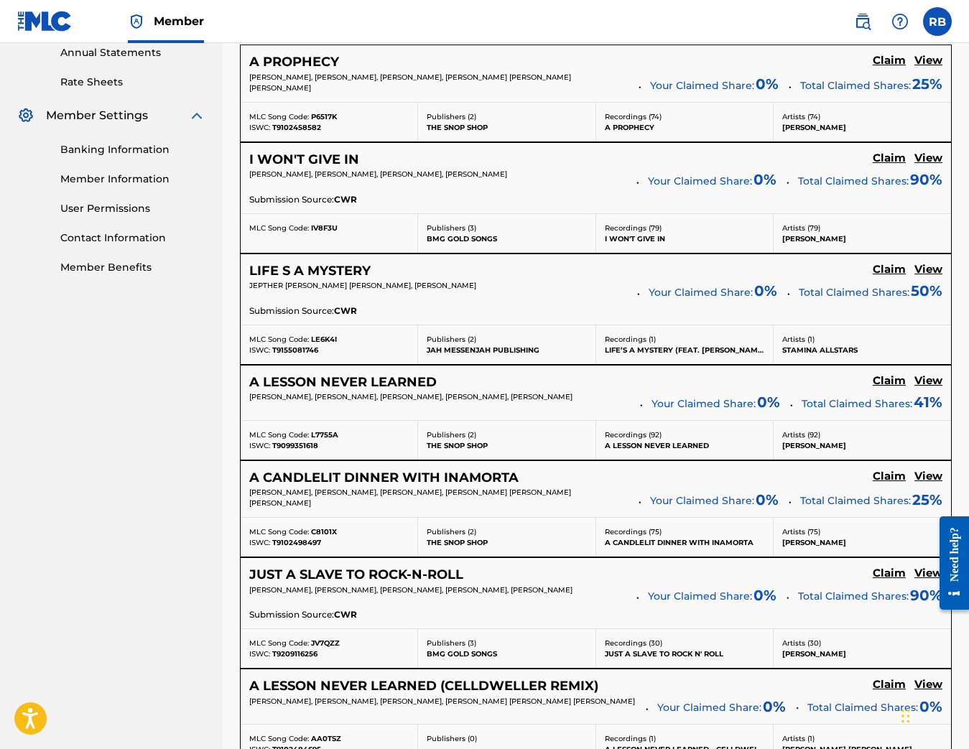
drag, startPoint x: 564, startPoint y: 174, endPoint x: 270, endPoint y: 172, distance: 294.4
click at [241, 176] on div "I WON'T GIVE IN Claim View [PERSON_NAME], [PERSON_NAME], [PERSON_NAME], [PERSON…" at bounding box center [596, 178] width 710 height 70
drag, startPoint x: 345, startPoint y: 225, endPoint x: 310, endPoint y: 229, distance: 35.4
click at [310, 229] on div "MLC Song Code: IV8F3U" at bounding box center [328, 228] width 159 height 11
drag, startPoint x: 292, startPoint y: 600, endPoint x: 247, endPoint y: 590, distance: 45.6
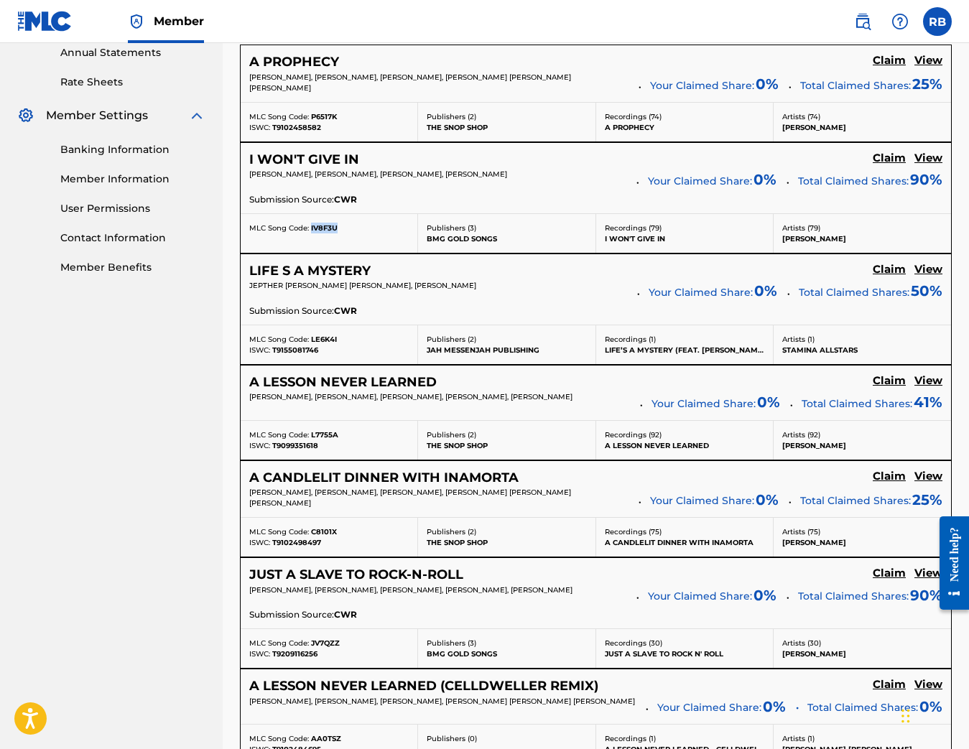
click at [247, 590] on div "JUST A SLAVE TO ROCK-N-ROLL Claim View [PERSON_NAME], [PERSON_NAME], [PERSON_NA…" at bounding box center [596, 593] width 710 height 70
drag, startPoint x: 327, startPoint y: 656, endPoint x: 279, endPoint y: 658, distance: 48.2
click at [273, 658] on div "ISWC: T9209116256" at bounding box center [328, 653] width 159 height 11
click at [358, 654] on div "ISWC: T9209116256" at bounding box center [328, 653] width 159 height 11
drag, startPoint x: 345, startPoint y: 644, endPoint x: 312, endPoint y: 646, distance: 33.8
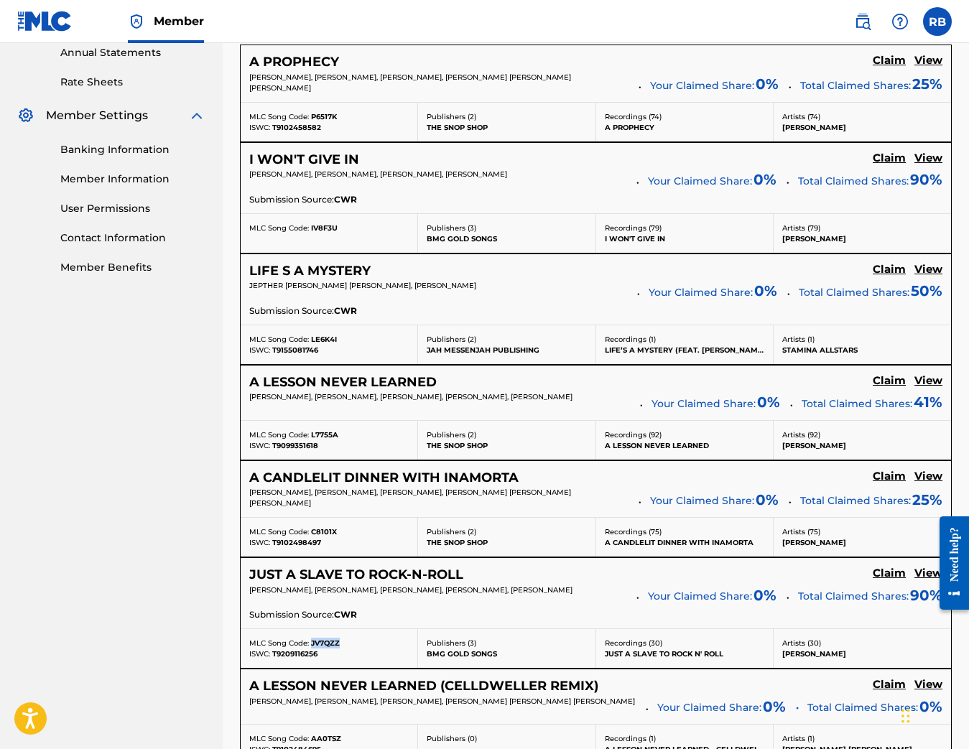
click at [312, 646] on div "MLC Song Code: JV7QZZ" at bounding box center [328, 643] width 159 height 11
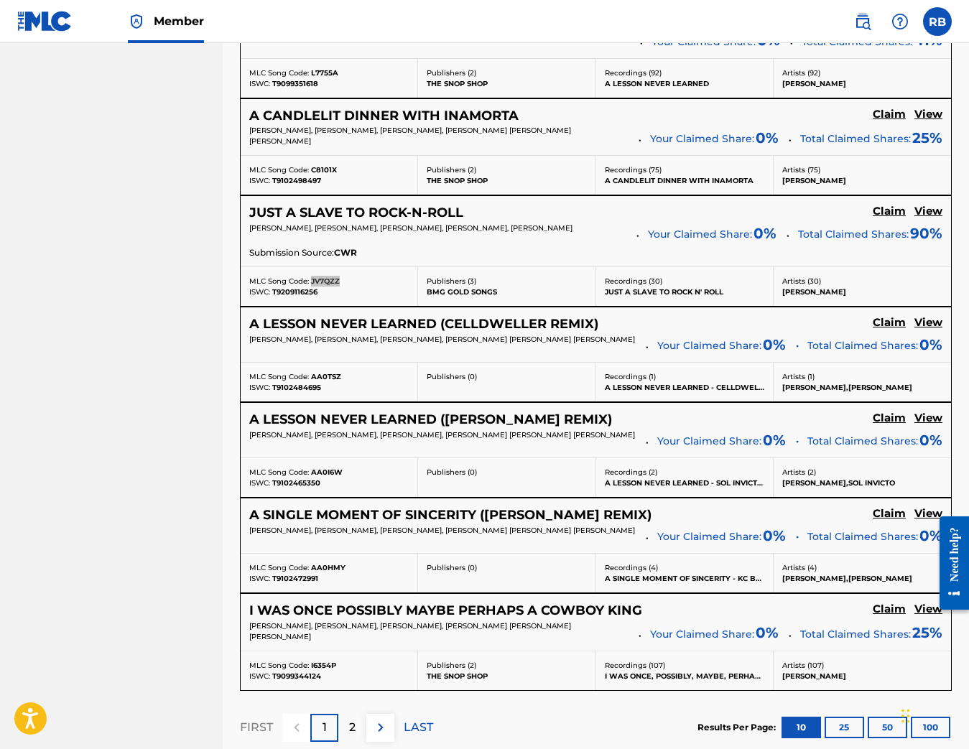
scroll to position [894, 0]
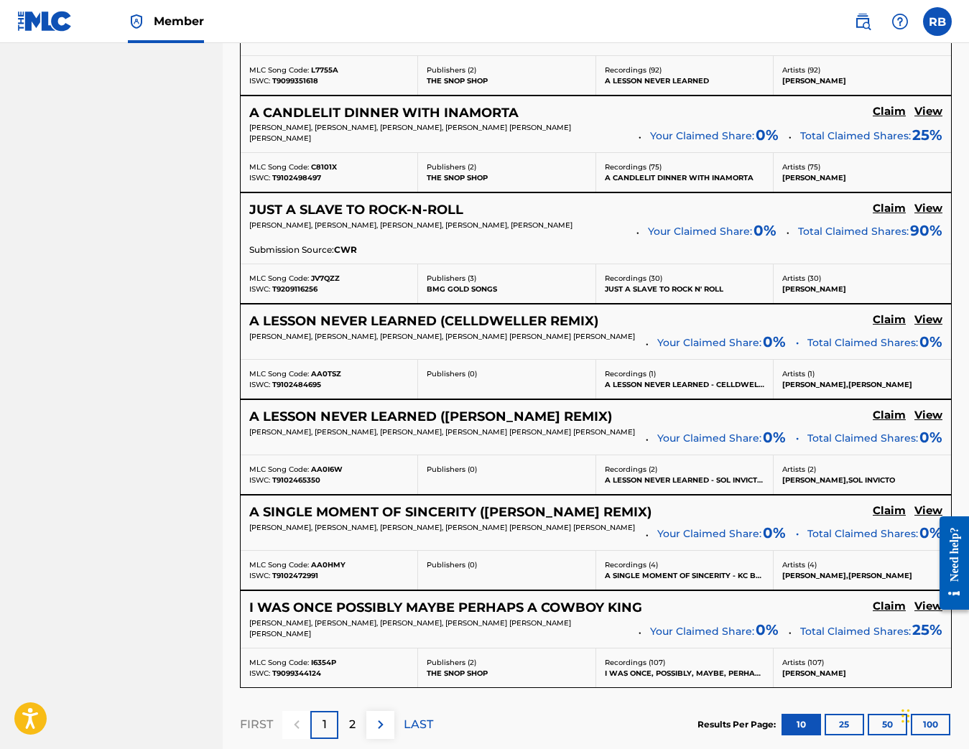
click at [347, 731] on div "2" at bounding box center [352, 725] width 28 height 28
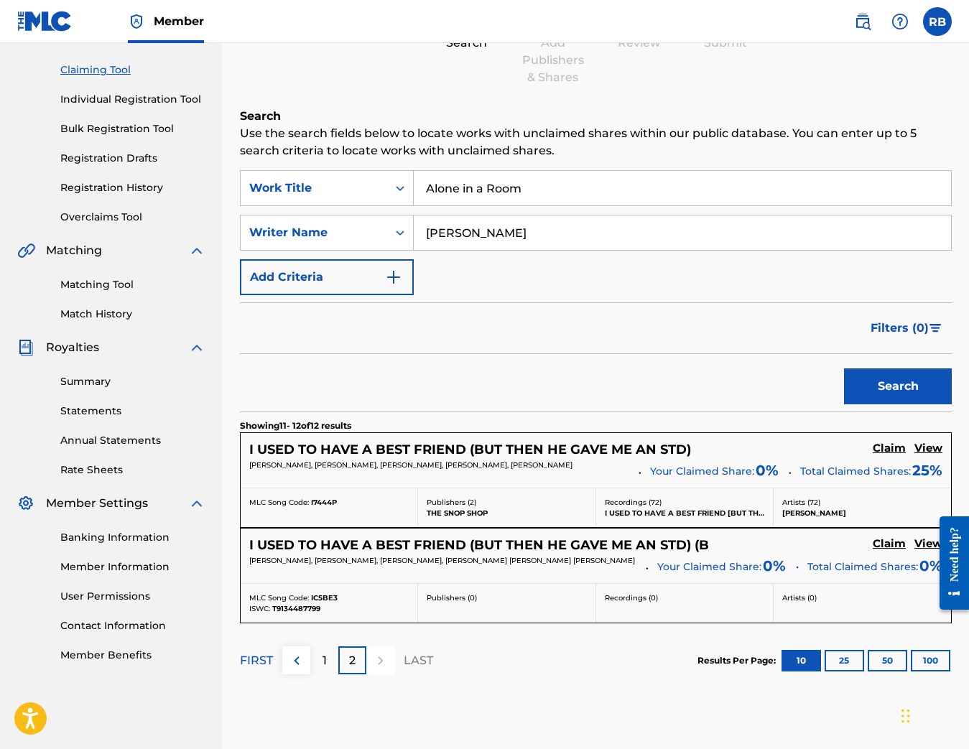
click at [320, 669] on div "1" at bounding box center [324, 660] width 28 height 28
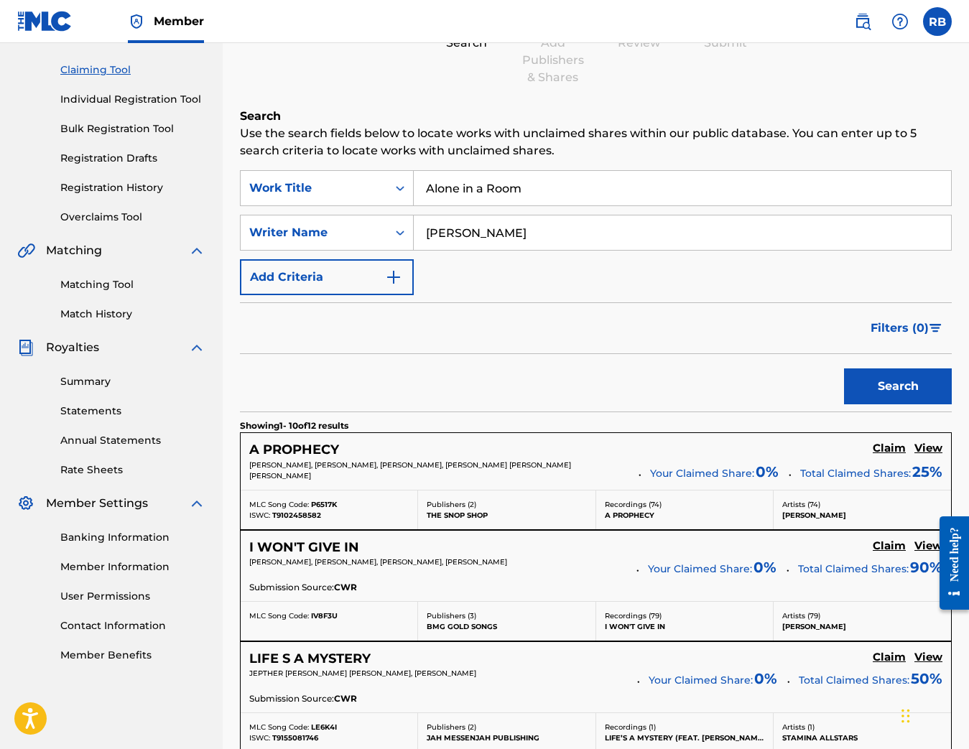
click at [578, 200] on input "Alone in a Room" at bounding box center [682, 188] width 537 height 34
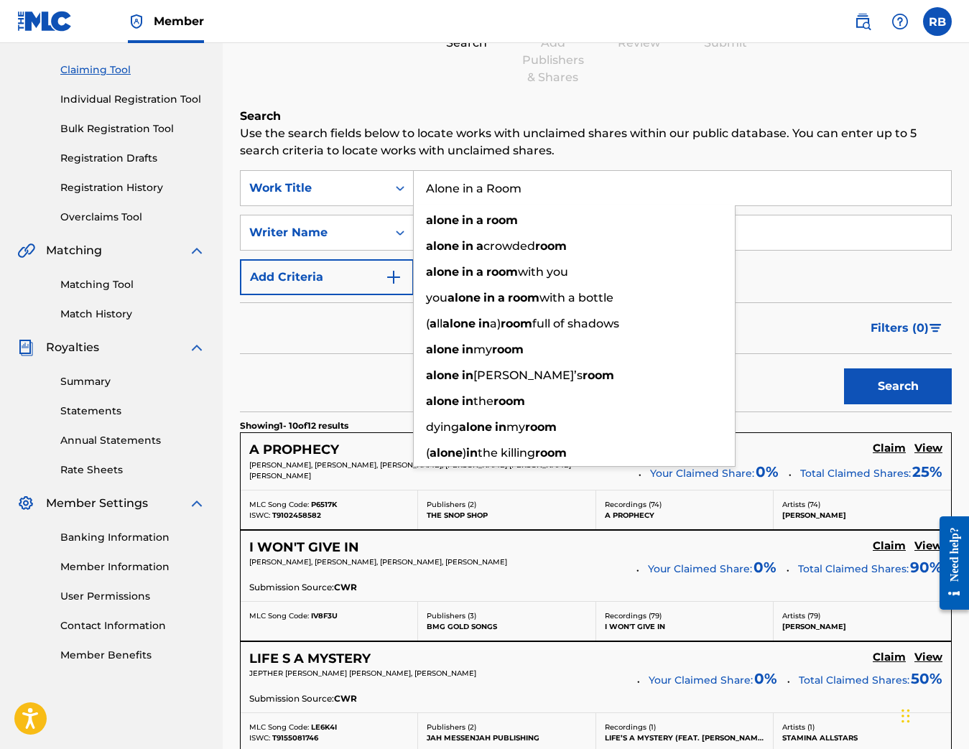
click at [575, 196] on input "Alone in a Room" at bounding box center [682, 188] width 537 height 34
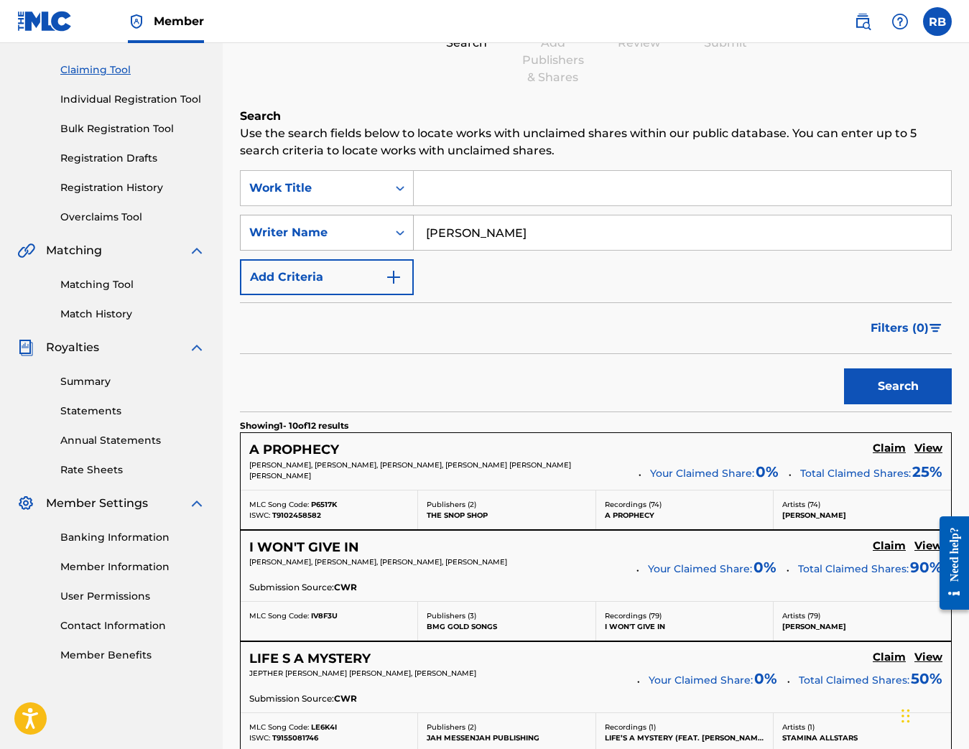
click at [400, 228] on icon "Search Form" at bounding box center [400, 232] width 14 height 14
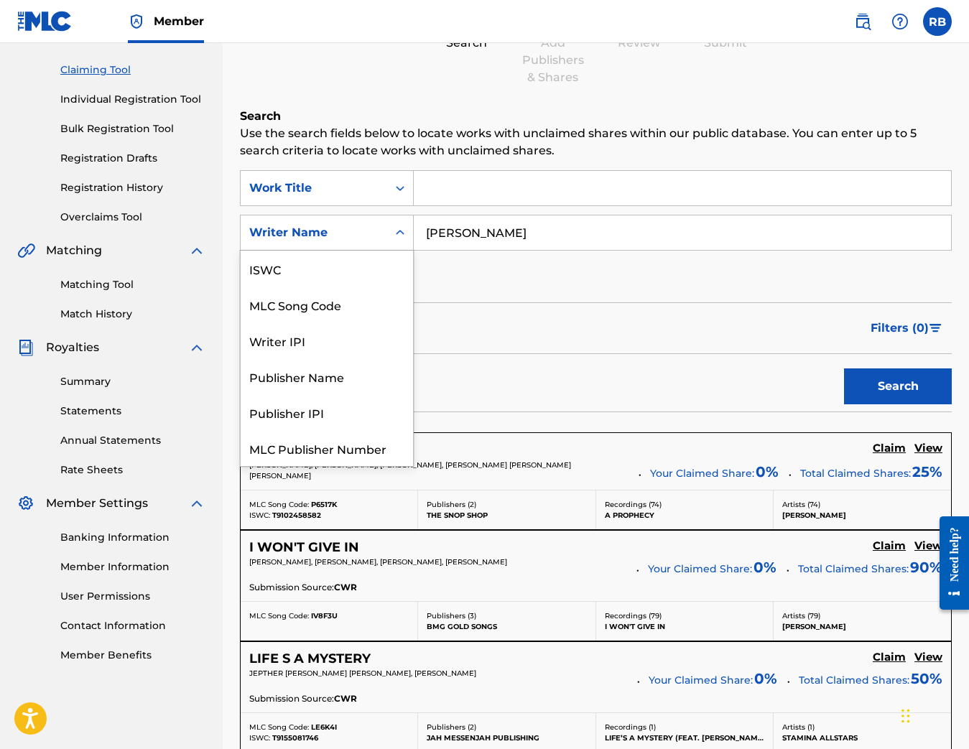
scroll to position [36, 0]
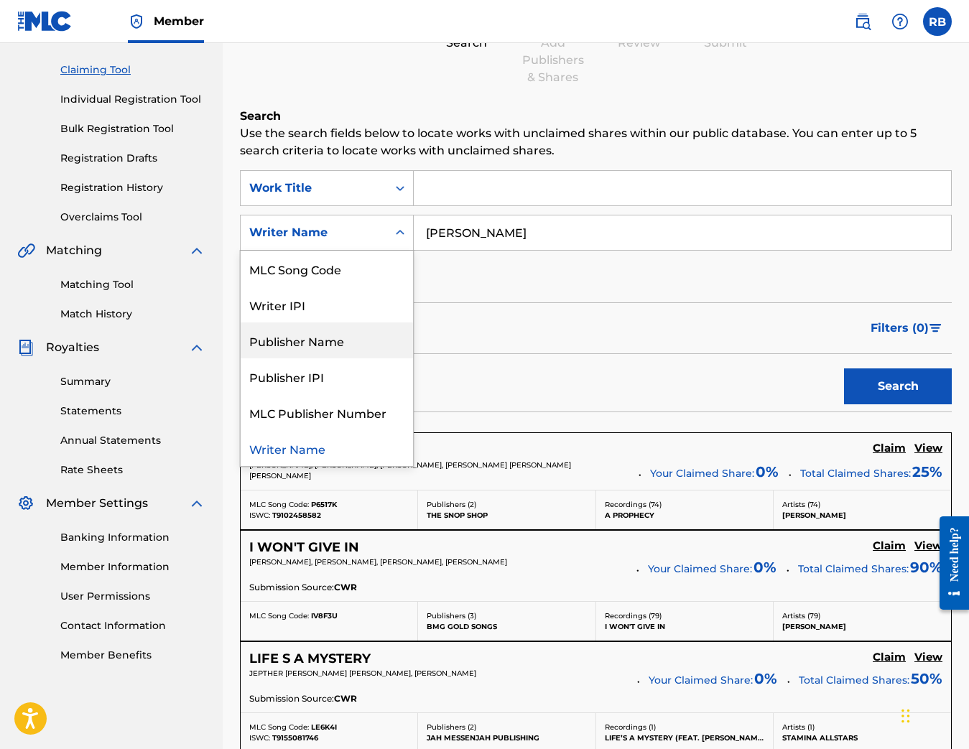
click at [305, 343] on div "Publisher Name" at bounding box center [327, 340] width 172 height 36
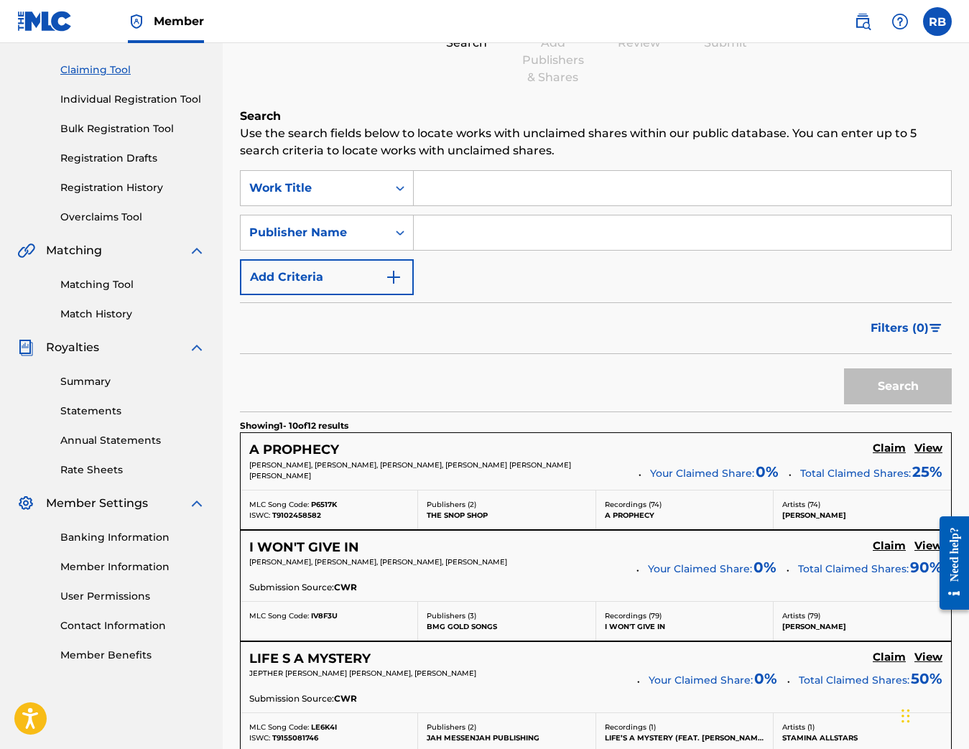
click at [435, 225] on input "Search Form" at bounding box center [682, 232] width 537 height 34
click at [898, 386] on button "Search" at bounding box center [898, 386] width 108 height 36
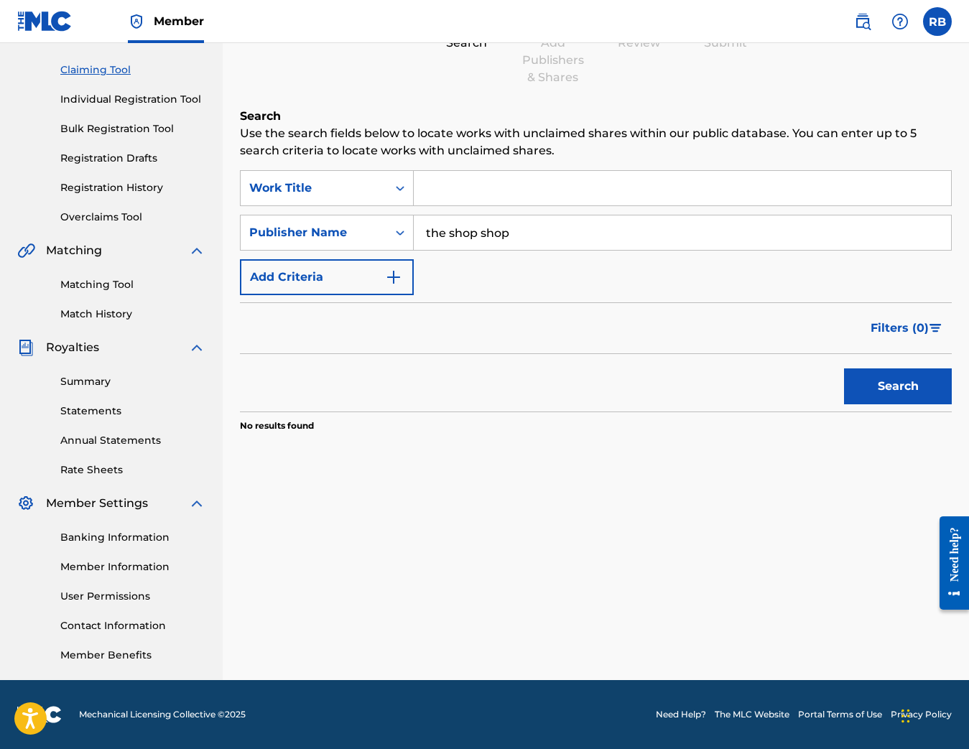
click at [462, 233] on input "the shop shop" at bounding box center [682, 232] width 537 height 34
type input "the snop shop"
click at [898, 386] on button "Search" at bounding box center [898, 386] width 108 height 36
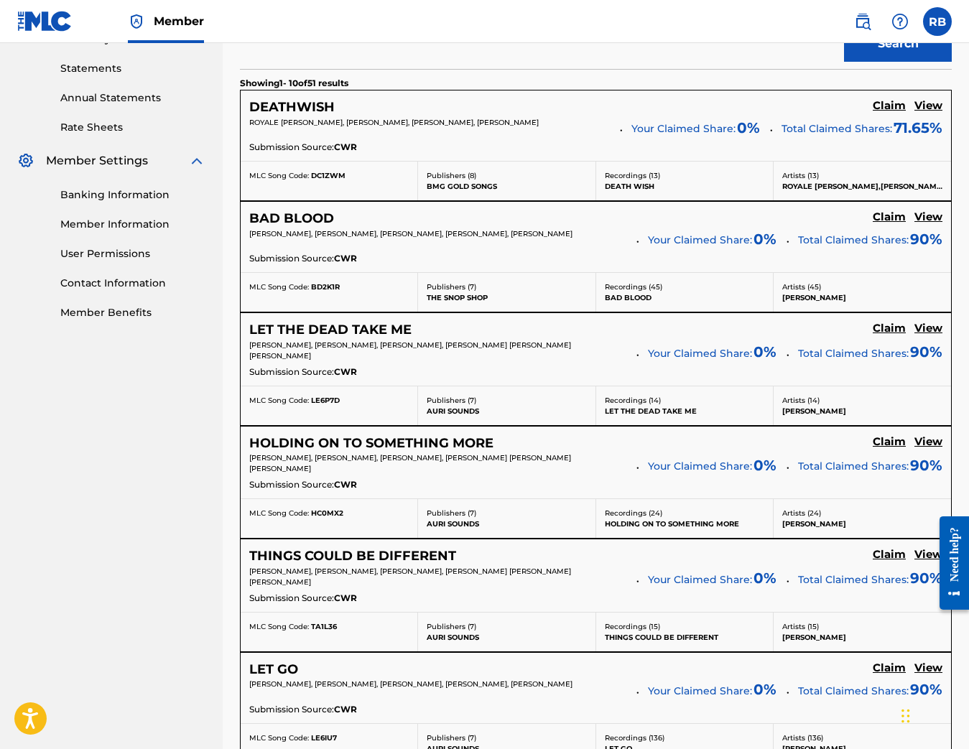
scroll to position [0, 0]
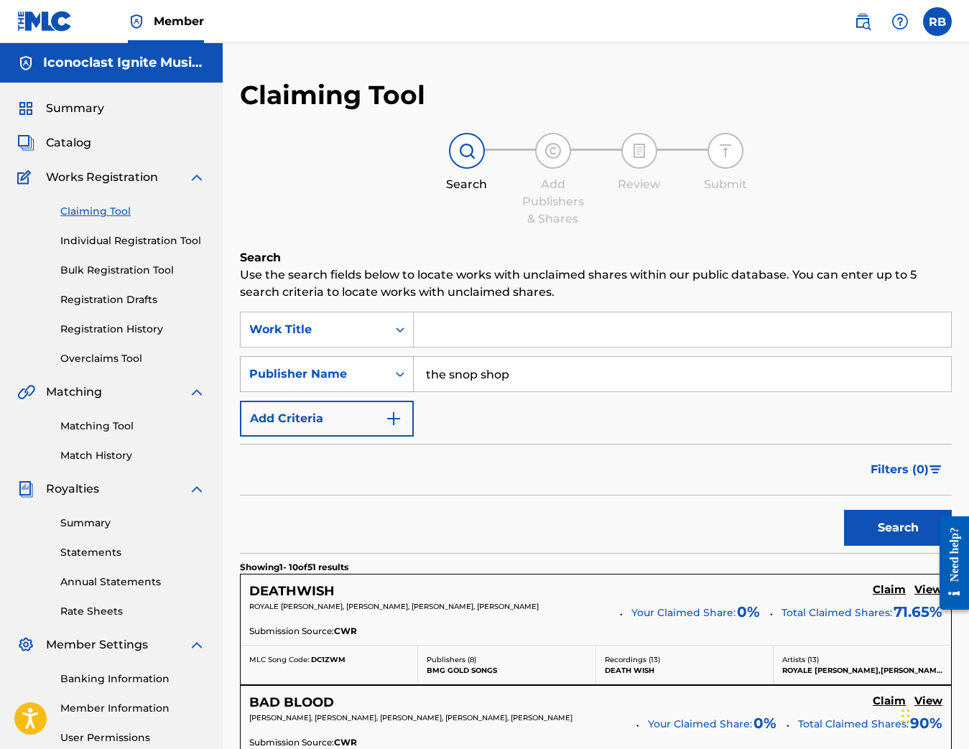
click at [395, 368] on icon "Search Form" at bounding box center [400, 374] width 14 height 14
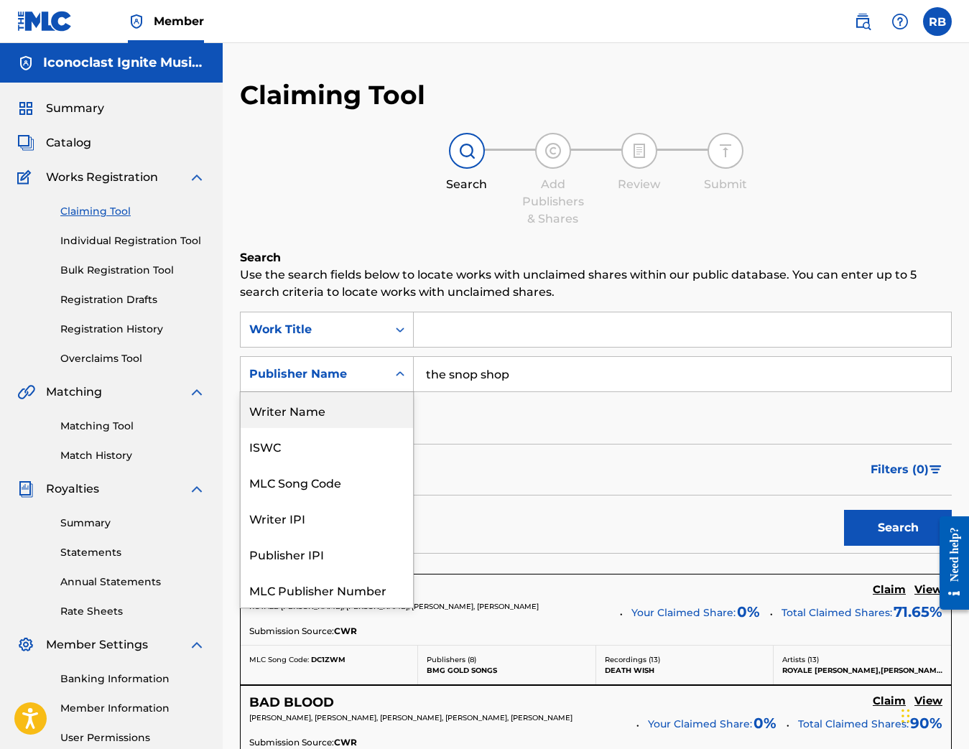
click at [280, 408] on div "Writer Name" at bounding box center [327, 410] width 172 height 36
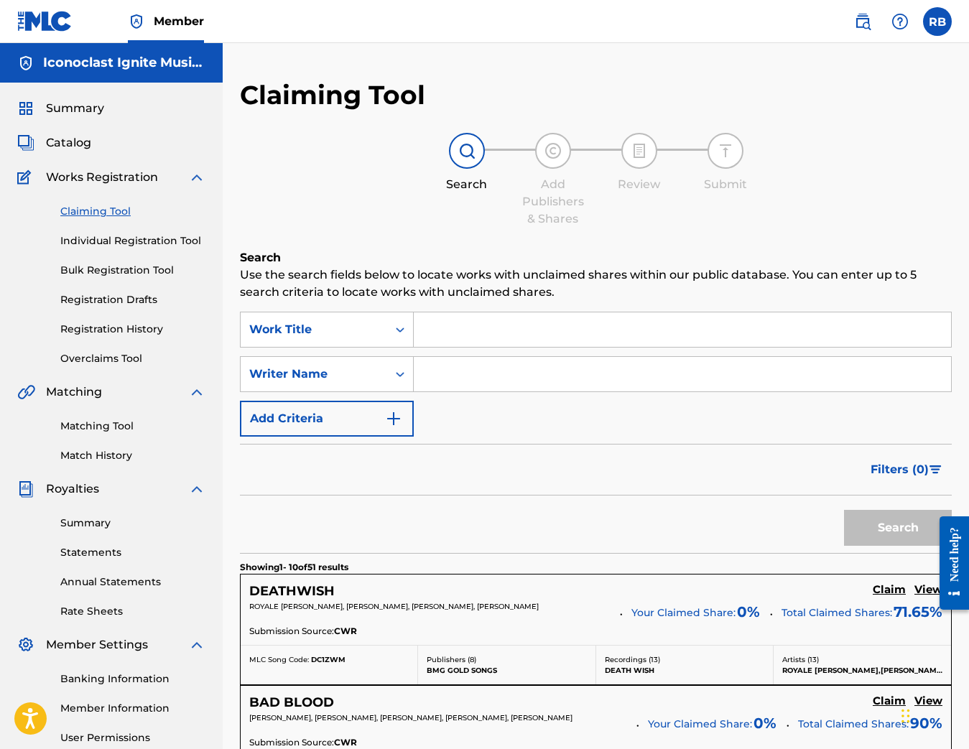
click at [499, 381] on input "Search Form" at bounding box center [682, 374] width 537 height 34
click at [496, 324] on input "Search Form" at bounding box center [682, 329] width 537 height 34
click at [898, 528] on button "Search" at bounding box center [898, 528] width 108 height 36
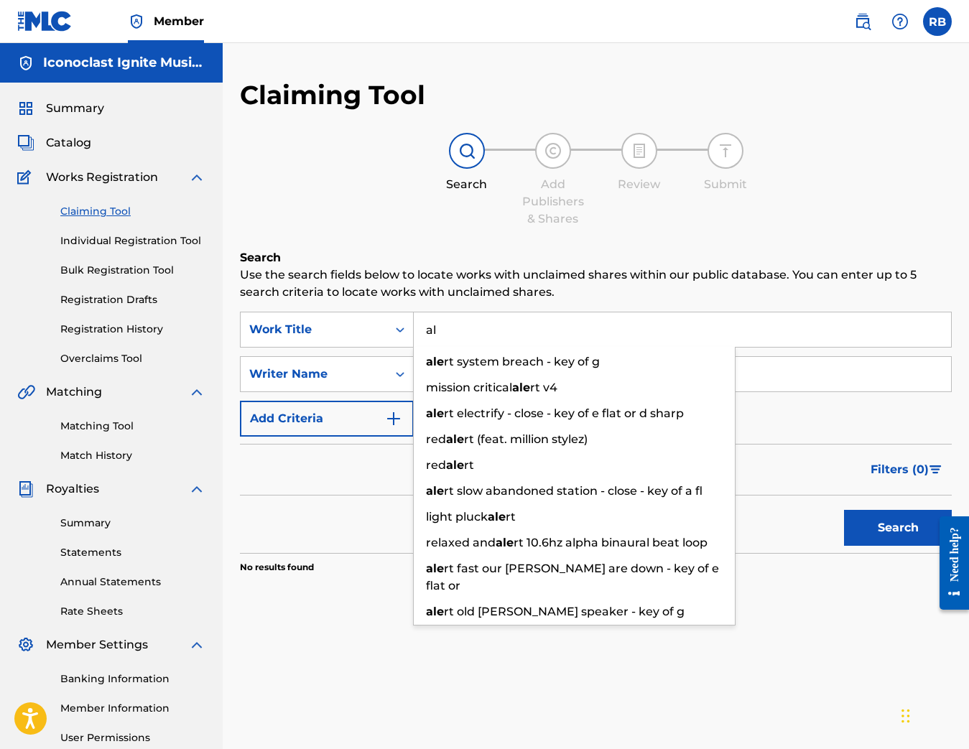
type input "a"
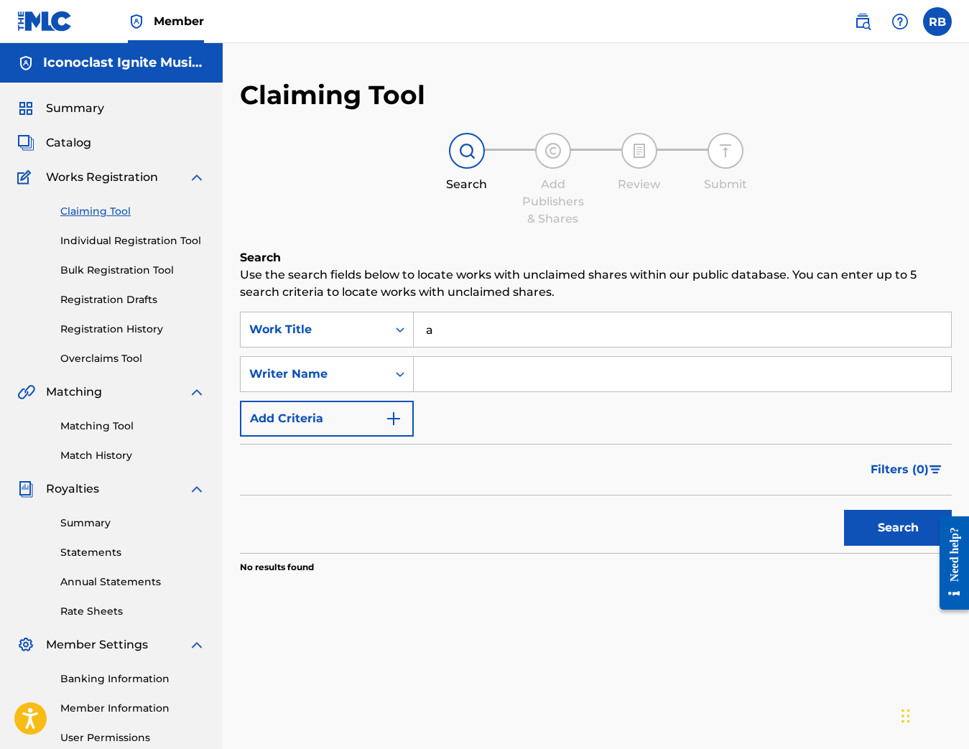
type input "a"
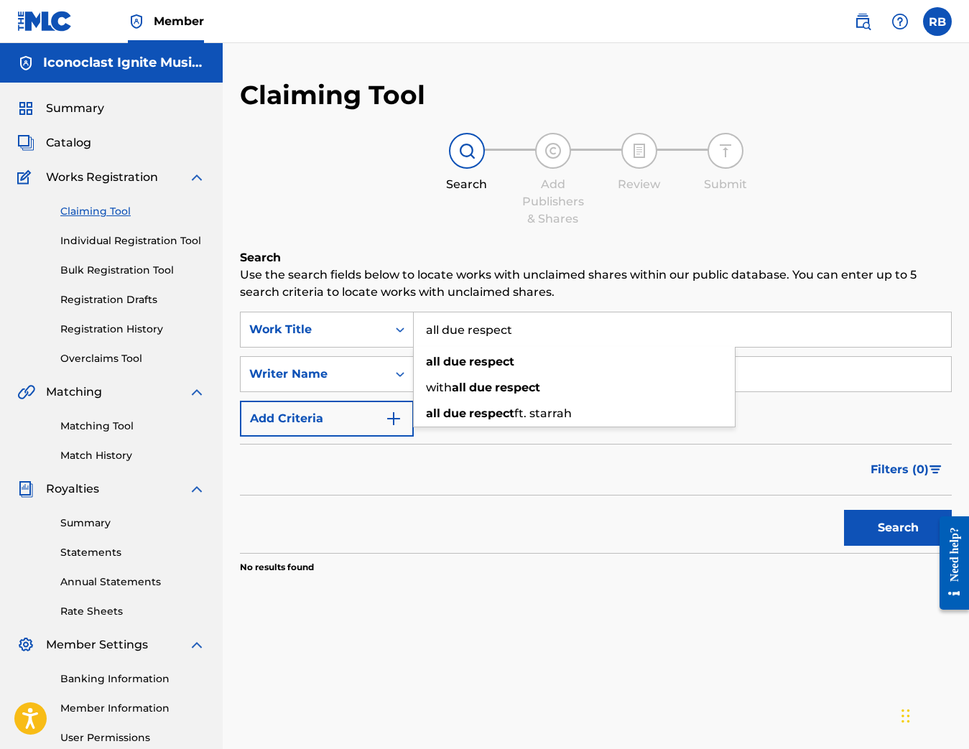
type input "all due respect"
click at [898, 528] on button "Search" at bounding box center [898, 528] width 108 height 36
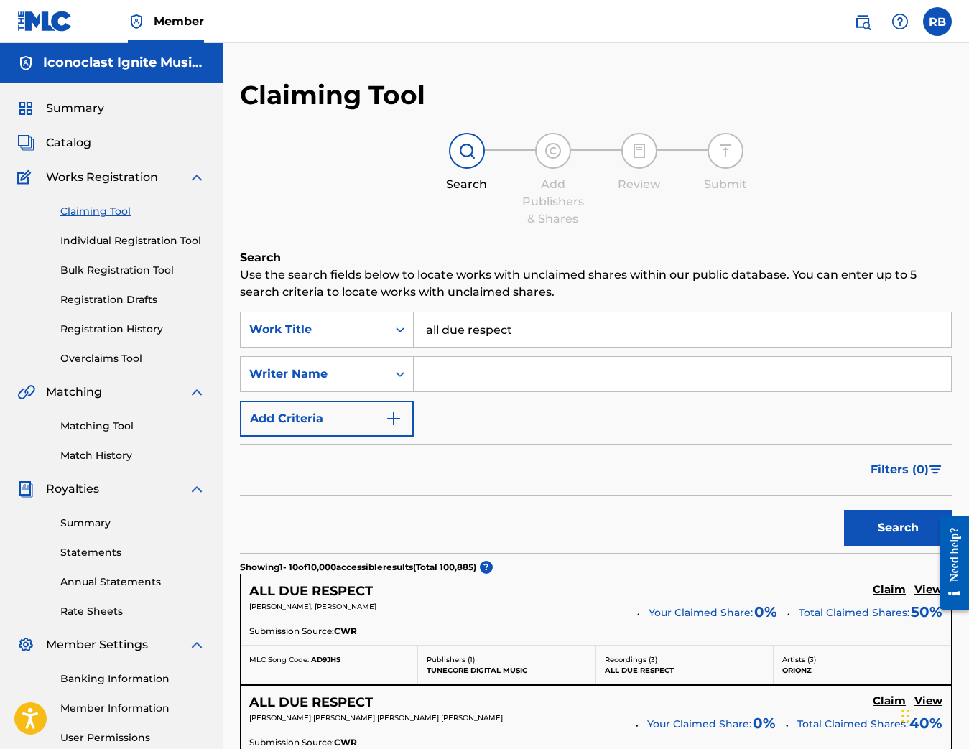
click at [521, 326] on input "all due respect" at bounding box center [682, 329] width 537 height 34
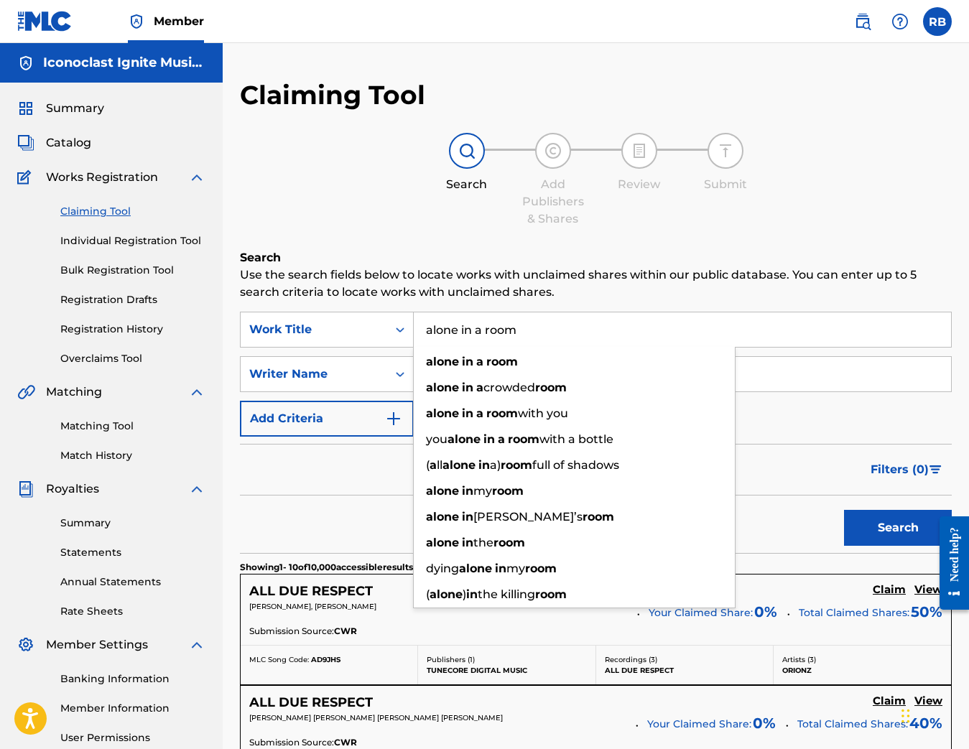
type input "alone in a room"
click at [898, 528] on button "Search" at bounding box center [898, 528] width 108 height 36
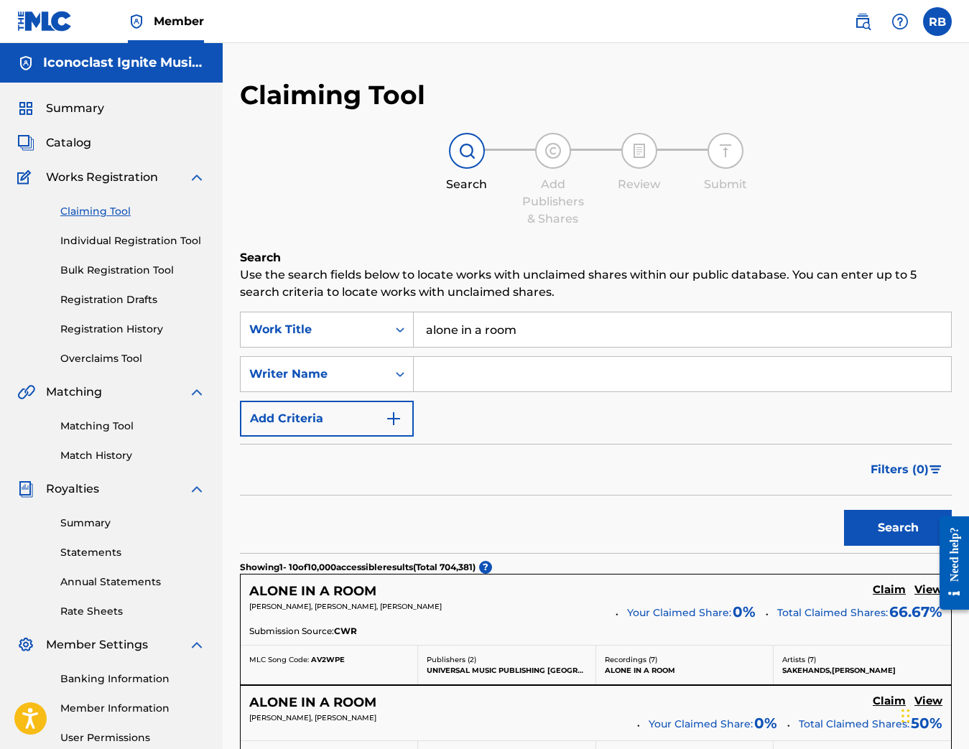
drag, startPoint x: 559, startPoint y: 332, endPoint x: 450, endPoint y: 332, distance: 109.9
click at [431, 332] on input "alone in a room" at bounding box center [682, 329] width 537 height 34
click at [450, 368] on input "Search Form" at bounding box center [682, 374] width 537 height 34
type input "[PERSON_NAME]"
click at [898, 528] on button "Search" at bounding box center [898, 528] width 108 height 36
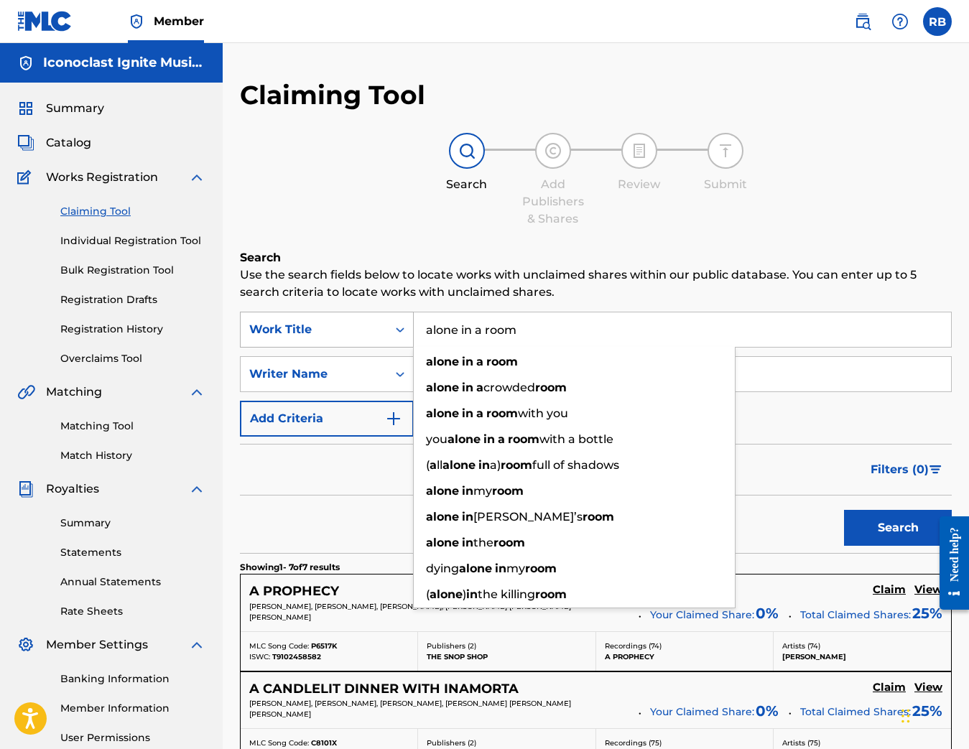
drag, startPoint x: 541, startPoint y: 331, endPoint x: 394, endPoint y: 335, distance: 147.3
click at [394, 335] on div "SearchWithCriteriad213f756-77c9-4421-94b7-30877f925f71 Work Title alone in a ro…" at bounding box center [596, 330] width 712 height 36
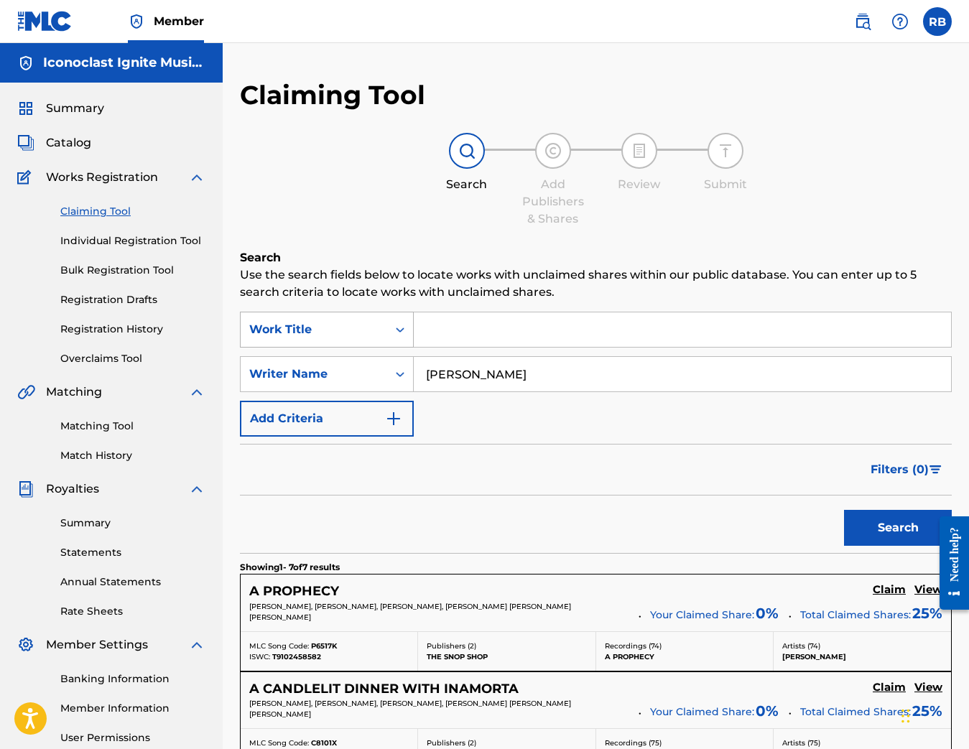
click at [898, 528] on button "Search" at bounding box center [898, 528] width 108 height 36
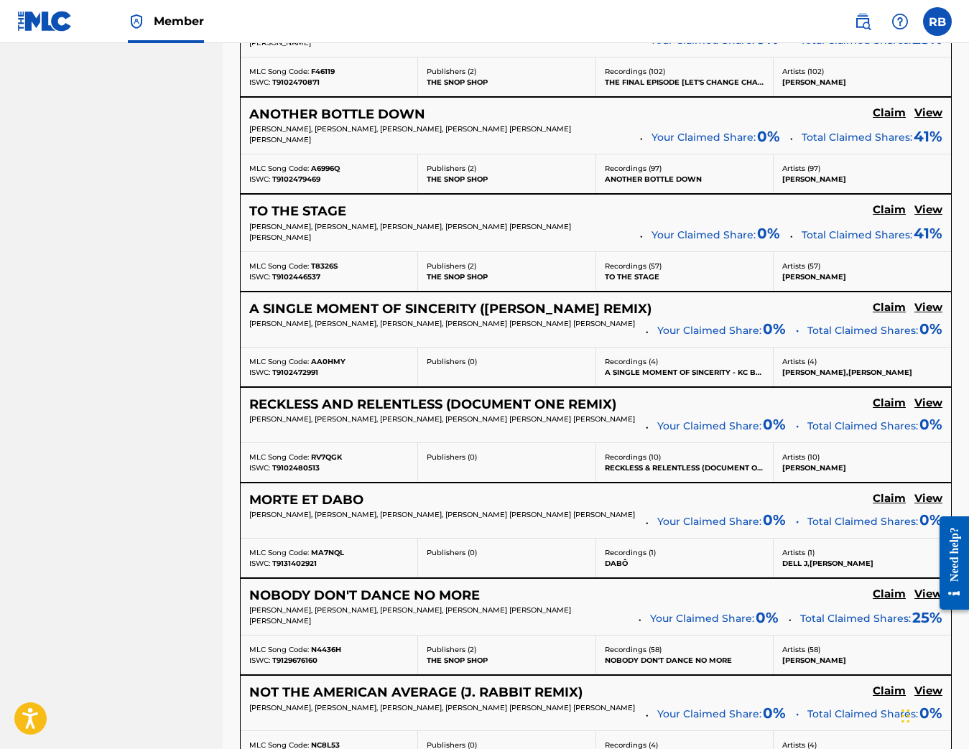
scroll to position [1009, 0]
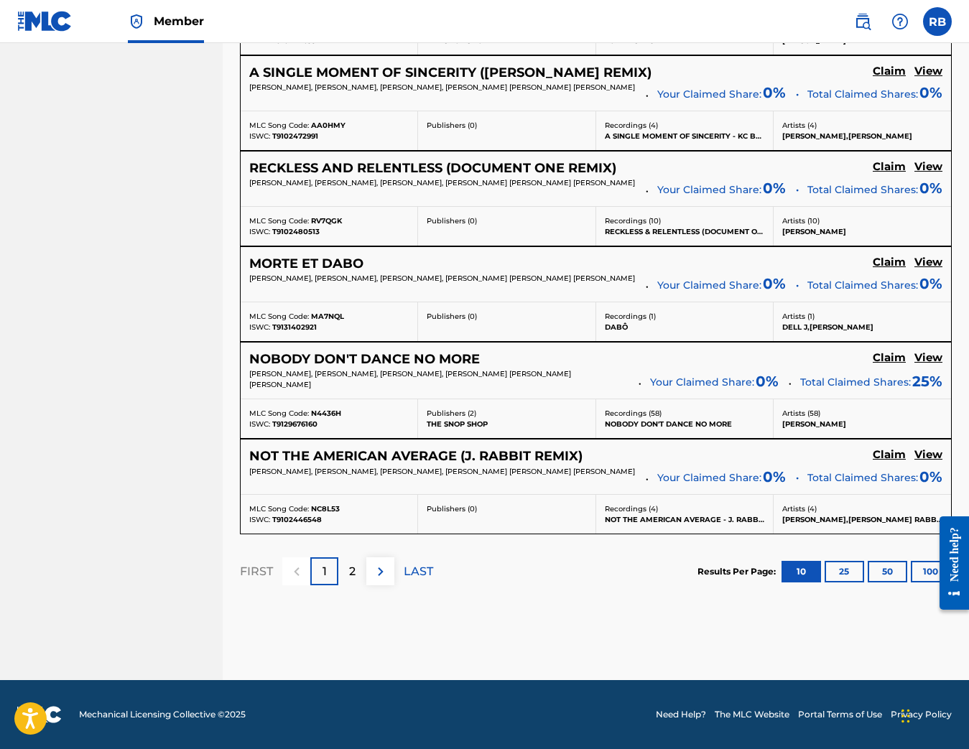
click at [849, 569] on button "25" at bounding box center [843, 572] width 39 height 22
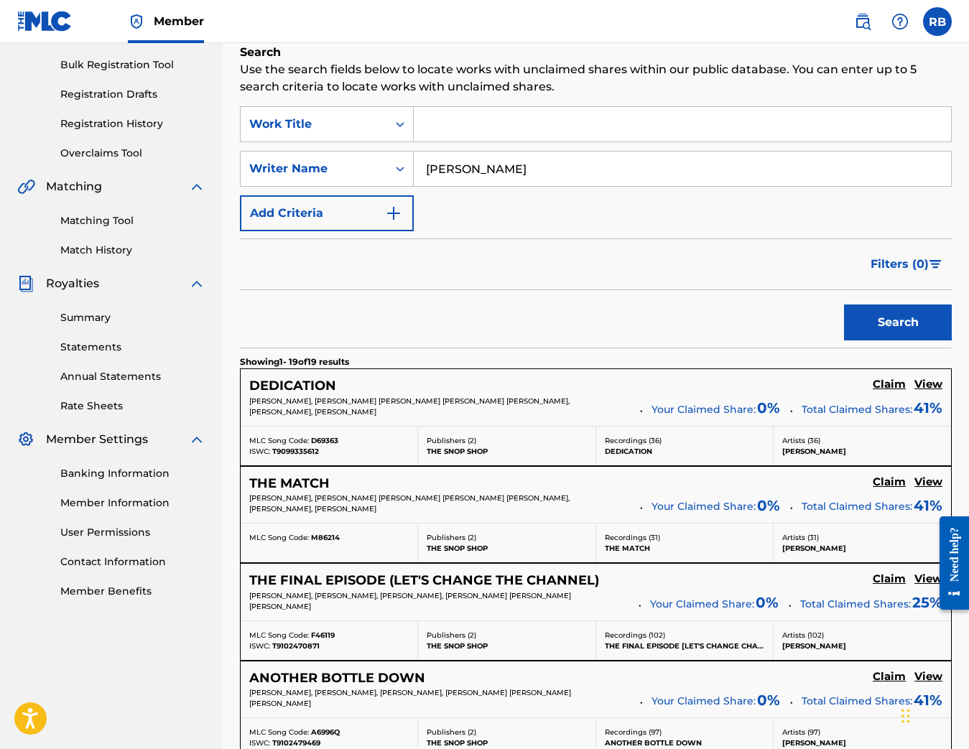
scroll to position [0, 0]
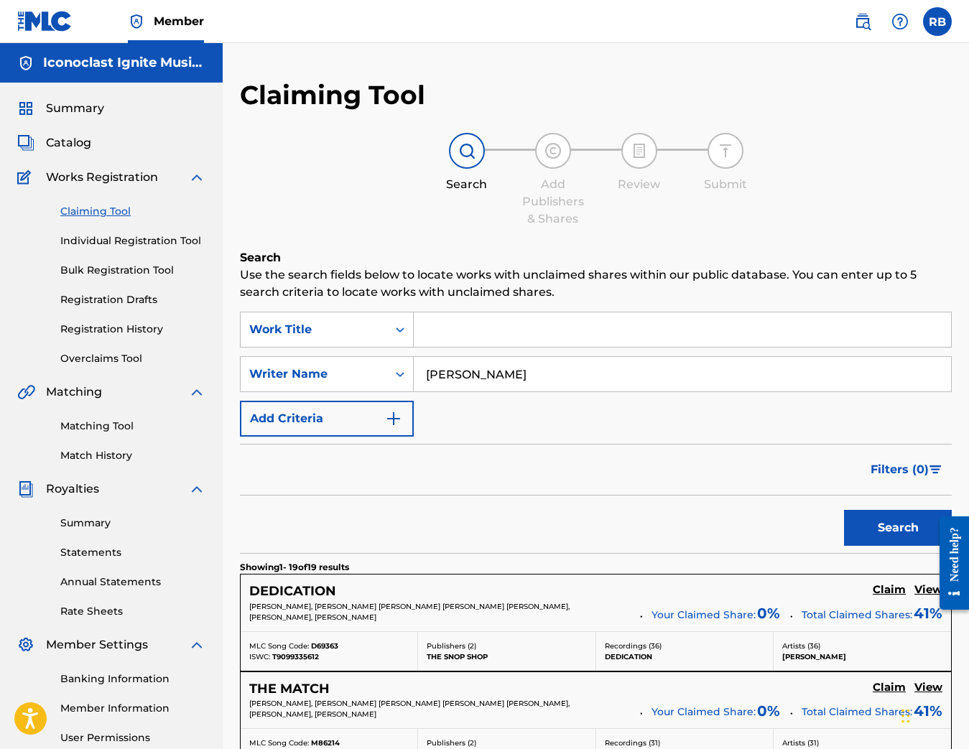
click at [549, 373] on input "[PERSON_NAME]" at bounding box center [682, 374] width 537 height 34
type input "circled by the wolves"
drag, startPoint x: 549, startPoint y: 376, endPoint x: 423, endPoint y: 371, distance: 125.8
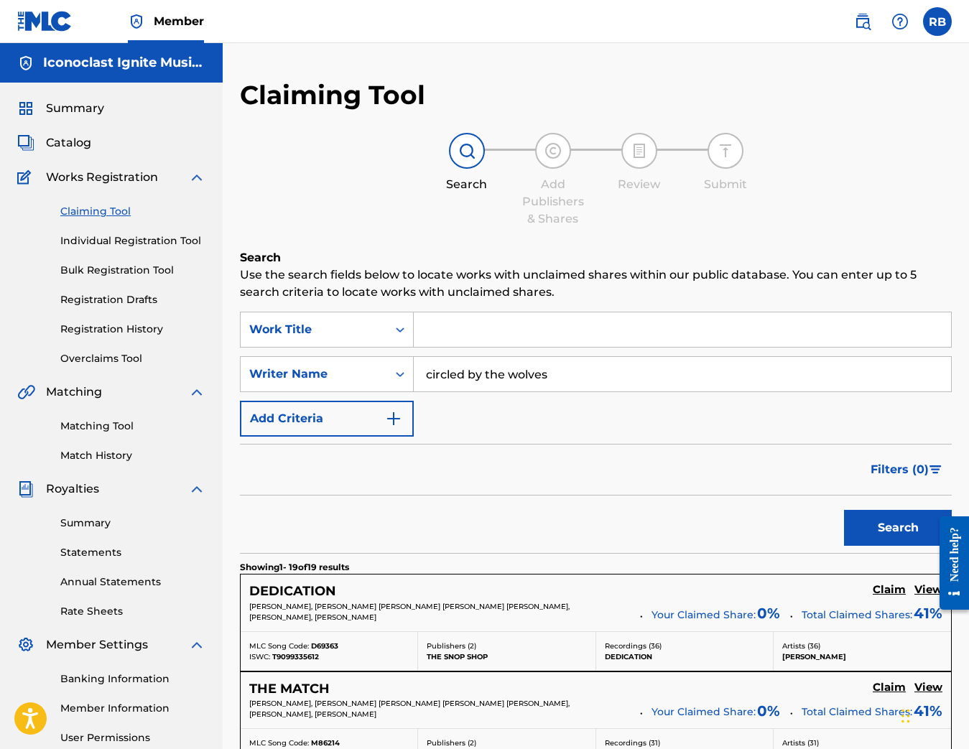
click at [414, 377] on input "circled by the wolves" at bounding box center [682, 374] width 537 height 34
drag, startPoint x: 421, startPoint y: 334, endPoint x: 433, endPoint y: 326, distance: 14.5
click at [422, 333] on input "Search Form" at bounding box center [682, 329] width 537 height 34
paste input "circled by the wolves"
type input "circled by the wolves"
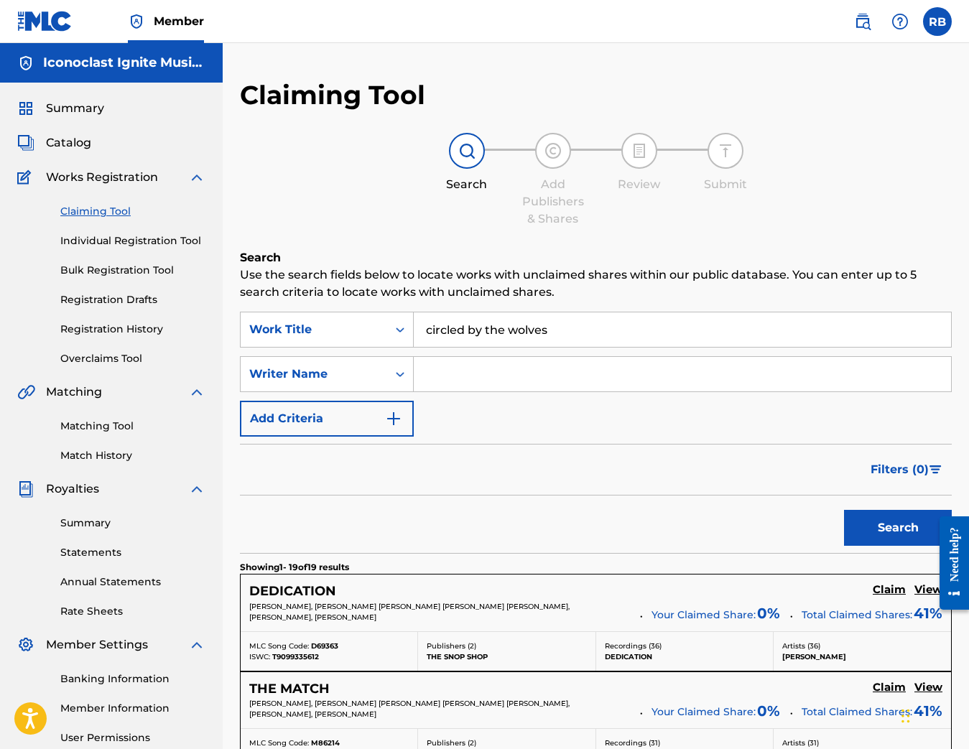
click at [457, 372] on input "Search Form" at bounding box center [682, 374] width 537 height 34
click at [898, 528] on button "Search" at bounding box center [898, 528] width 108 height 36
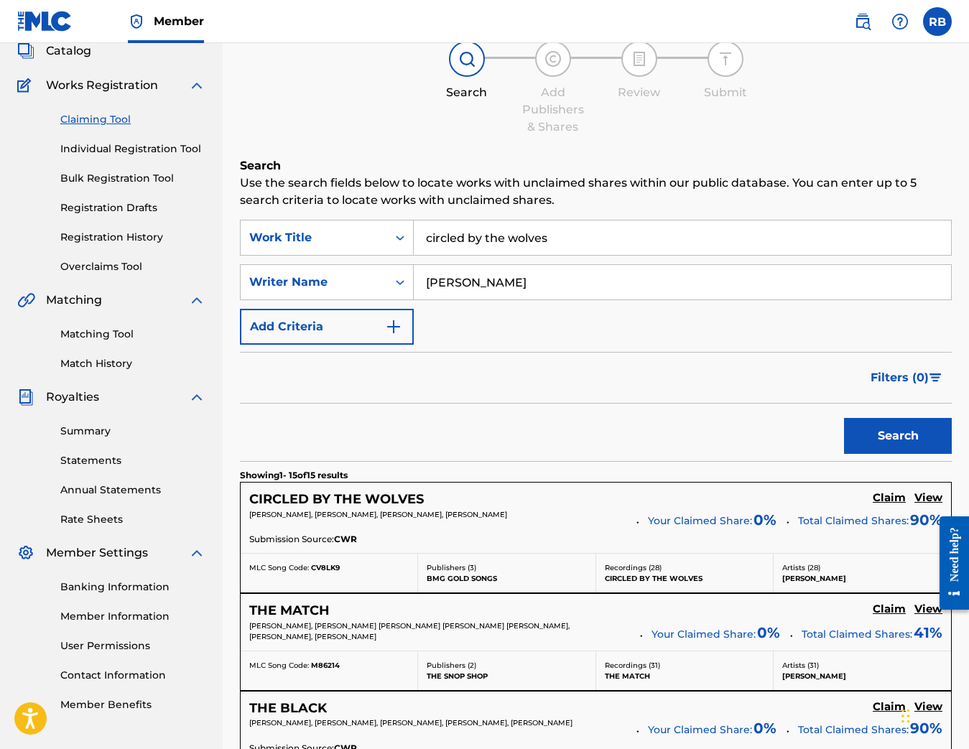
scroll to position [116, 0]
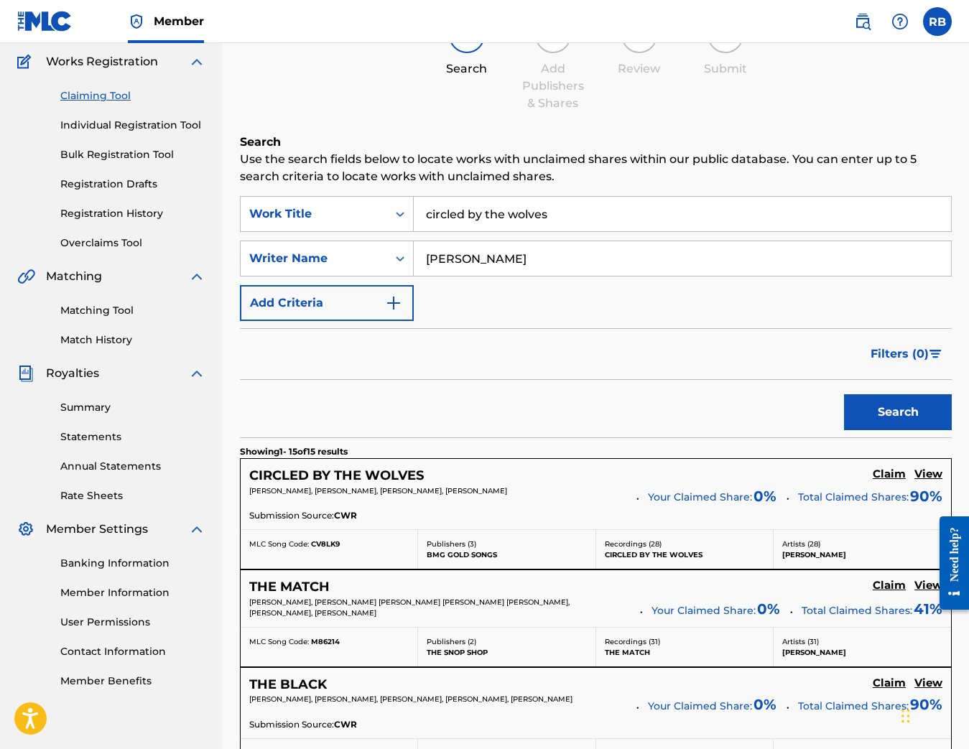
click at [563, 491] on p "[PERSON_NAME], [PERSON_NAME], [PERSON_NAME], [PERSON_NAME]" at bounding box center [437, 490] width 377 height 11
drag, startPoint x: 563, startPoint y: 491, endPoint x: 274, endPoint y: 494, distance: 289.4
drag, startPoint x: 343, startPoint y: 545, endPoint x: 310, endPoint y: 547, distance: 33.1
click at [310, 547] on div "MLC Song Code: CV8LK9" at bounding box center [328, 544] width 159 height 11
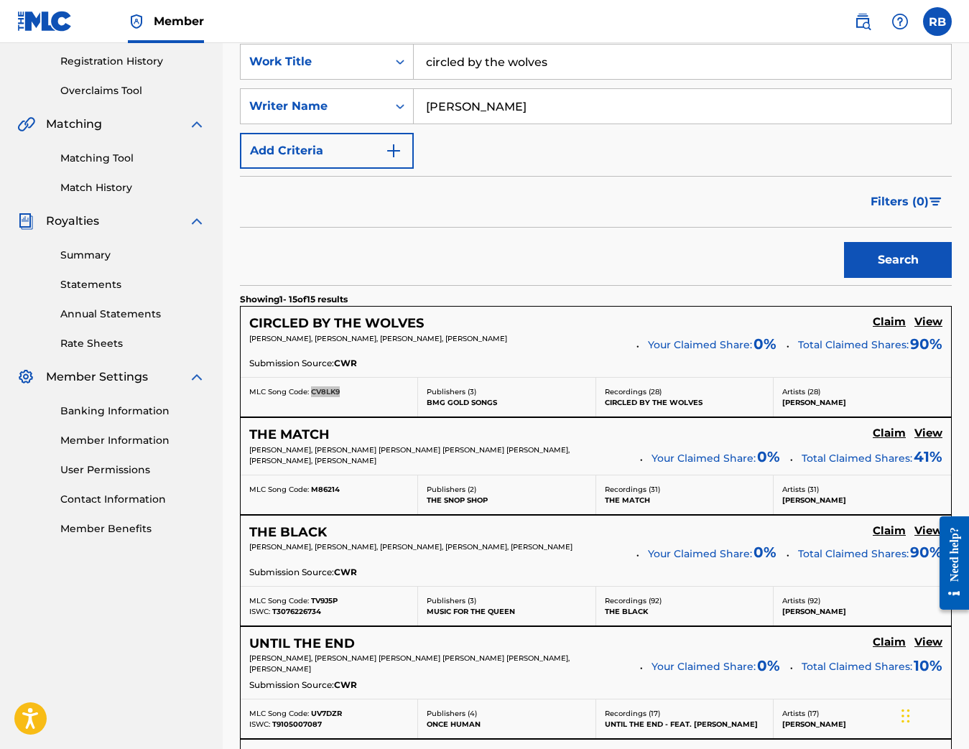
scroll to position [271, 0]
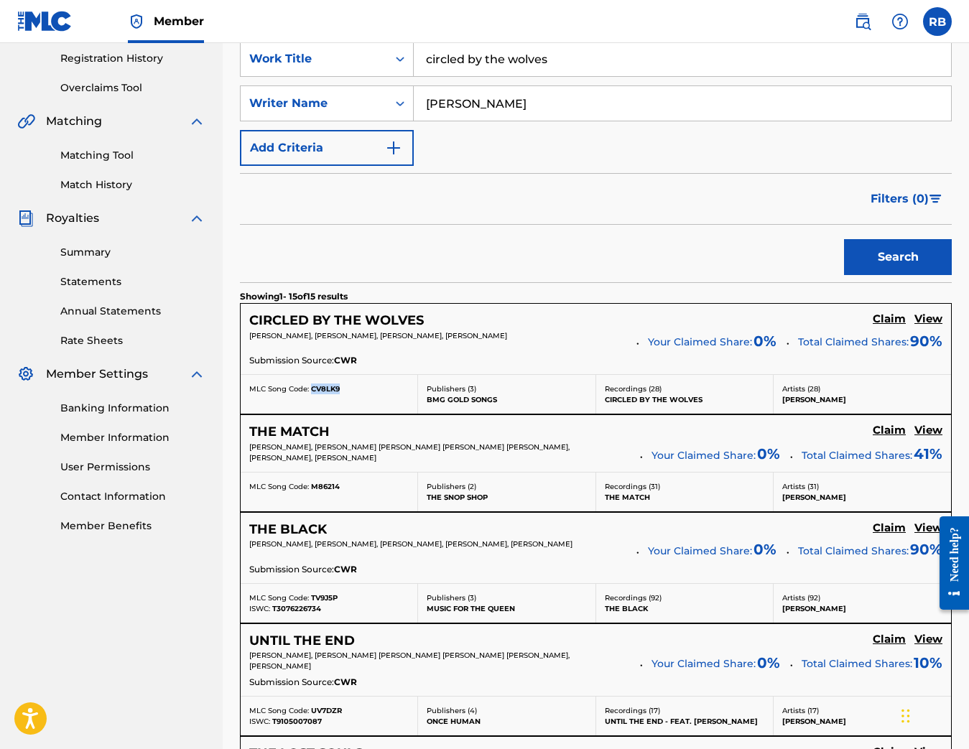
drag, startPoint x: 289, startPoint y: 555, endPoint x: 228, endPoint y: 541, distance: 63.4
drag, startPoint x: 328, startPoint y: 613, endPoint x: 271, endPoint y: 612, distance: 56.7
click at [271, 612] on div "ISWC: T3076226734" at bounding box center [328, 608] width 159 height 11
drag, startPoint x: 338, startPoint y: 597, endPoint x: 316, endPoint y: 597, distance: 22.3
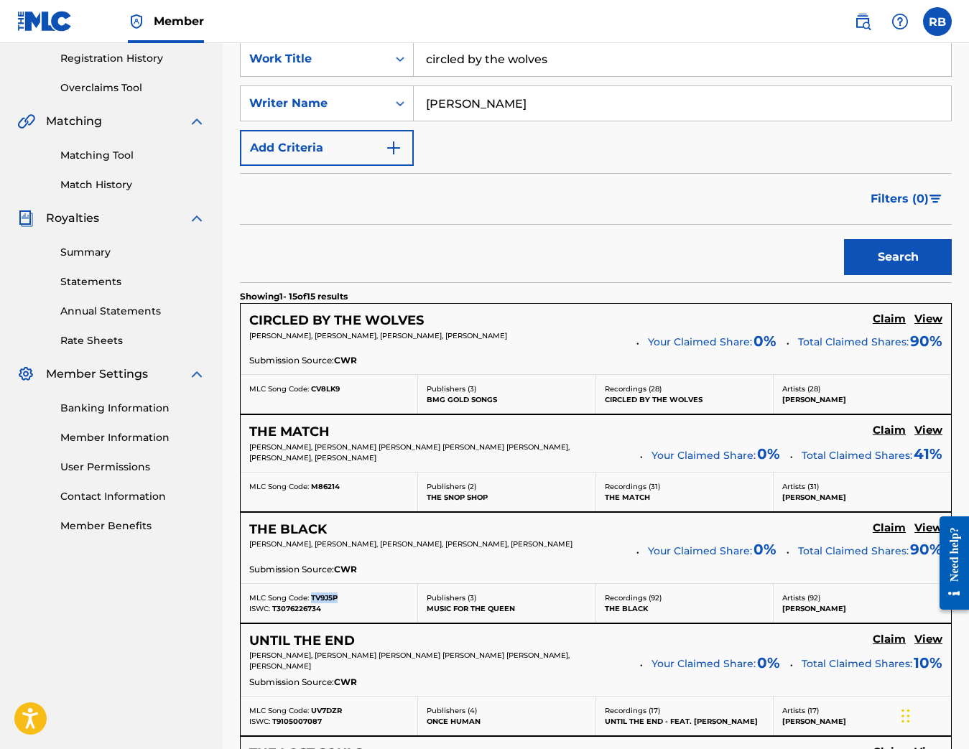
click at [312, 597] on div "MLC Song Code: TV9J5P" at bounding box center [328, 597] width 159 height 11
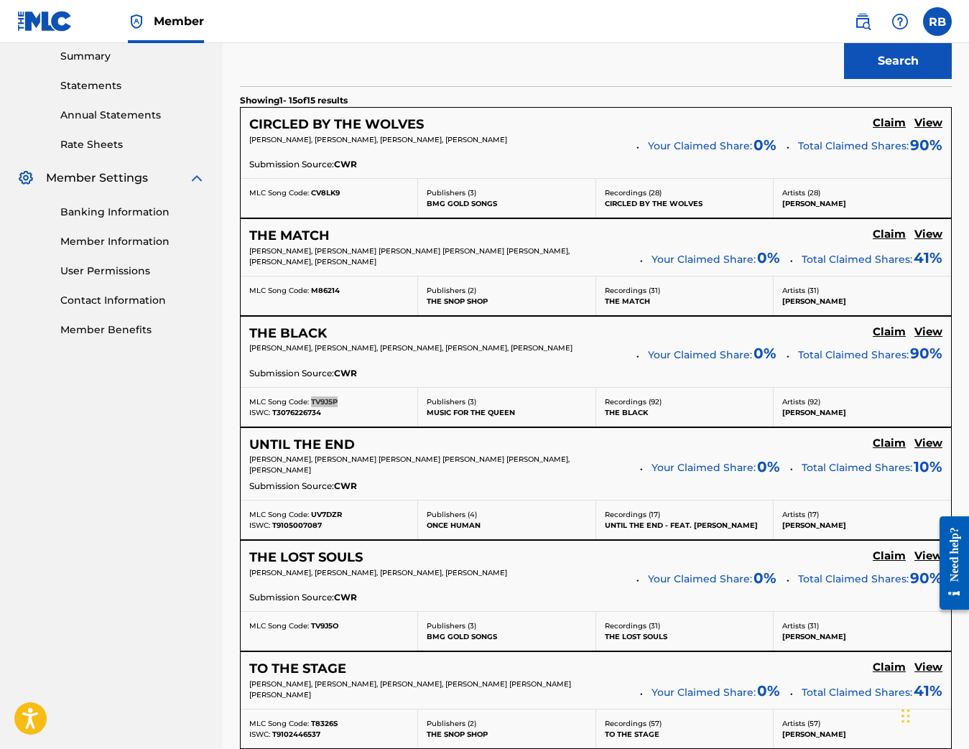
scroll to position [470, 0]
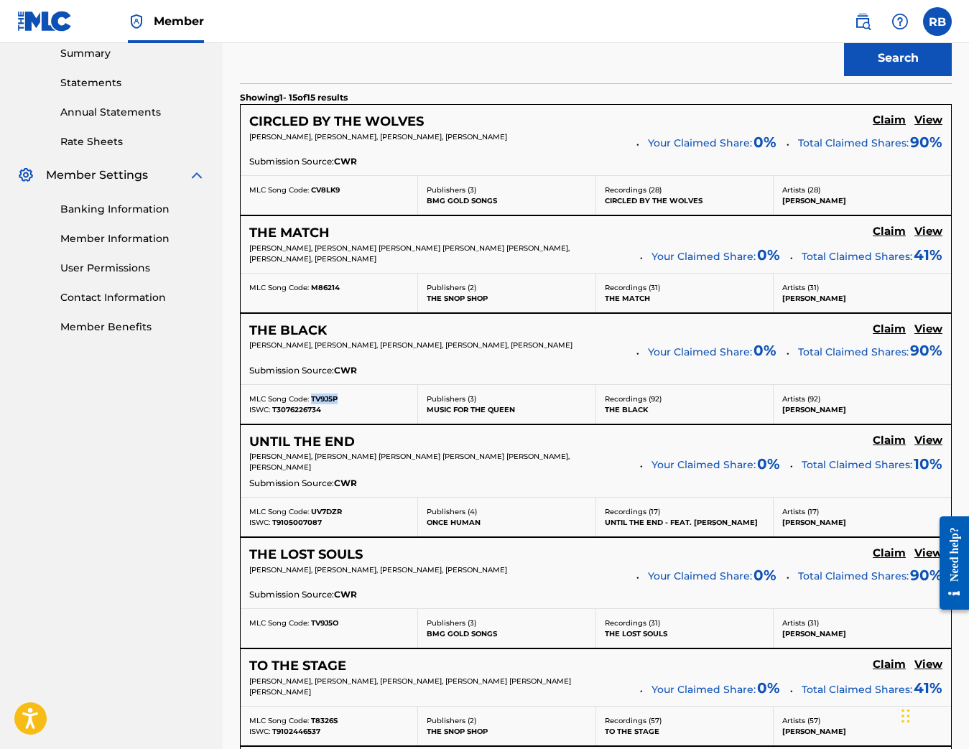
drag, startPoint x: 562, startPoint y: 567, endPoint x: 246, endPoint y: 571, distance: 316.0
click at [246, 571] on div "THE LOST SOULS Claim View [PERSON_NAME], [PERSON_NAME], [PERSON_NAME], [PERSON_…" at bounding box center [596, 573] width 710 height 70
drag, startPoint x: 339, startPoint y: 625, endPoint x: 311, endPoint y: 623, distance: 28.0
click at [311, 623] on div "MLC Song Code: TV9J5O" at bounding box center [328, 623] width 159 height 11
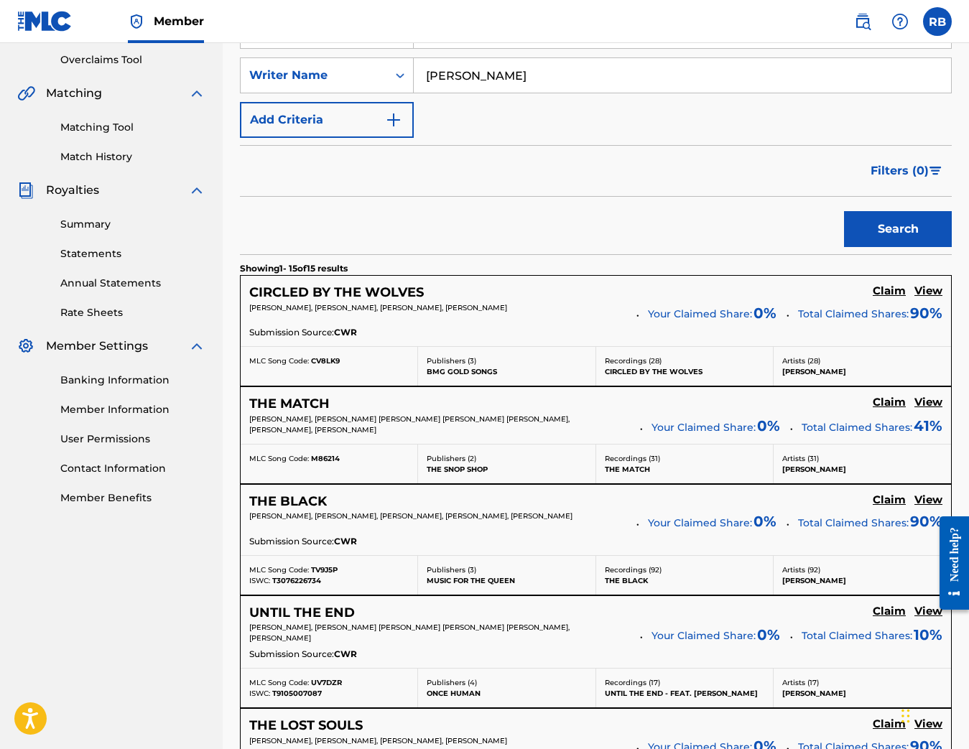
scroll to position [256, 0]
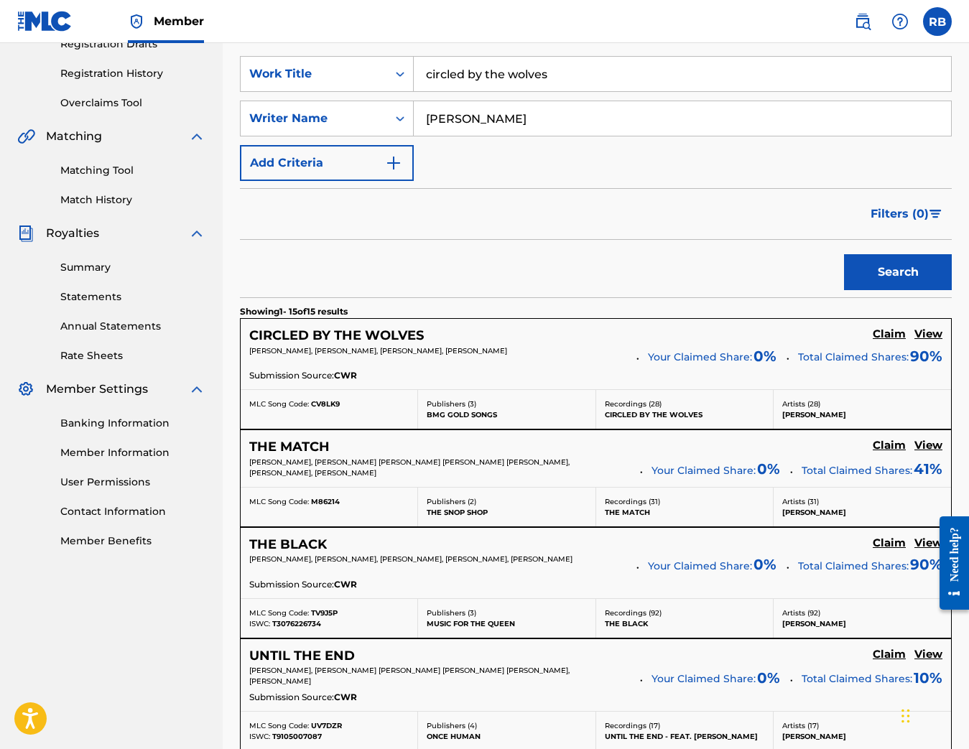
click at [526, 118] on input "[PERSON_NAME]" at bounding box center [682, 118] width 537 height 34
click at [526, 119] on input "[PERSON_NAME]" at bounding box center [682, 118] width 537 height 34
type input "[PERSON_NAME]"
drag, startPoint x: 559, startPoint y: 73, endPoint x: 416, endPoint y: 69, distance: 143.7
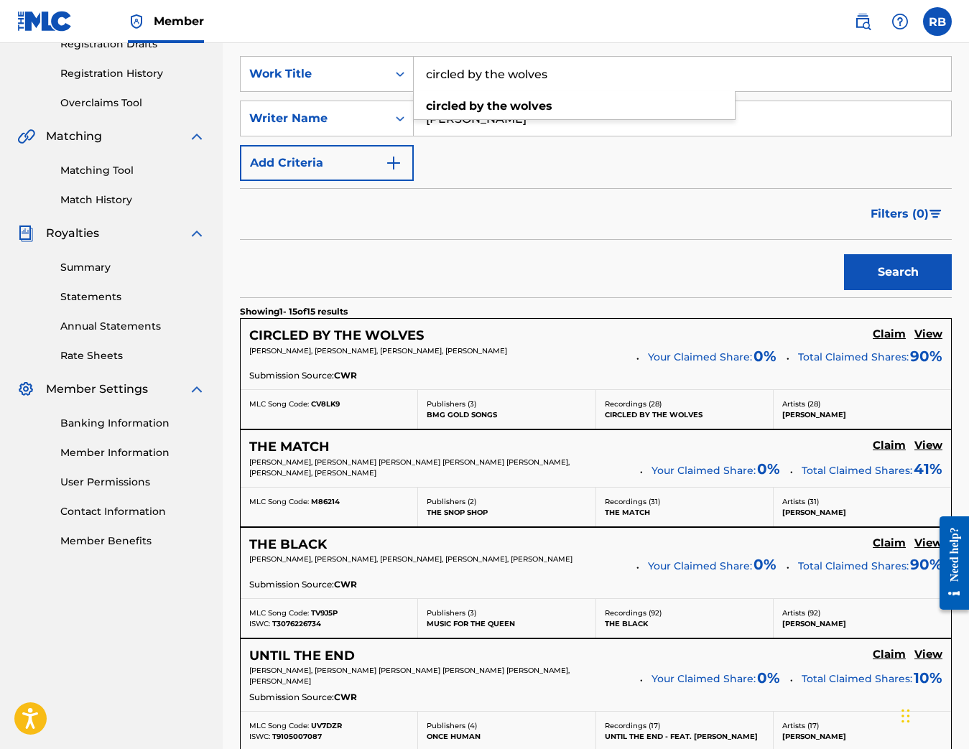
click at [416, 69] on input "circled by the wolves" at bounding box center [682, 74] width 537 height 34
click at [898, 272] on button "Search" at bounding box center [898, 272] width 108 height 36
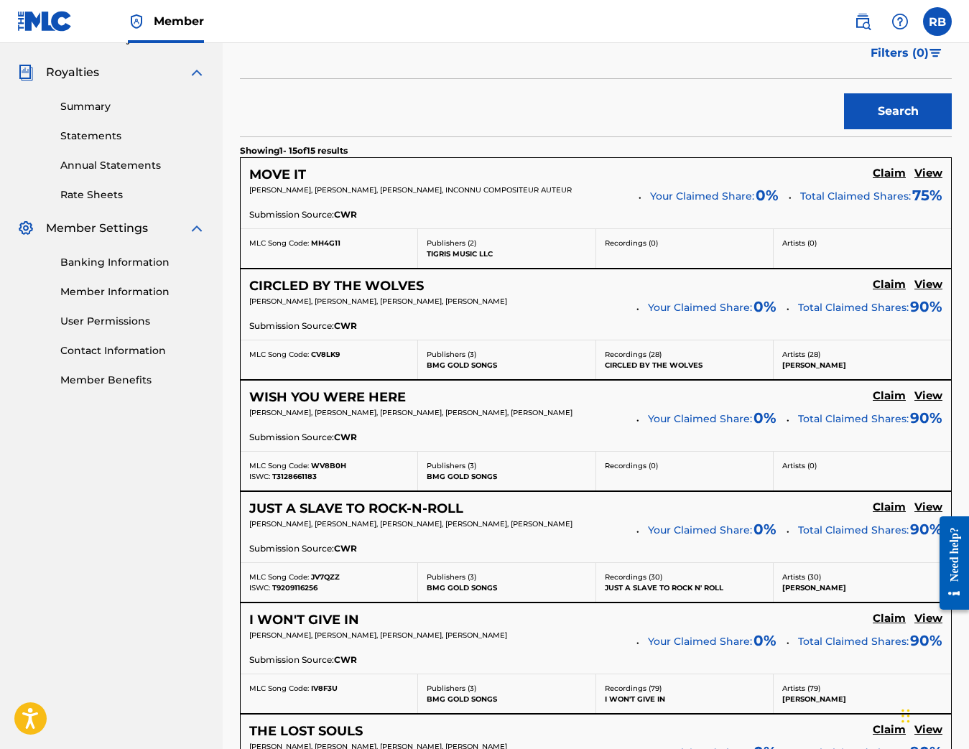
scroll to position [419, 0]
